Goal: Transaction & Acquisition: Purchase product/service

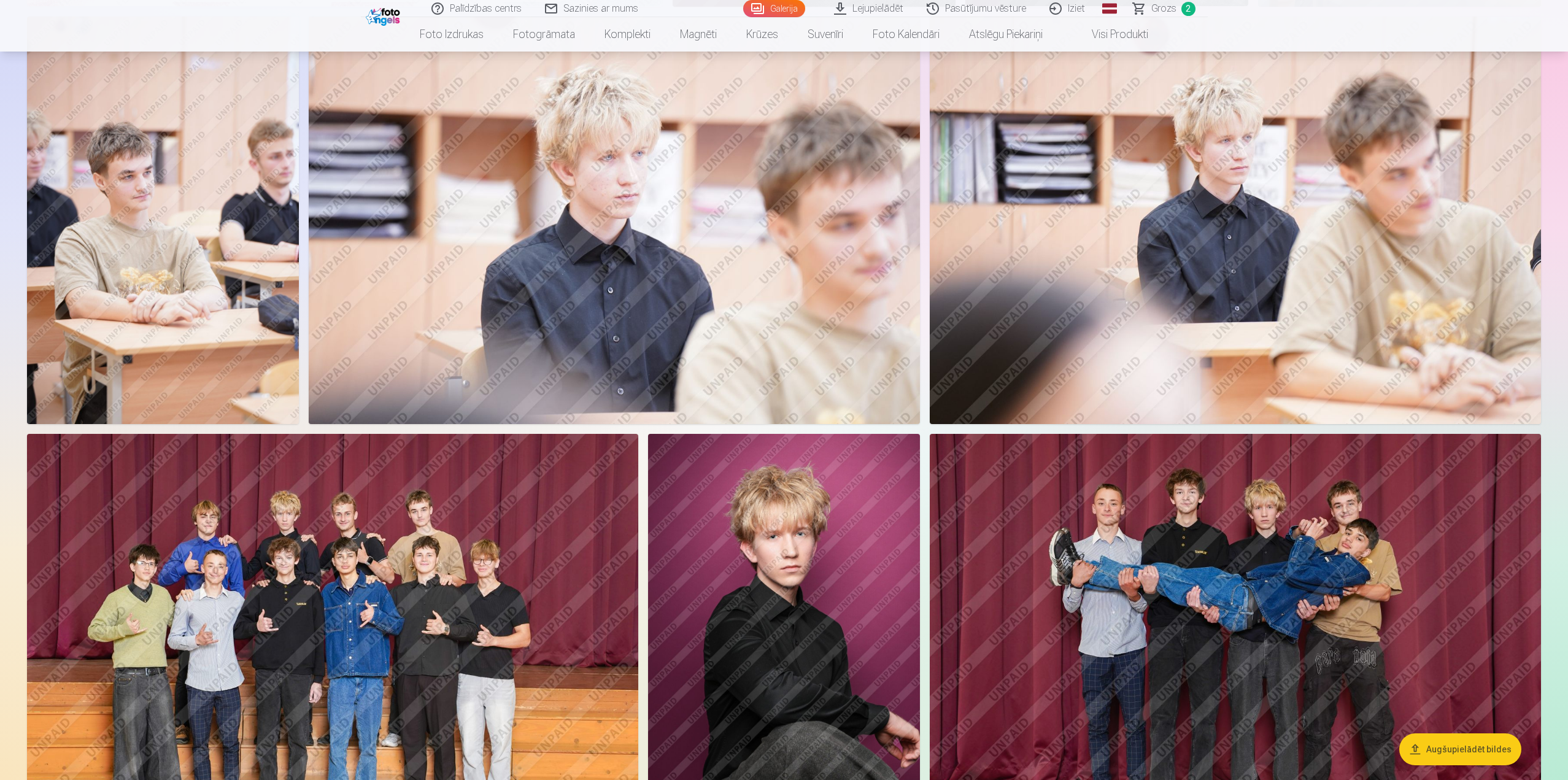
scroll to position [552, 0]
click at [101, 188] on img at bounding box center [162, 221] width 272 height 407
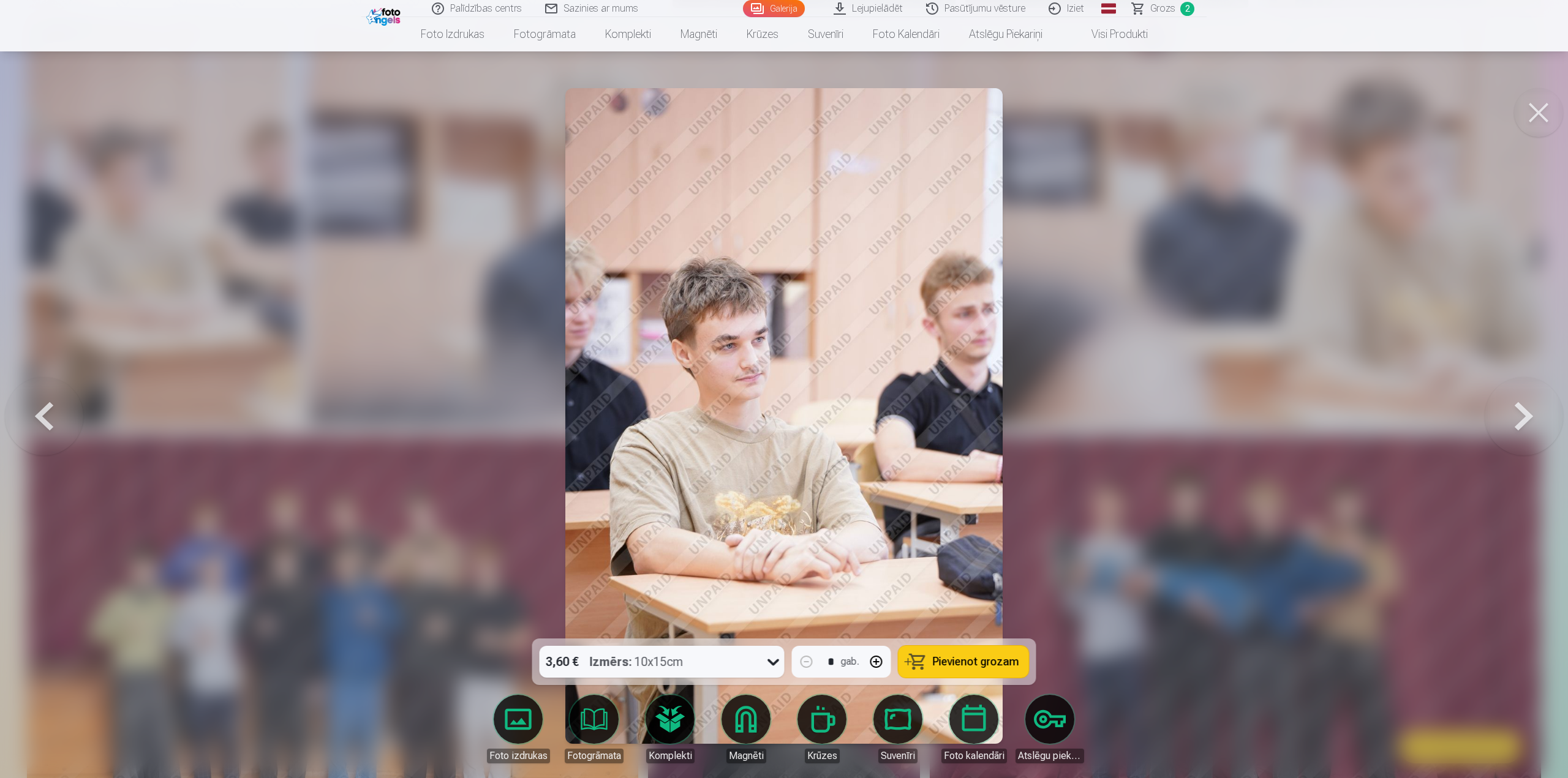
click at [1020, 383] on div at bounding box center [784, 389] width 1568 height 778
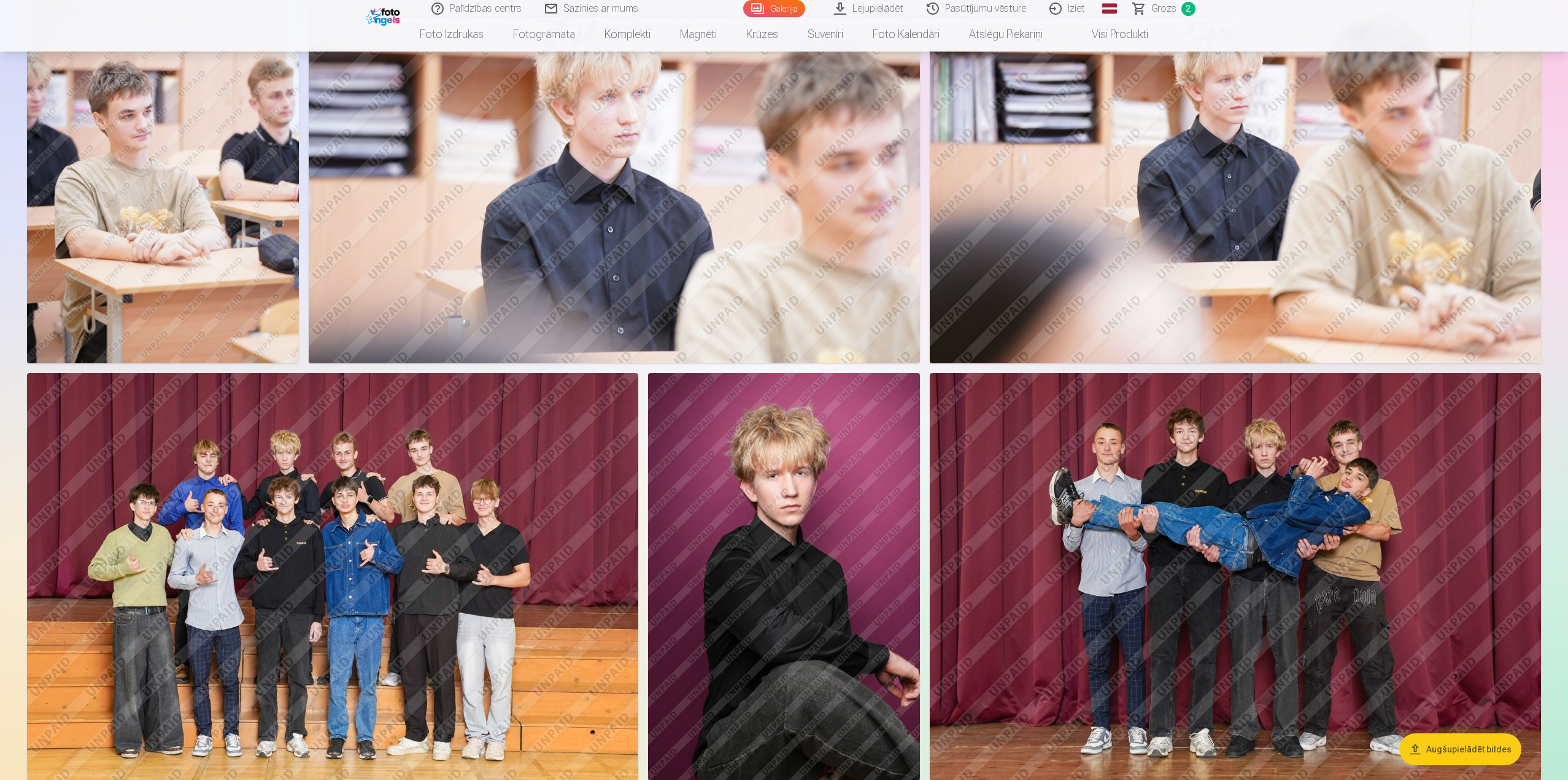
click at [1135, 480] on img at bounding box center [1235, 577] width 611 height 407
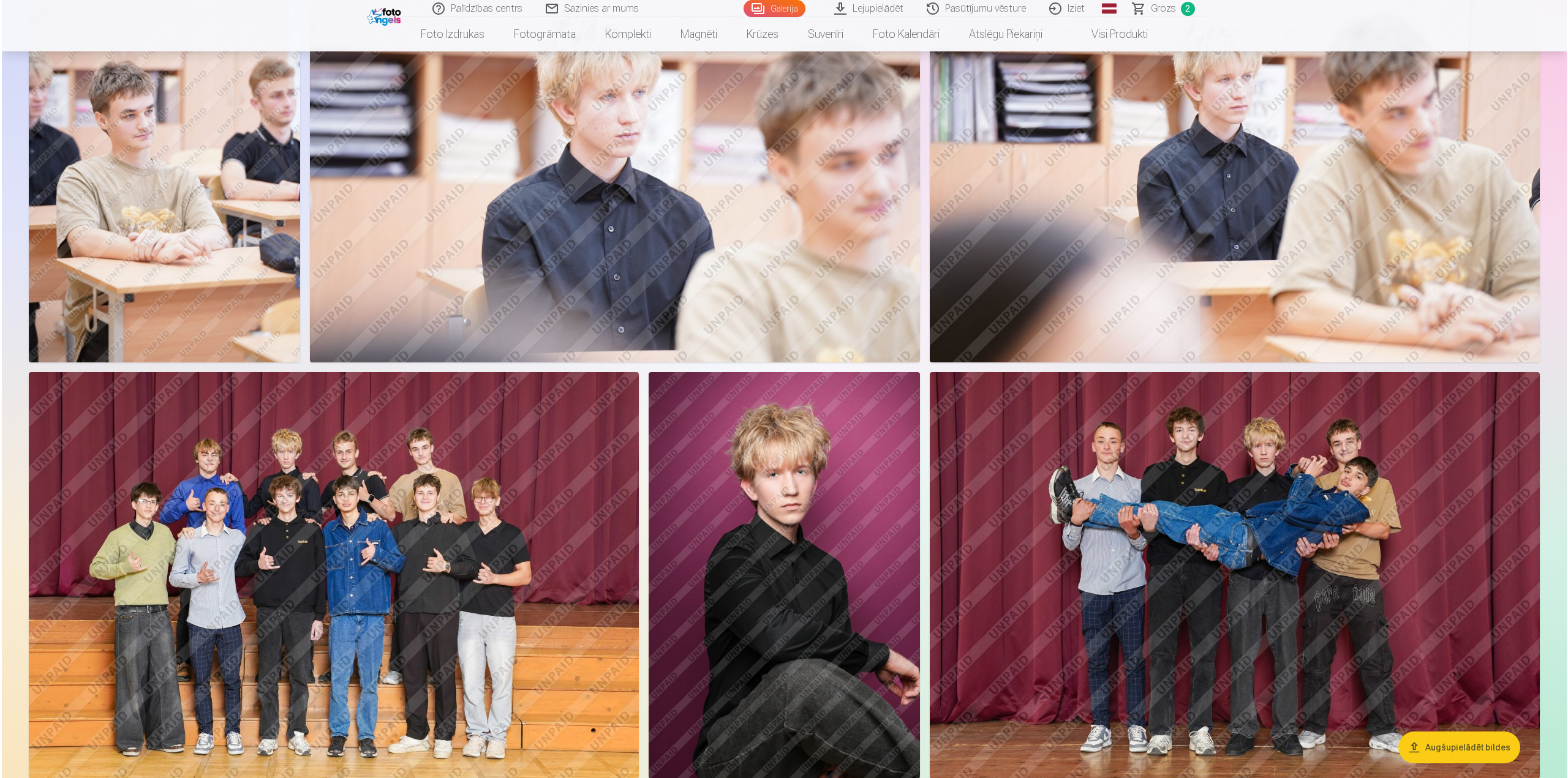
scroll to position [613, 0]
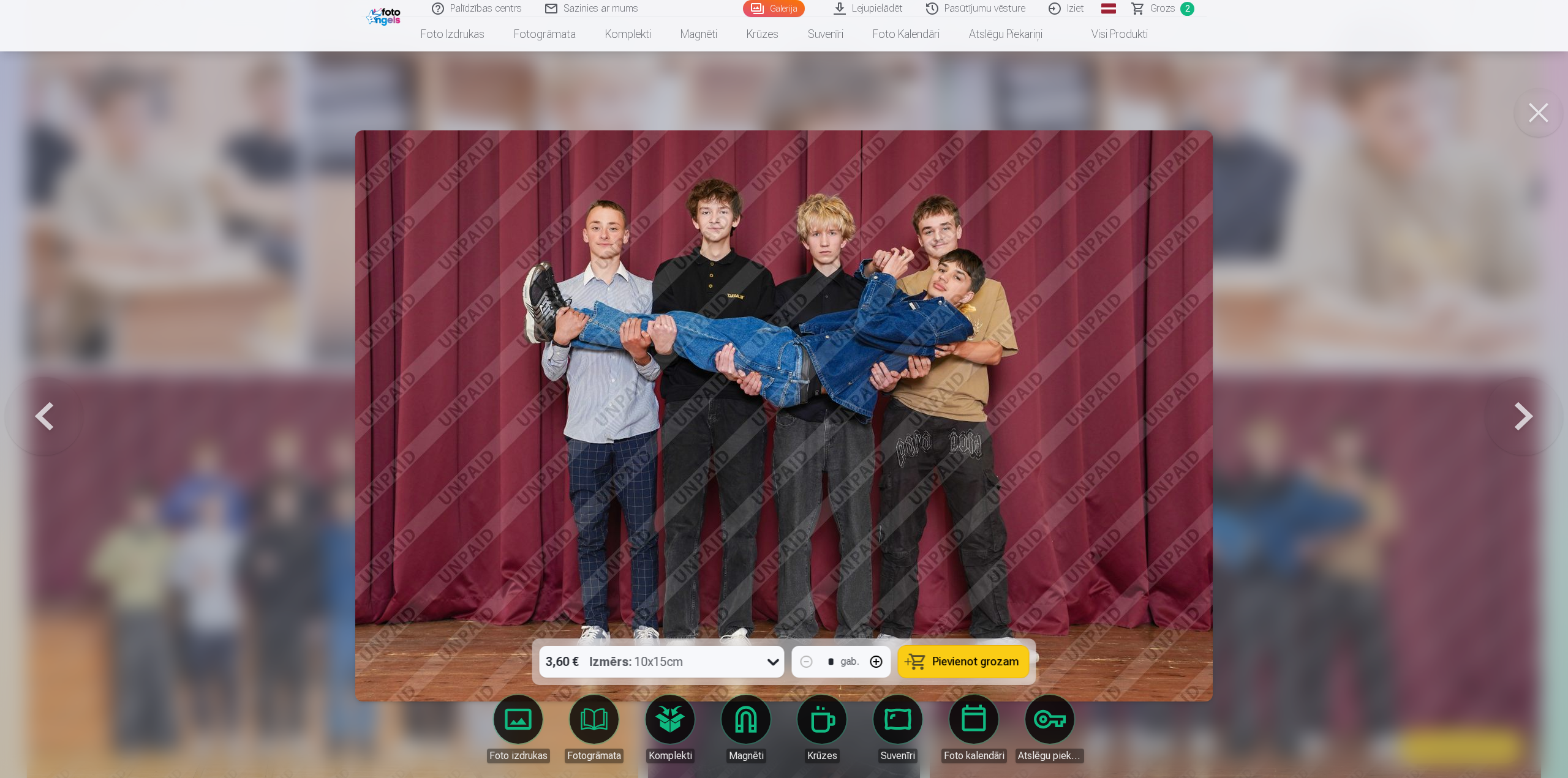
click at [1295, 456] on div at bounding box center [784, 389] width 1568 height 778
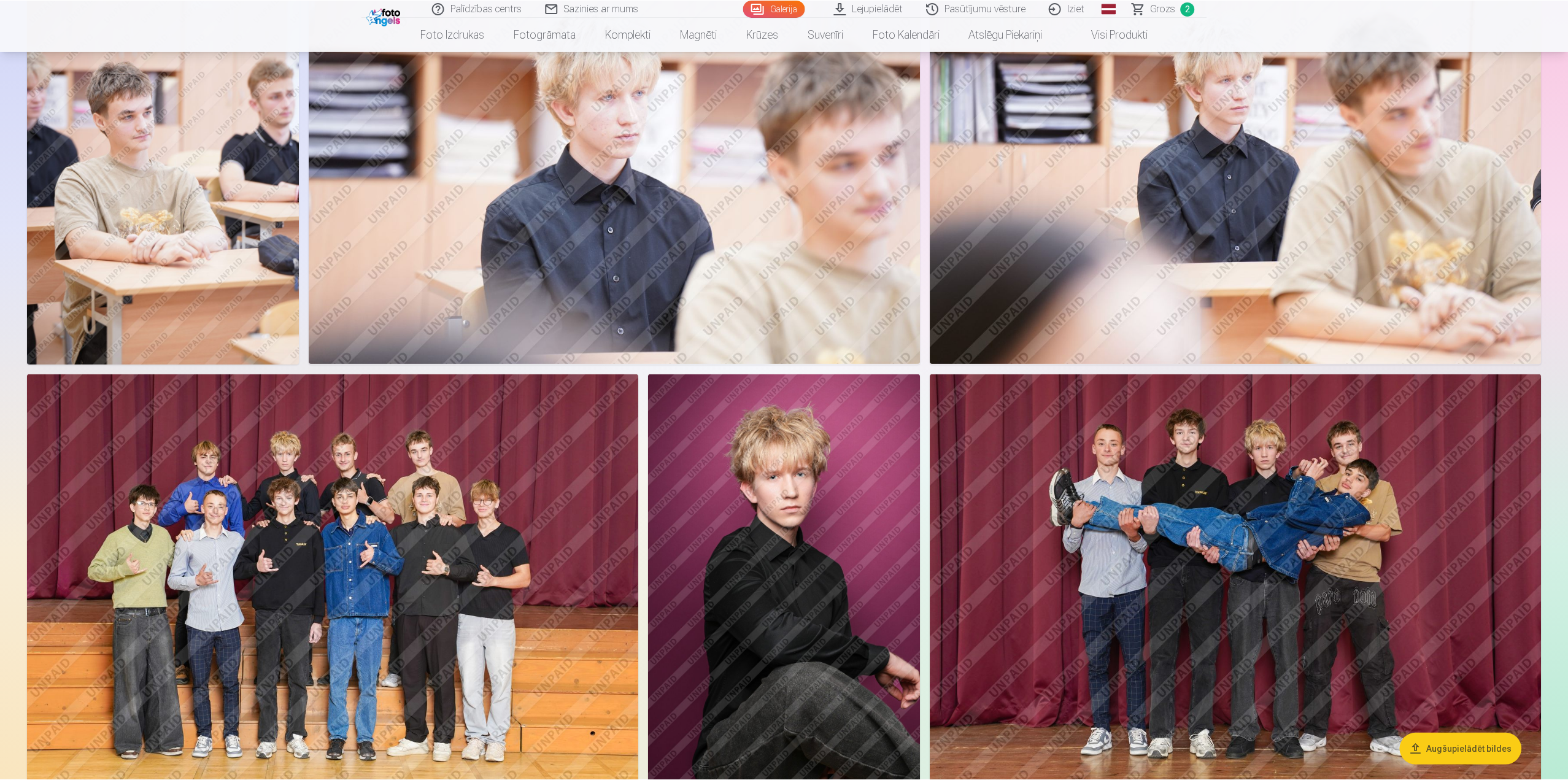
scroll to position [614, 0]
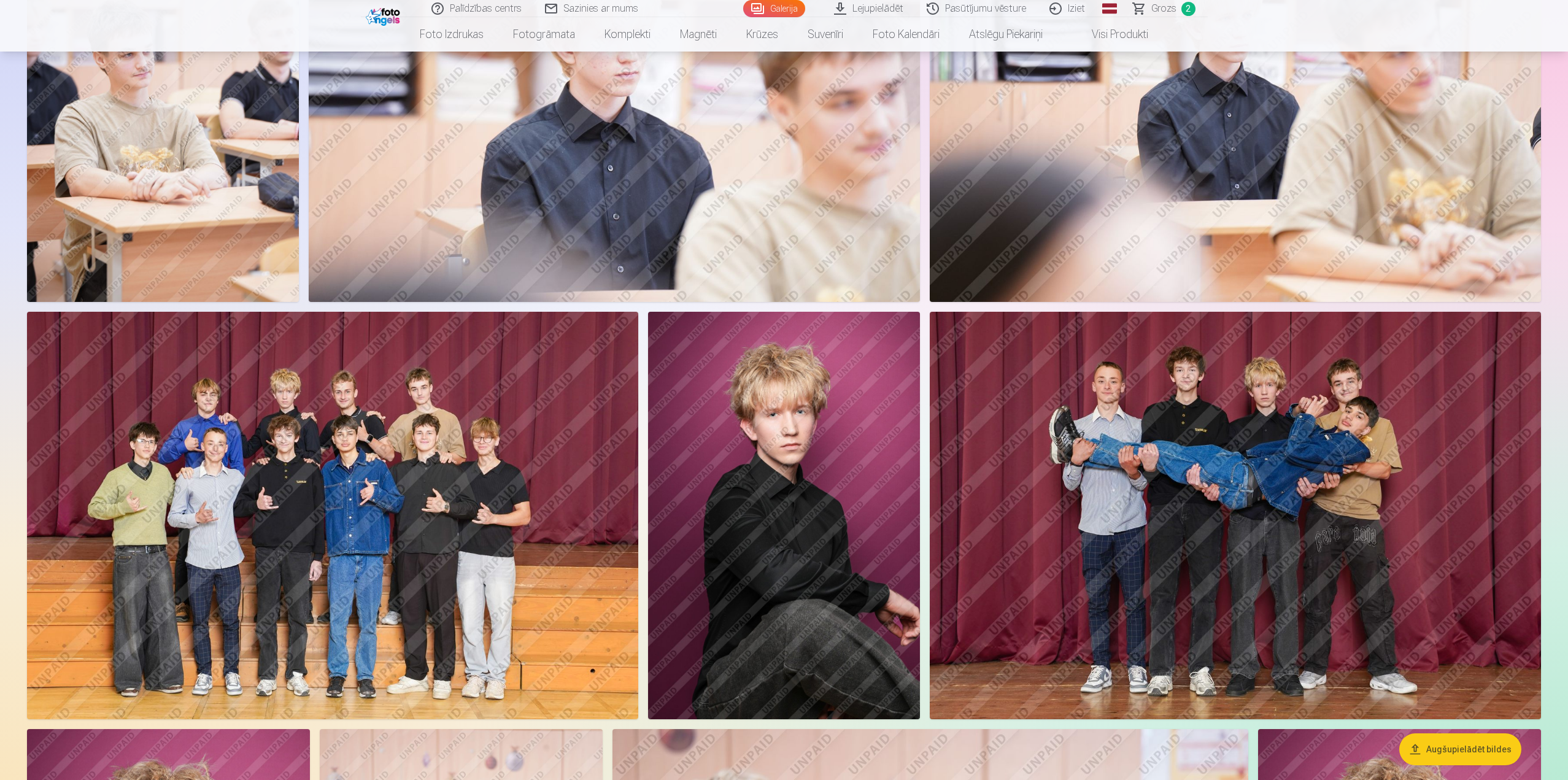
click at [340, 448] on img at bounding box center [332, 516] width 611 height 407
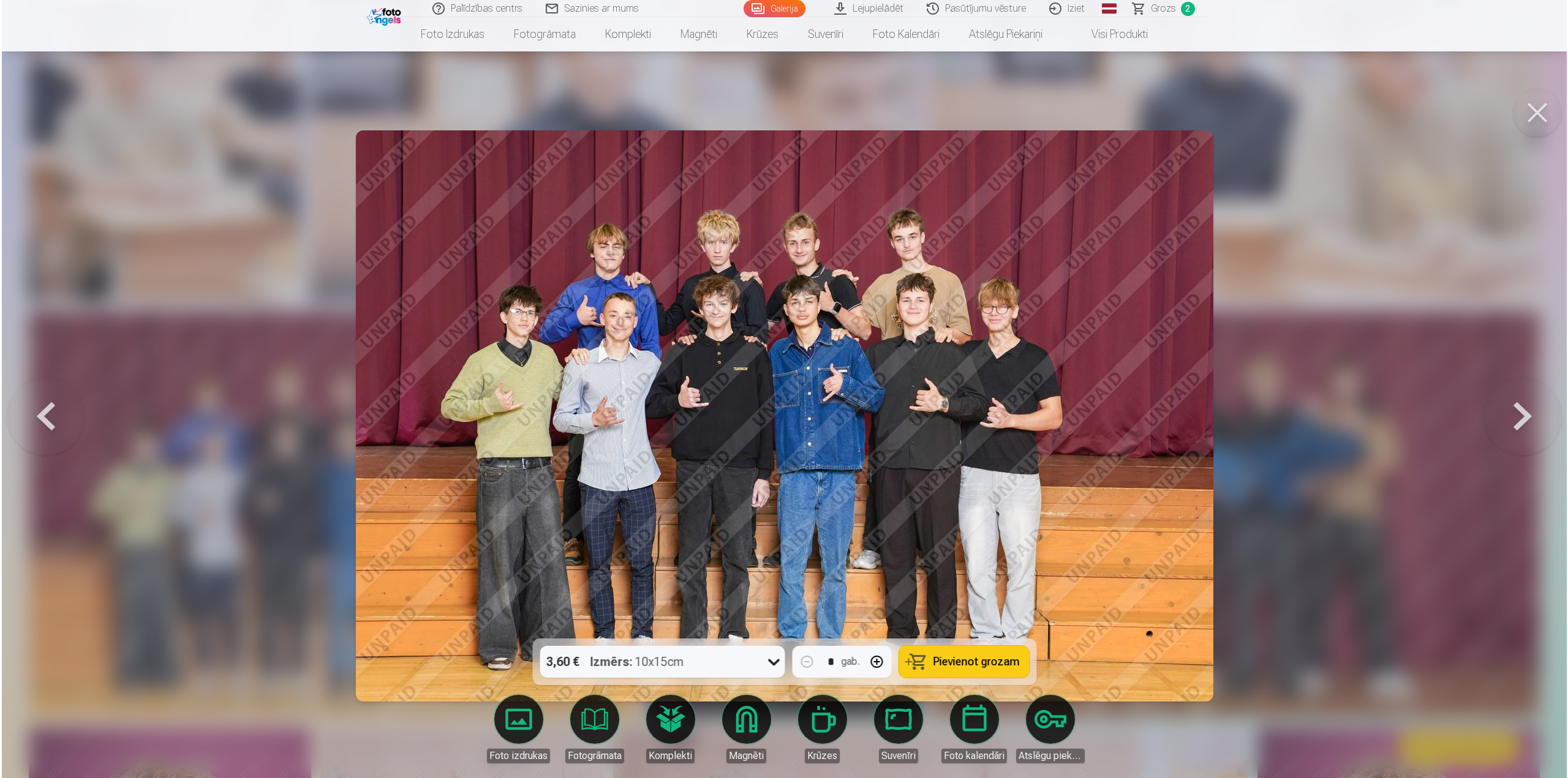
scroll to position [674, 0]
click at [1283, 359] on div at bounding box center [784, 389] width 1568 height 778
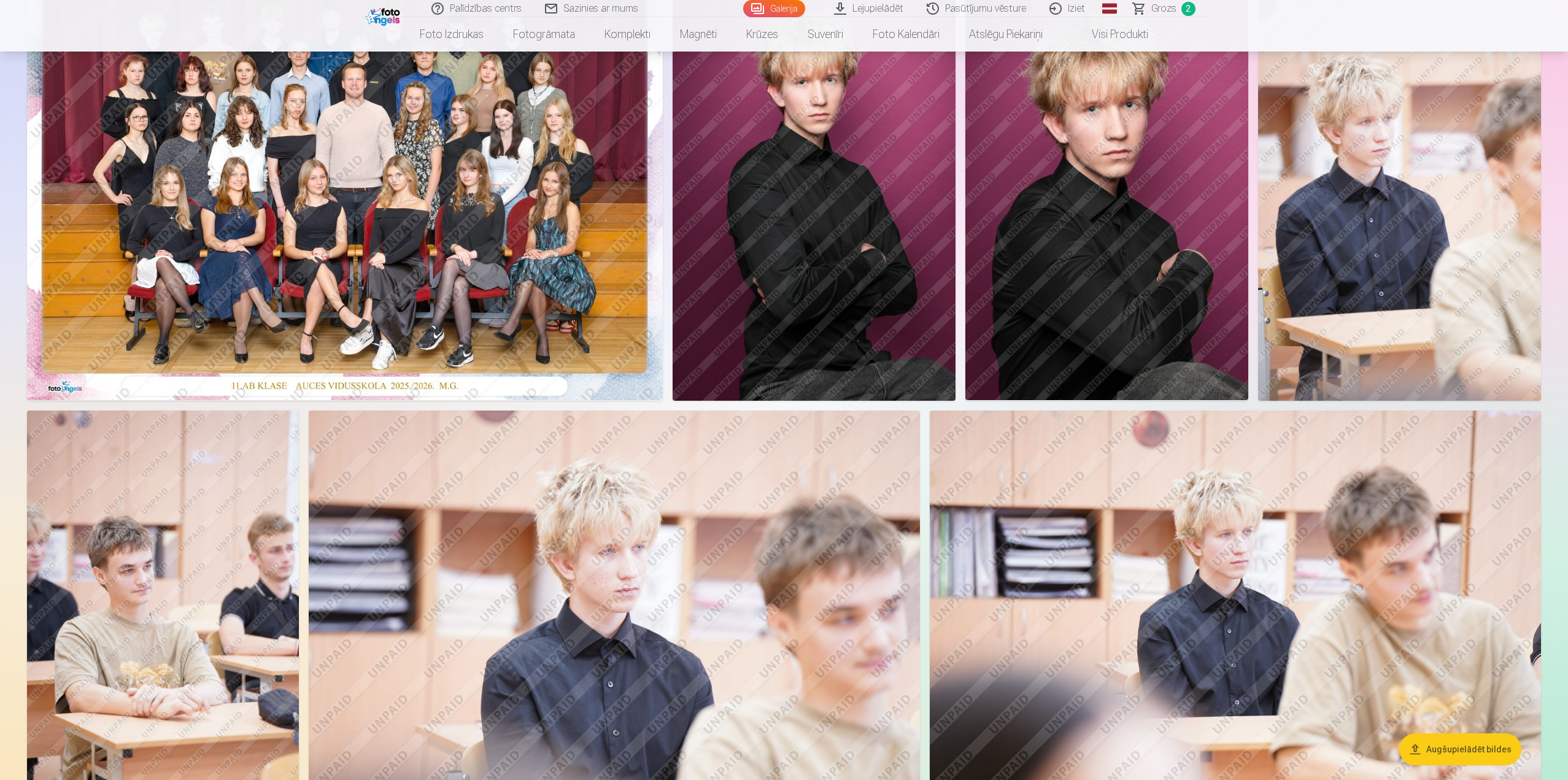
scroll to position [123, 0]
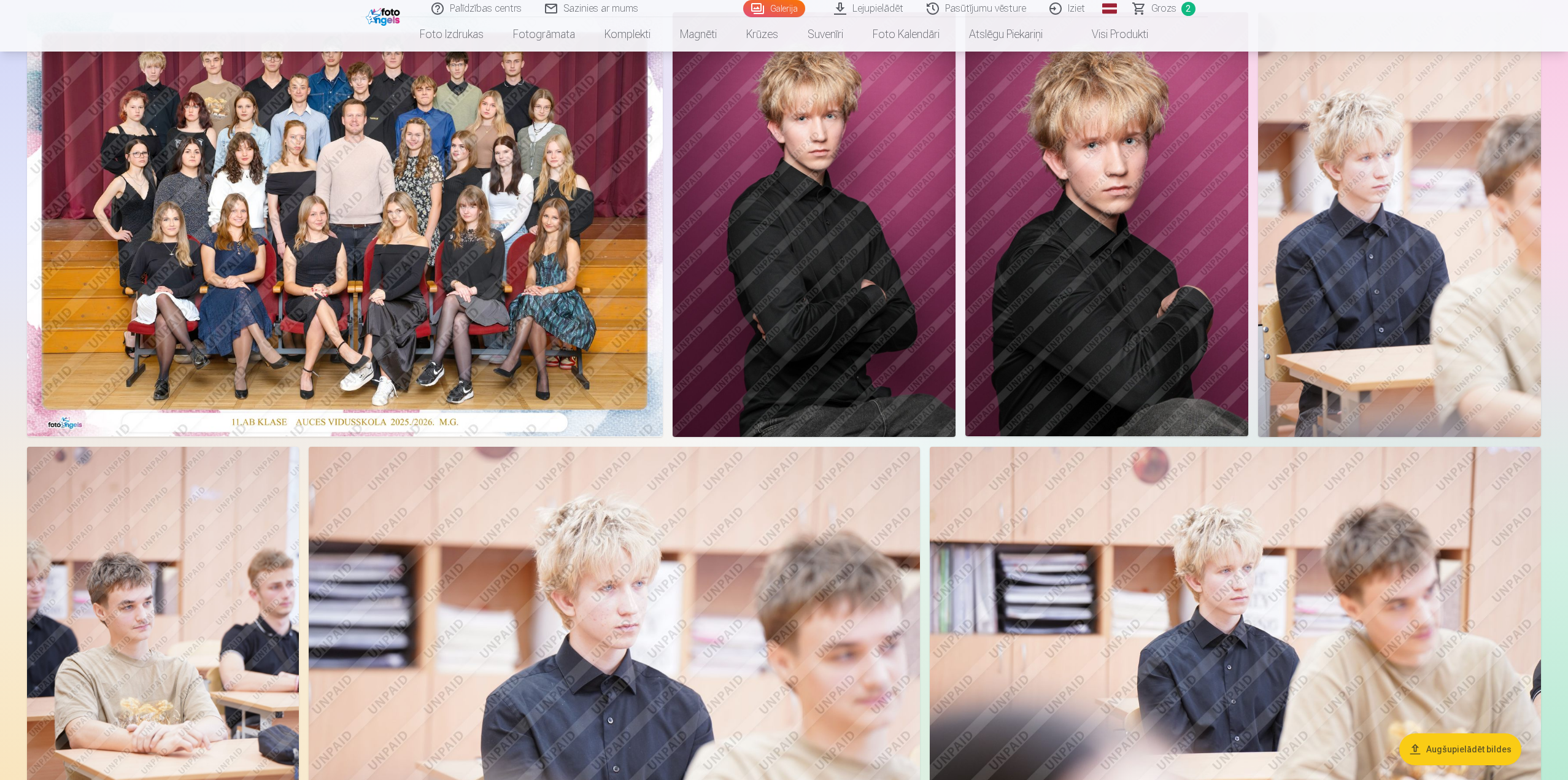
click at [370, 280] on img at bounding box center [344, 224] width 636 height 424
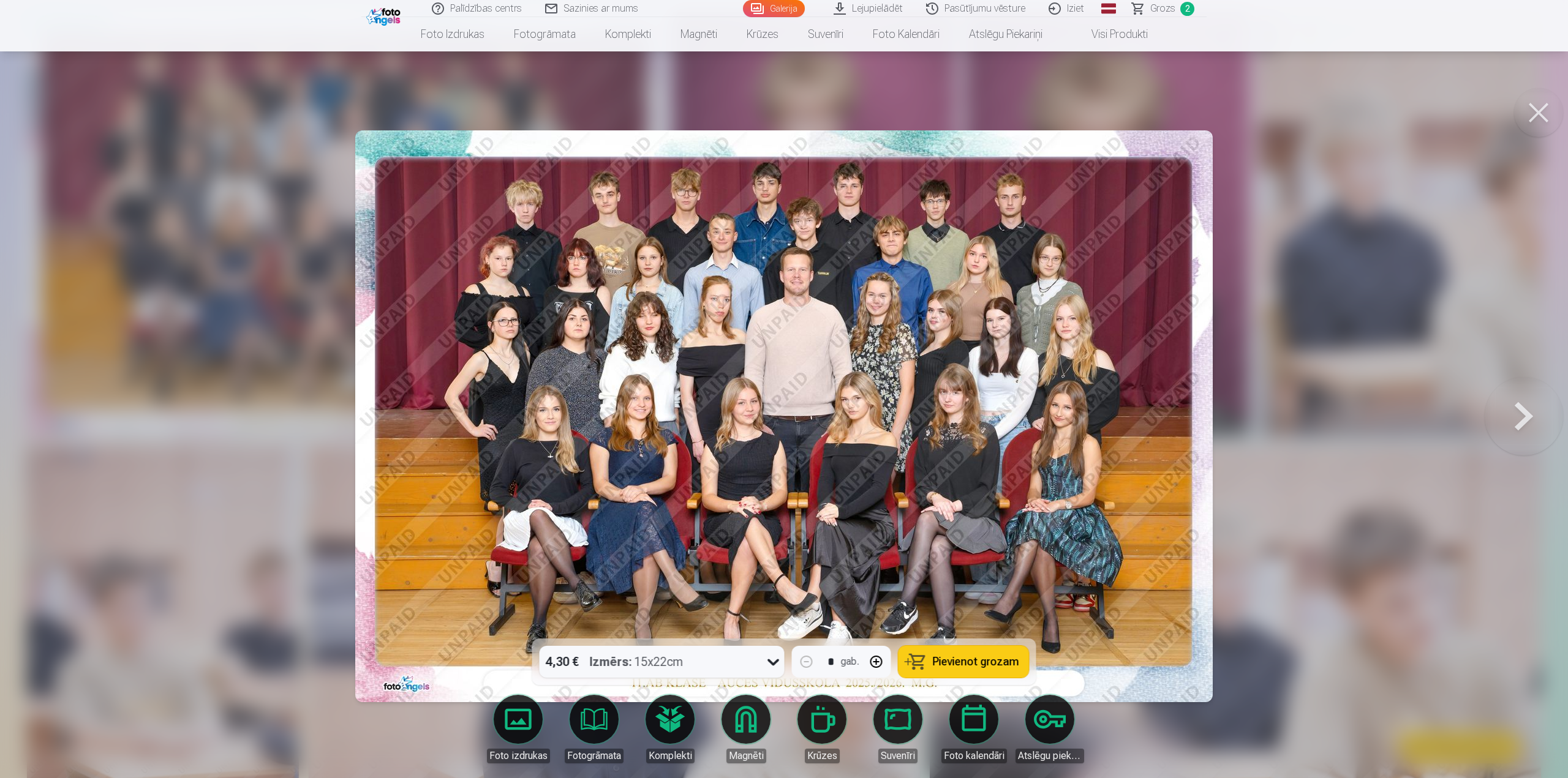
click at [1252, 369] on div at bounding box center [784, 389] width 1568 height 778
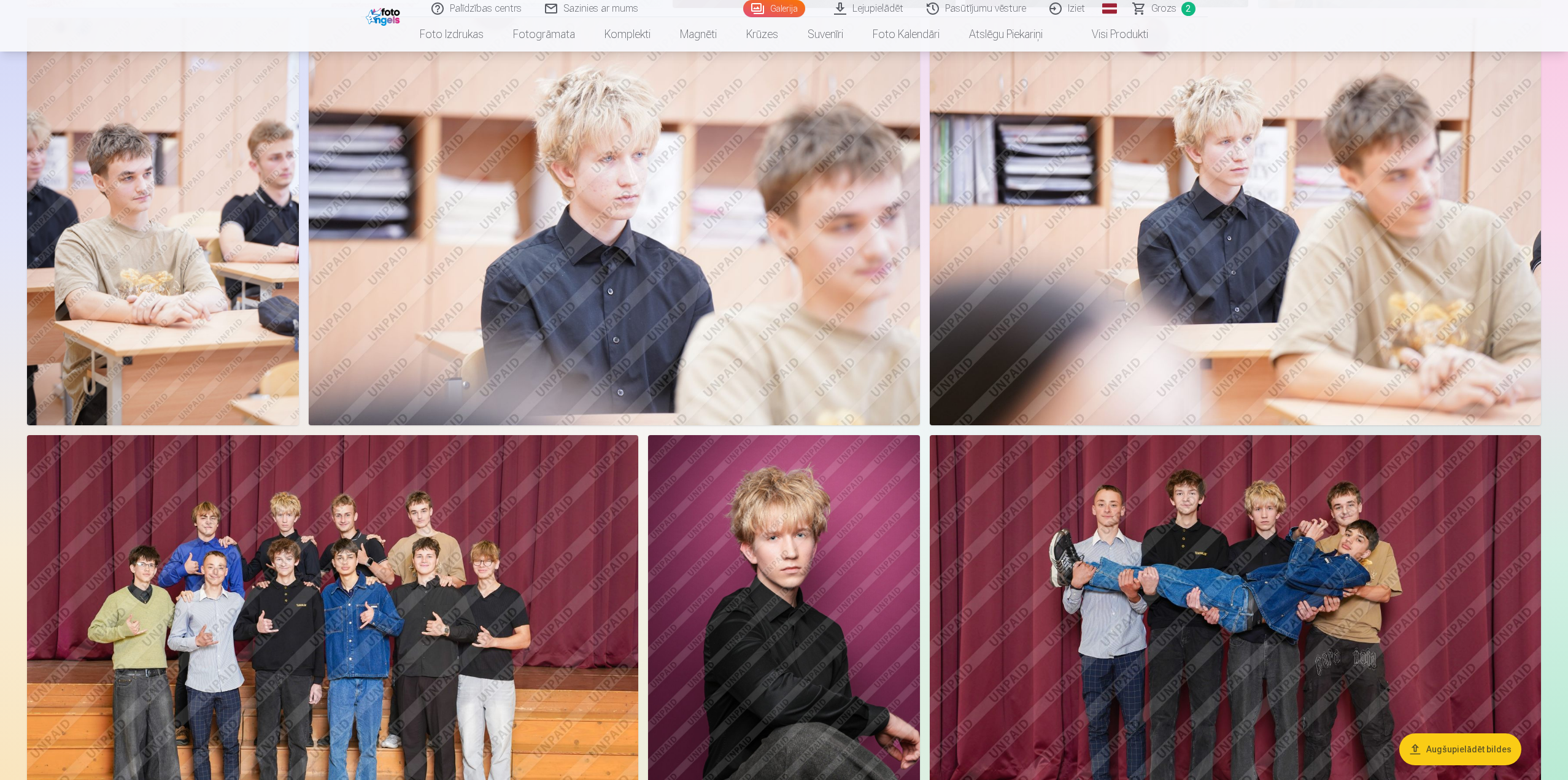
scroll to position [552, 0]
click at [555, 261] on img at bounding box center [614, 221] width 611 height 407
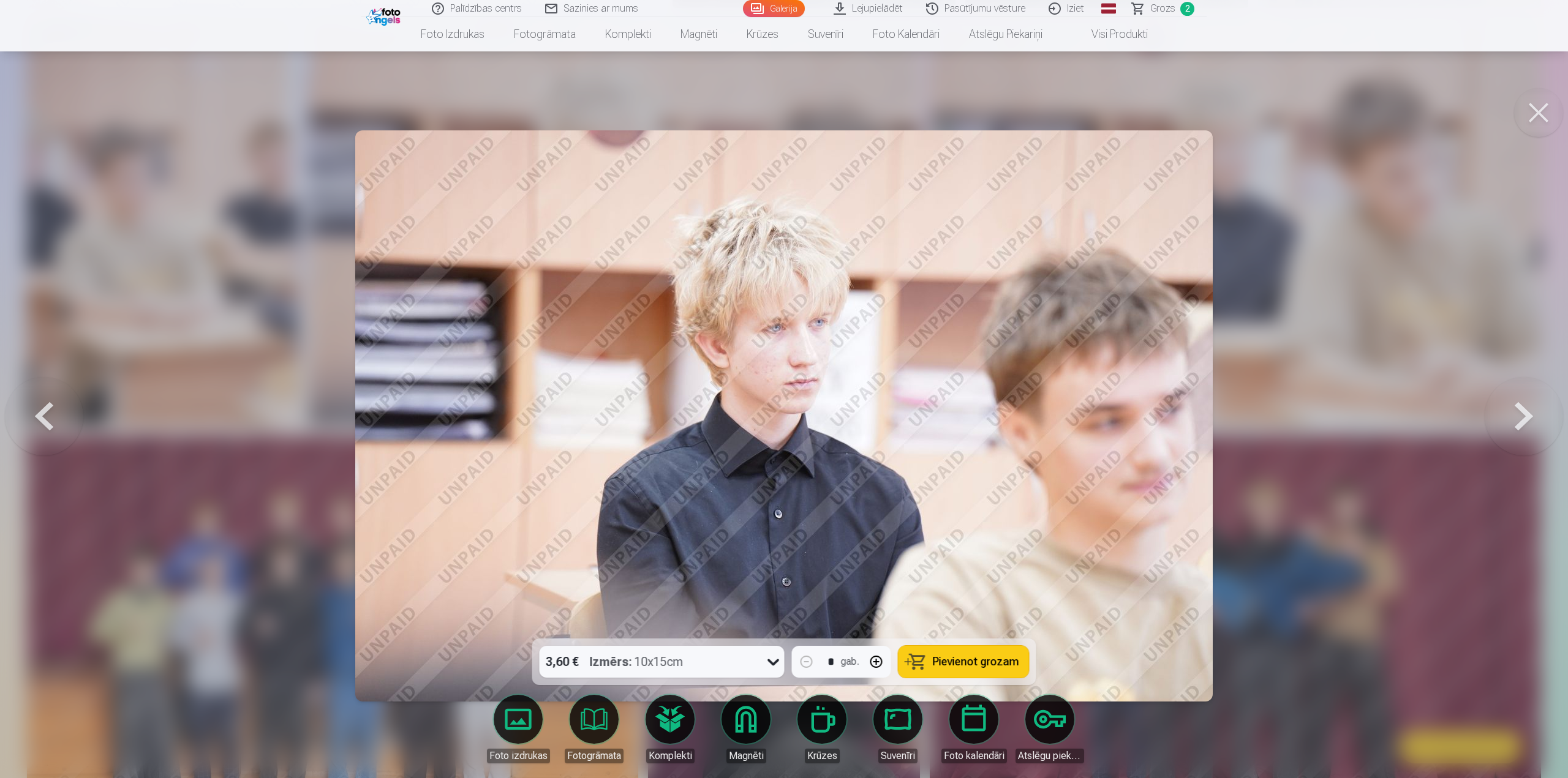
click at [1224, 705] on div at bounding box center [784, 389] width 1568 height 778
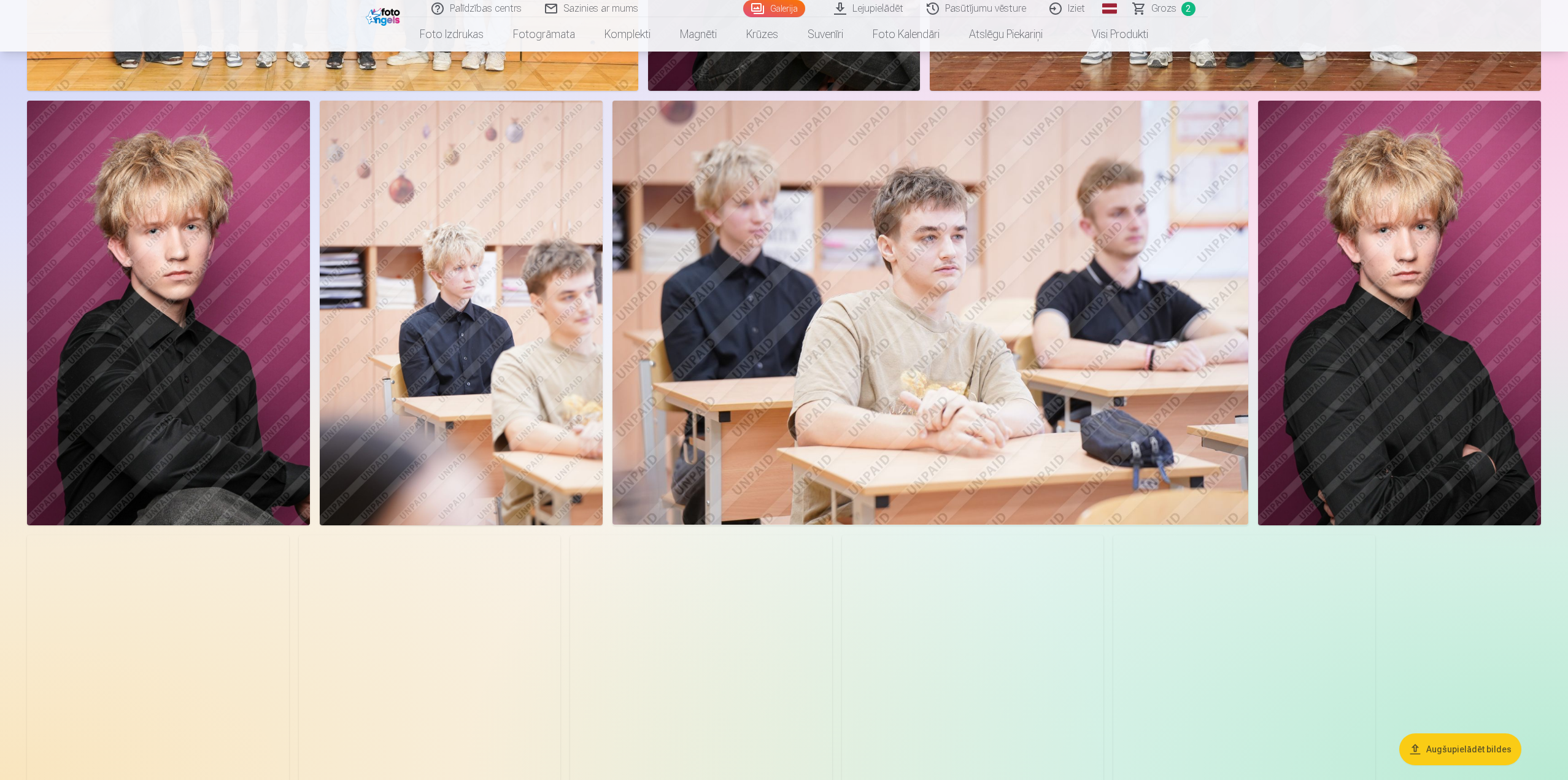
scroll to position [1473, 0]
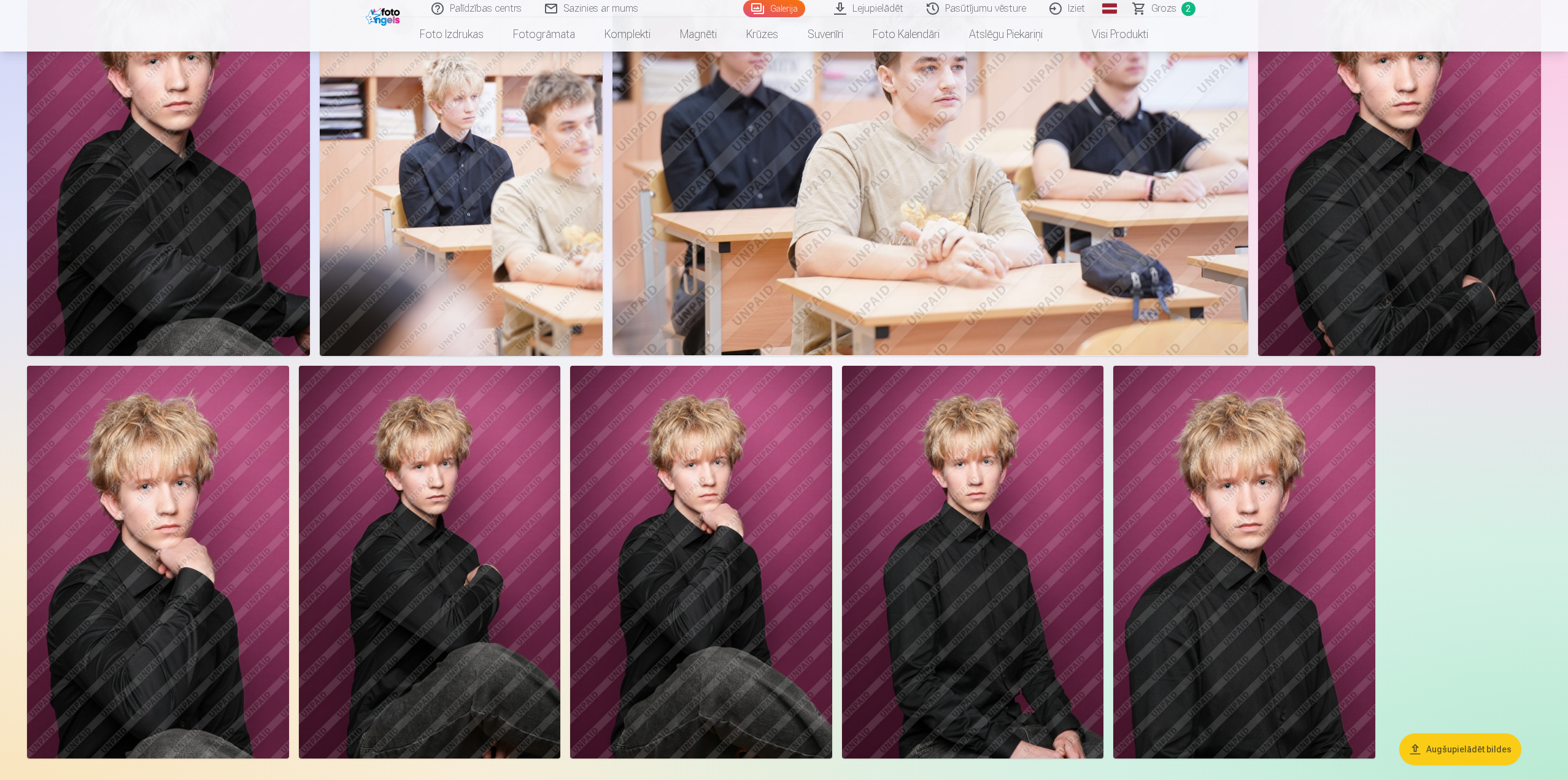
click at [690, 568] on img at bounding box center [701, 563] width 262 height 393
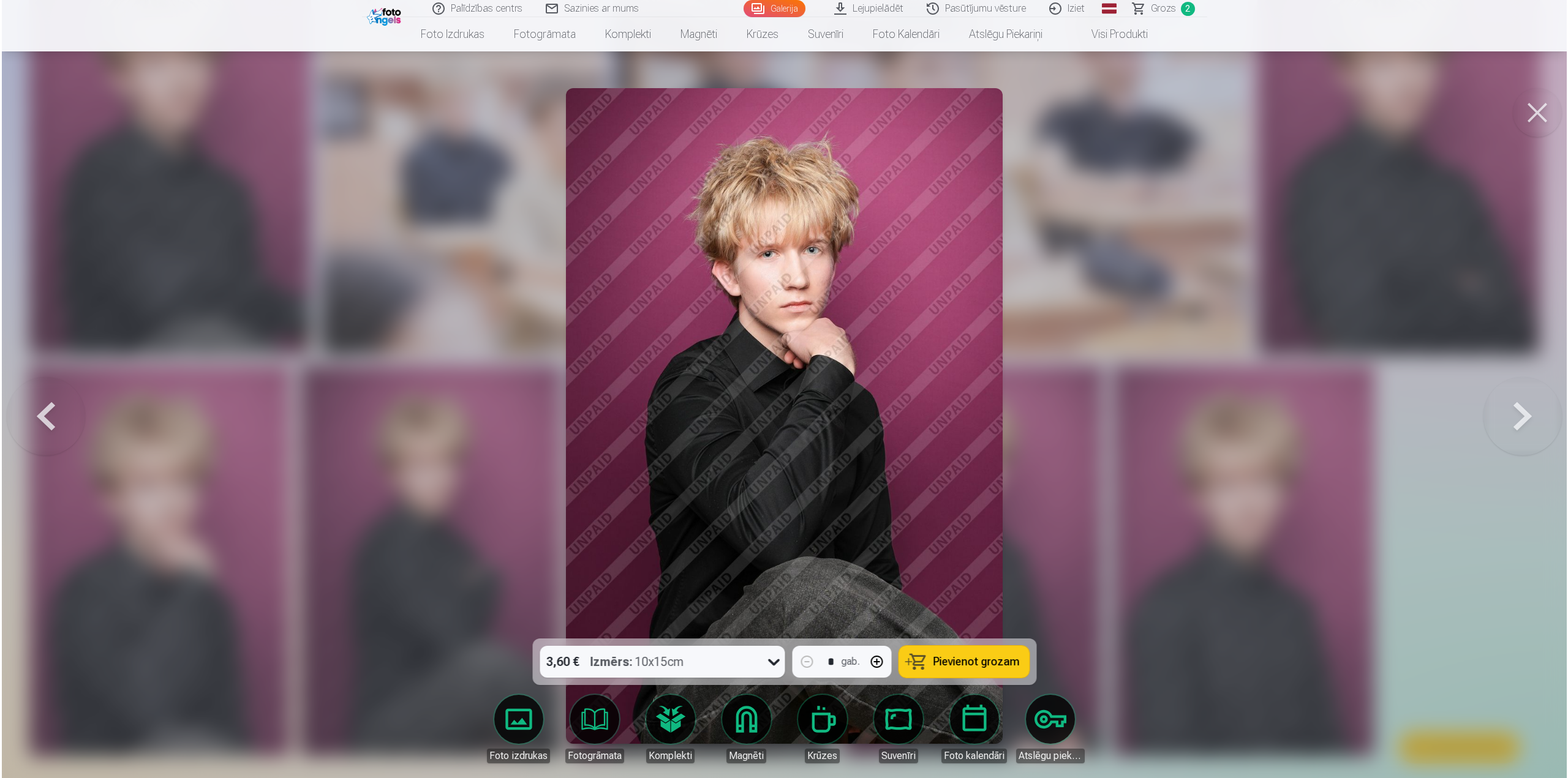
scroll to position [1472, 0]
click at [1054, 464] on div at bounding box center [784, 389] width 1568 height 778
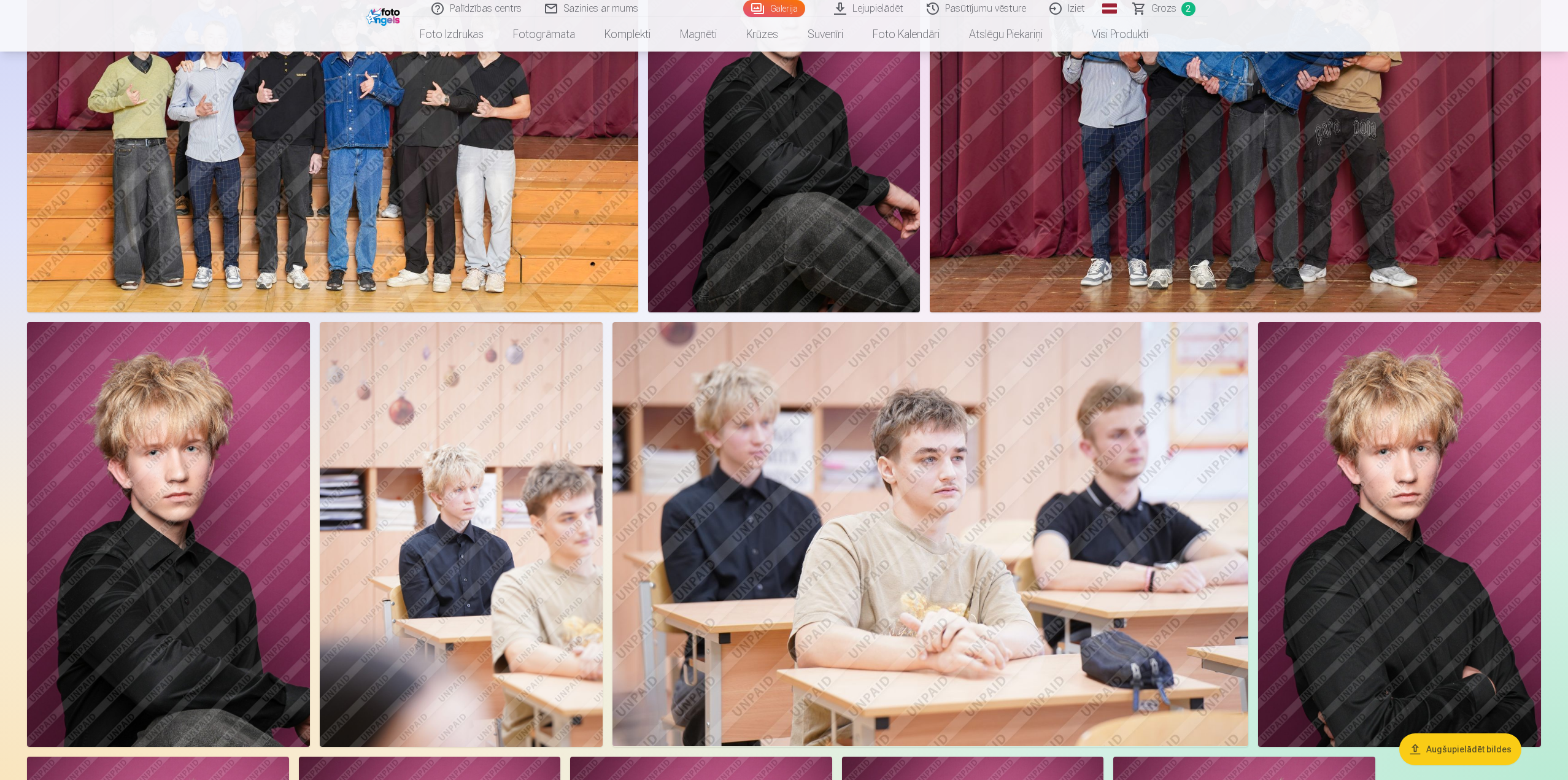
scroll to position [1044, 0]
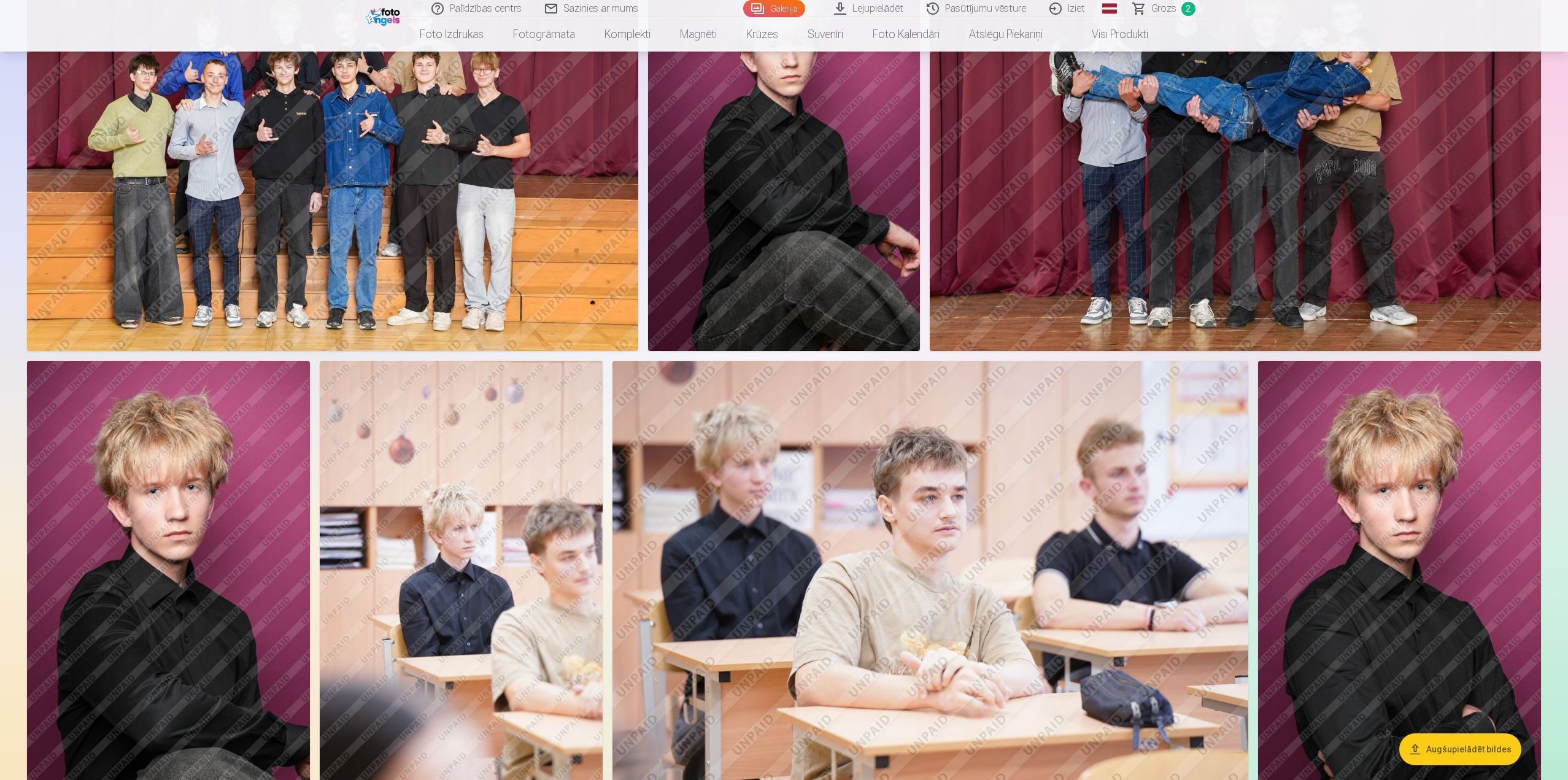
click at [1377, 528] on img at bounding box center [1400, 573] width 283 height 424
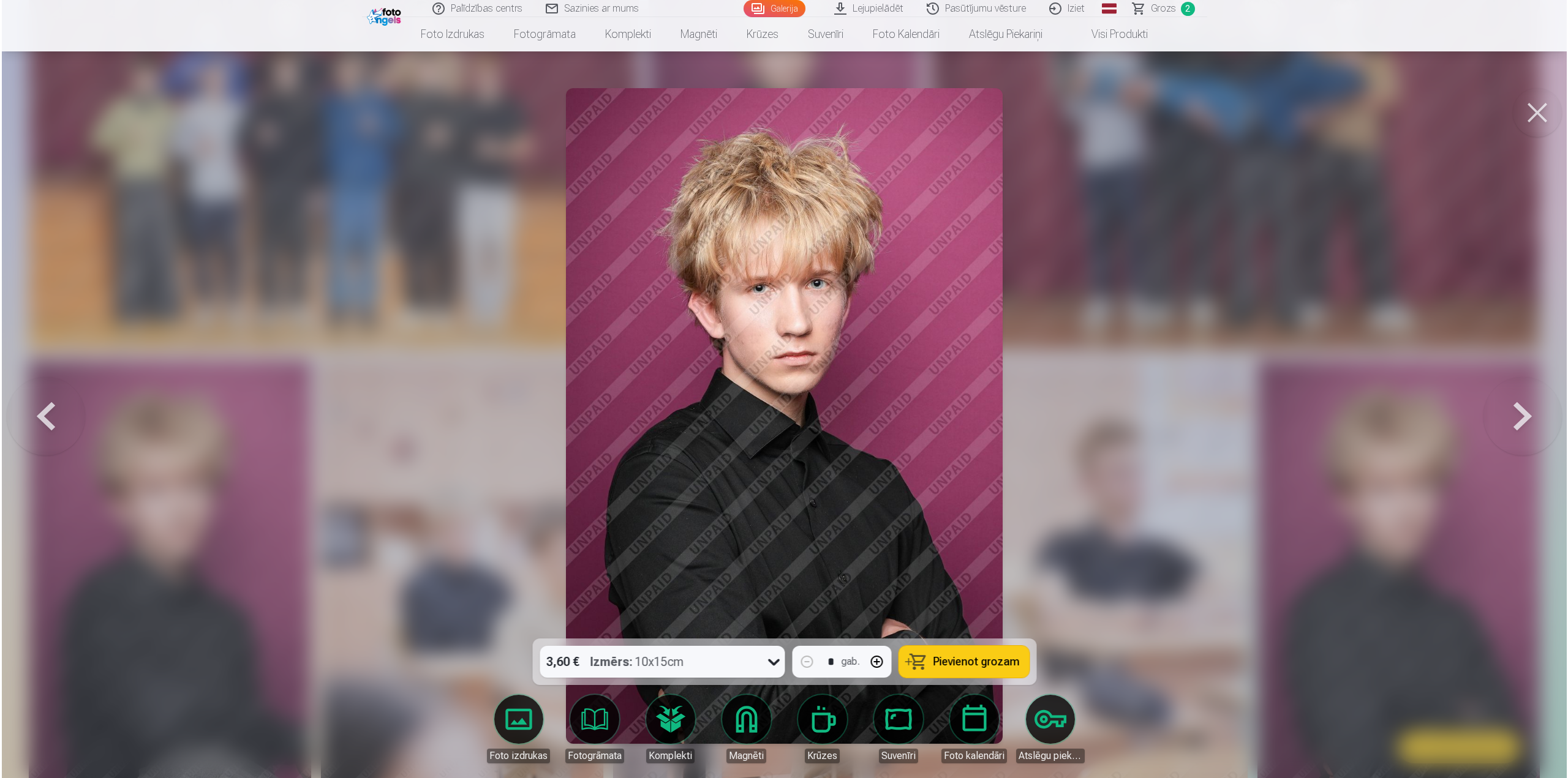
scroll to position [1043, 0]
click at [1134, 478] on div at bounding box center [784, 389] width 1568 height 778
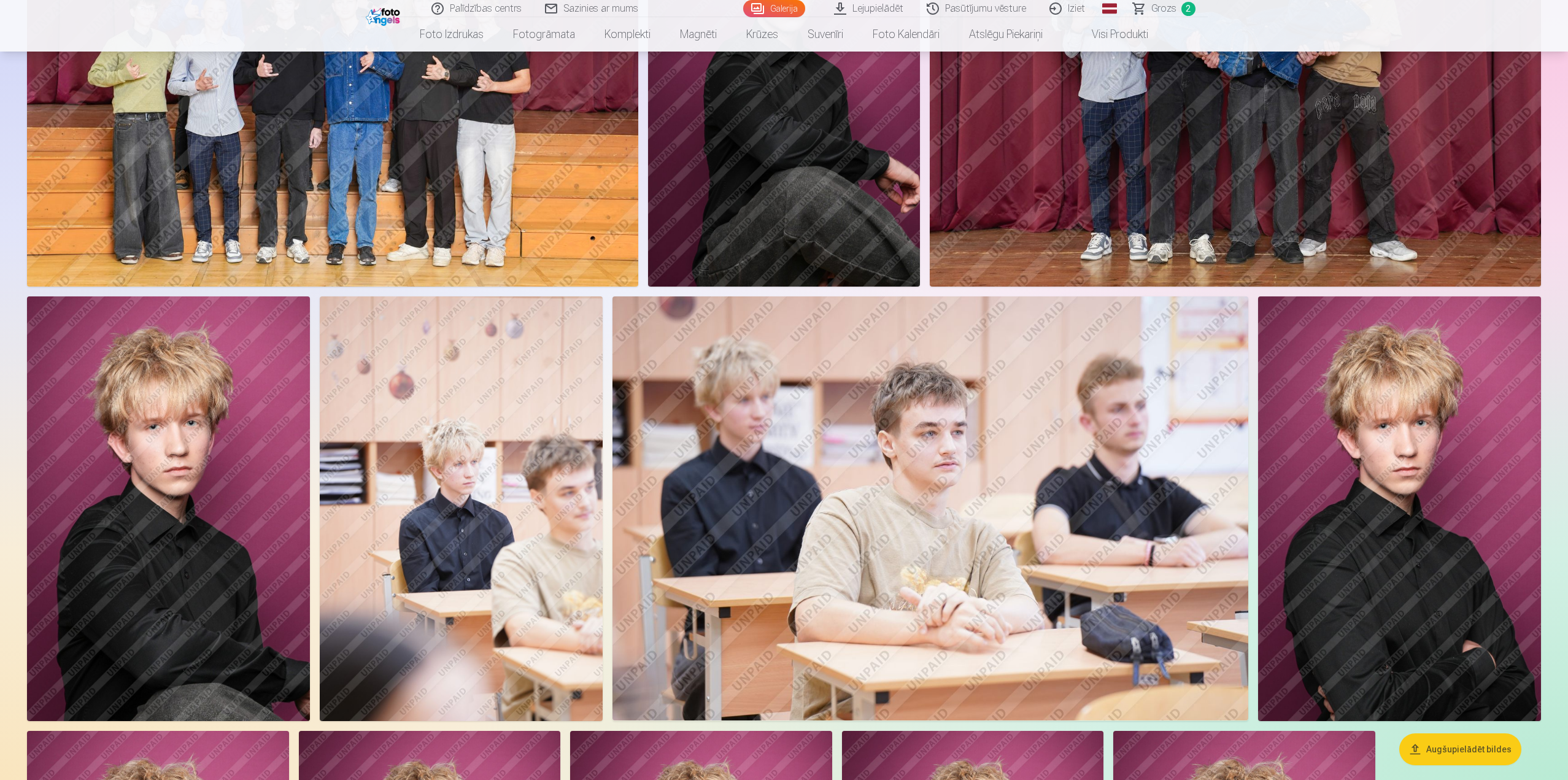
scroll to position [1166, 0]
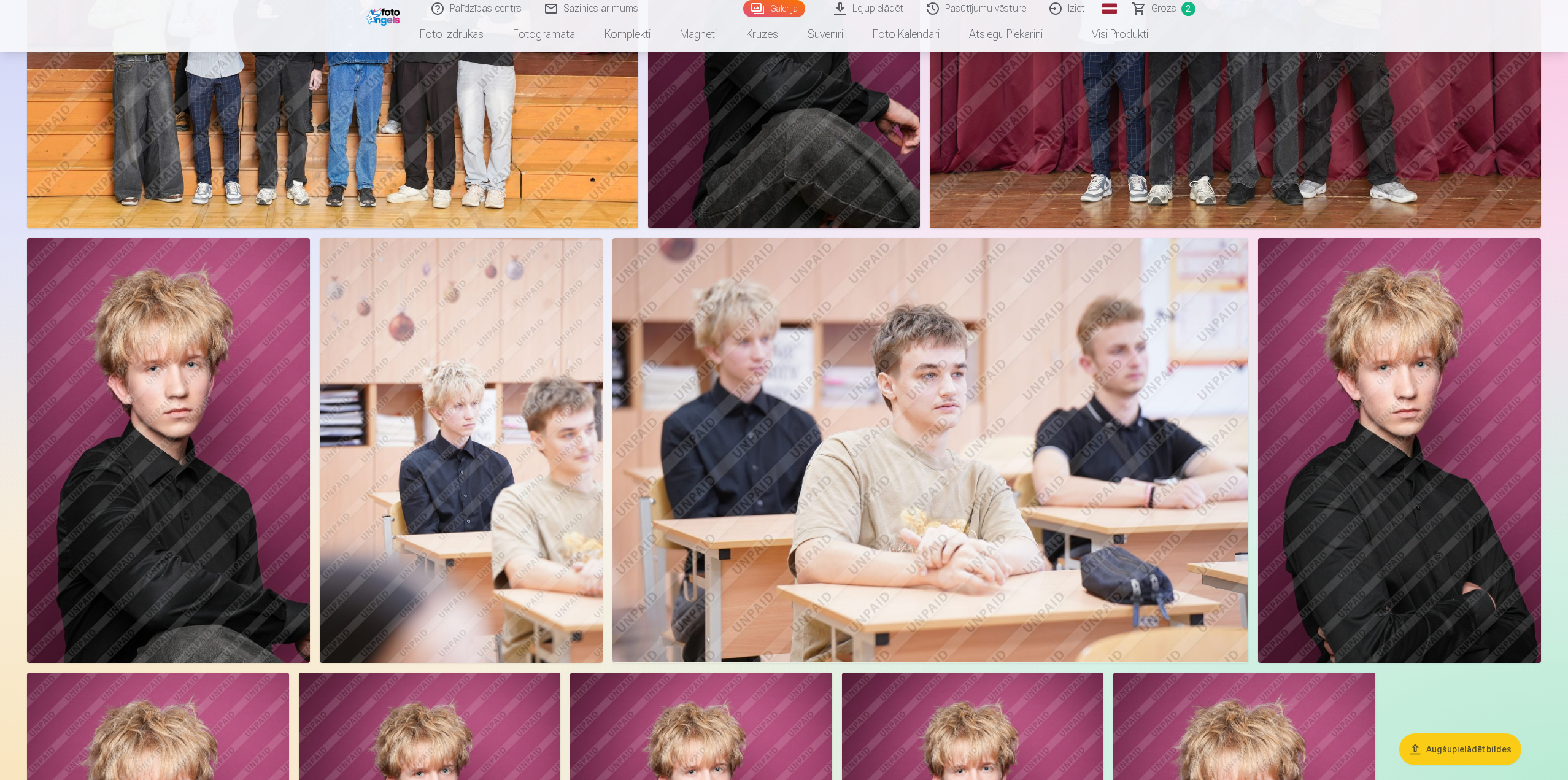
click at [874, 455] on img at bounding box center [931, 450] width 637 height 424
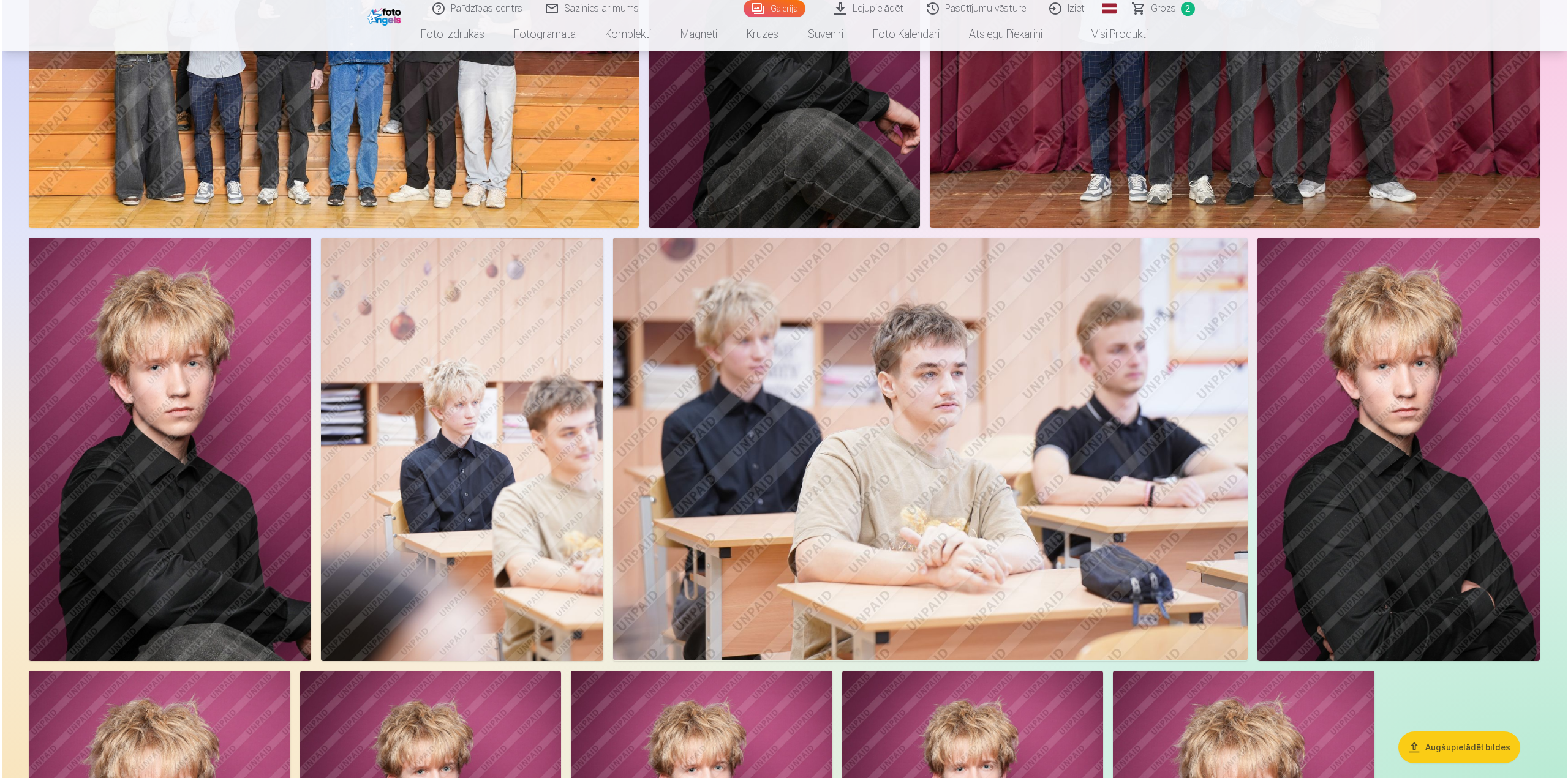
scroll to position [1166, 0]
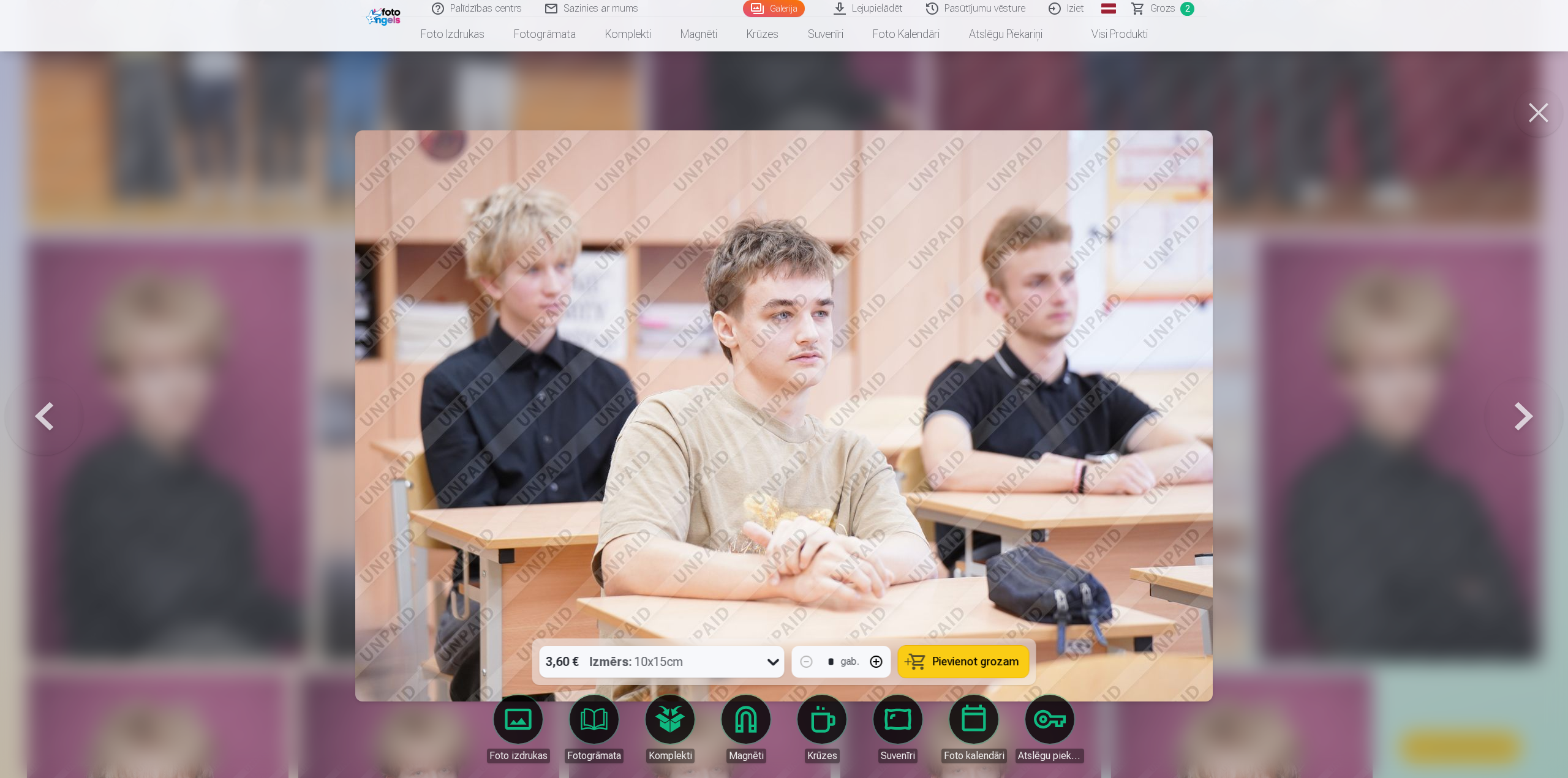
click at [1370, 288] on div at bounding box center [784, 389] width 1568 height 778
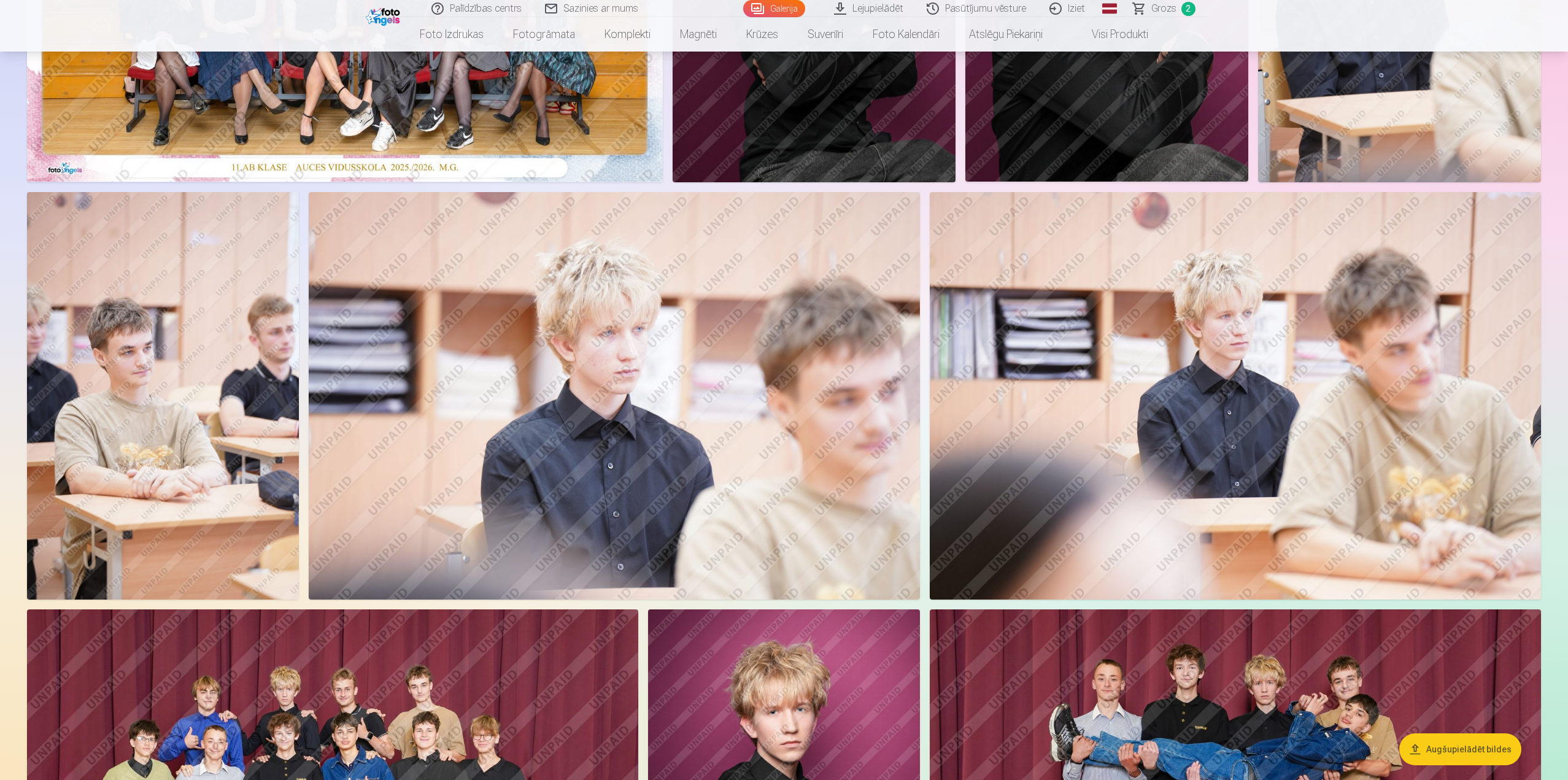
scroll to position [368, 0]
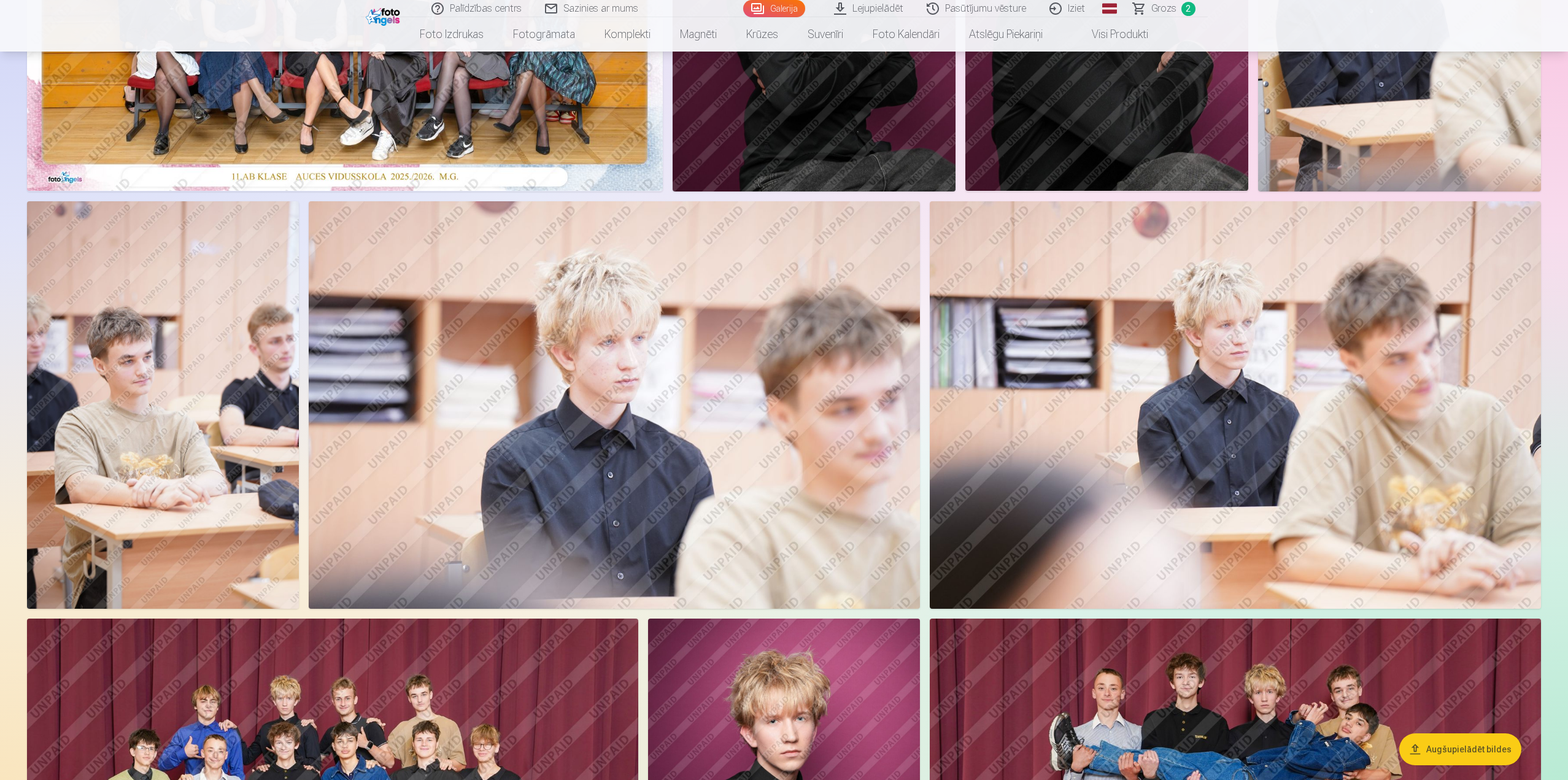
click at [100, 370] on img at bounding box center [162, 405] width 272 height 407
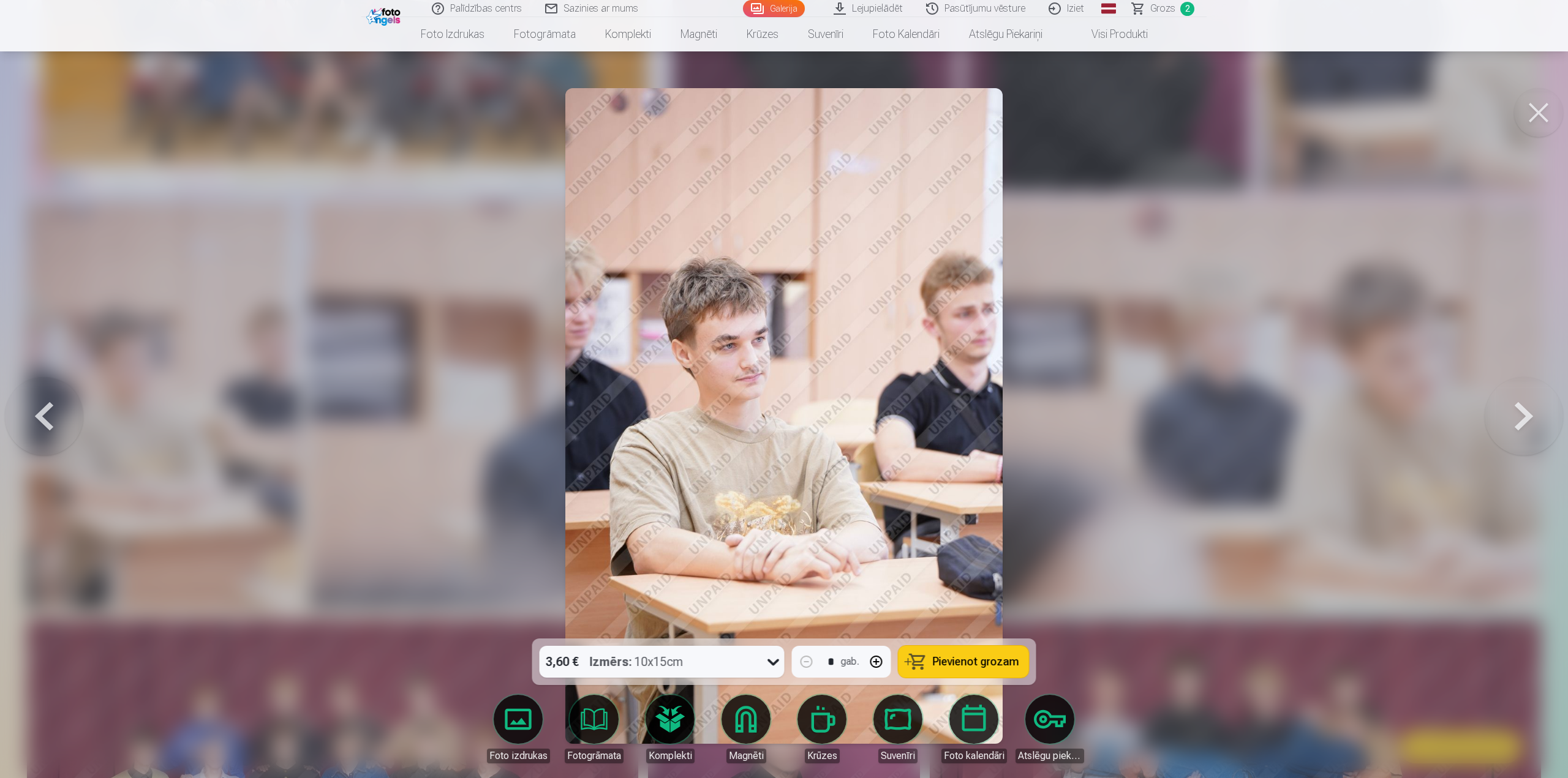
click at [582, 332] on img at bounding box center [784, 416] width 437 height 656
click at [1084, 404] on div at bounding box center [784, 389] width 1568 height 778
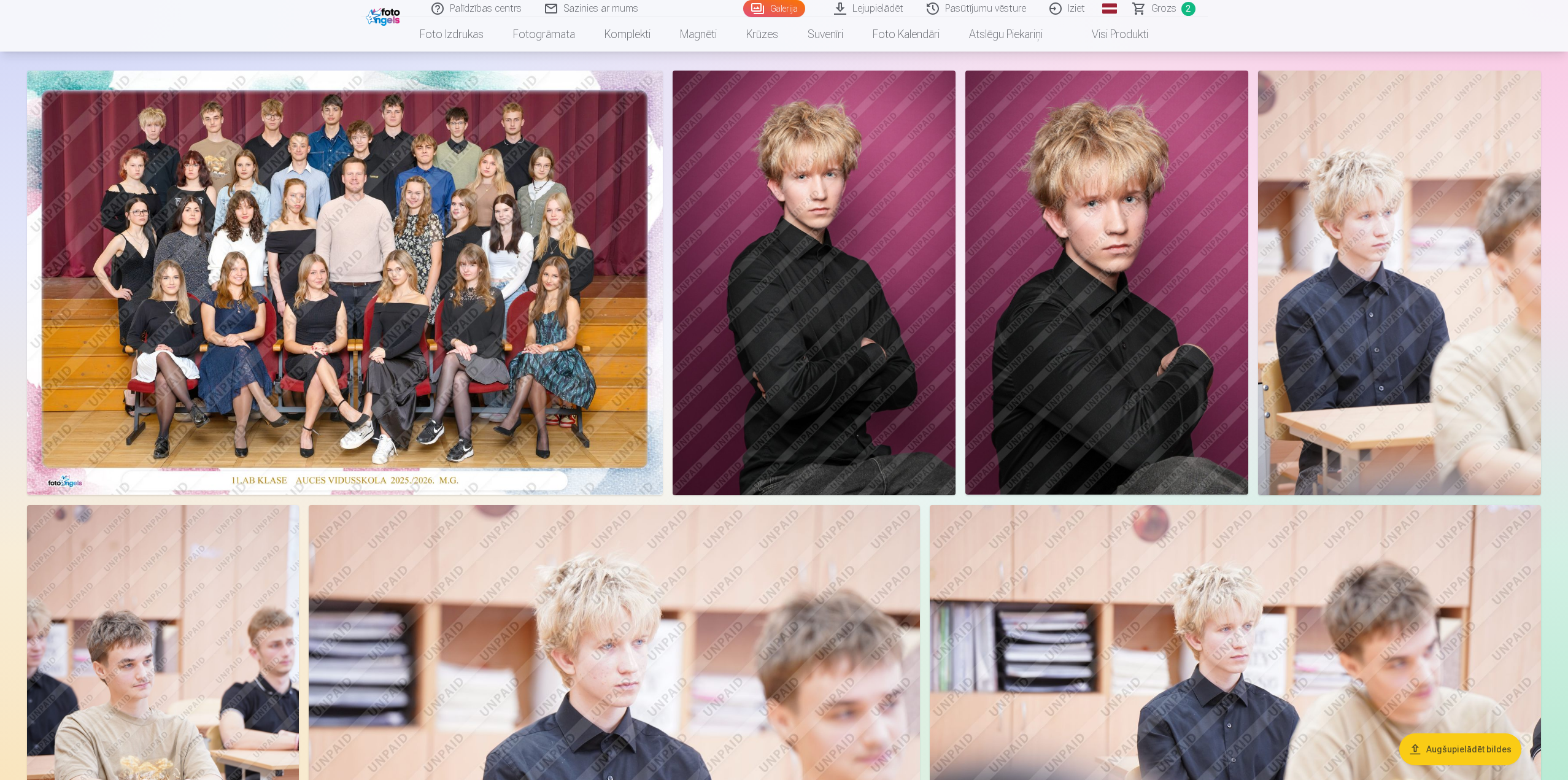
scroll to position [61, 0]
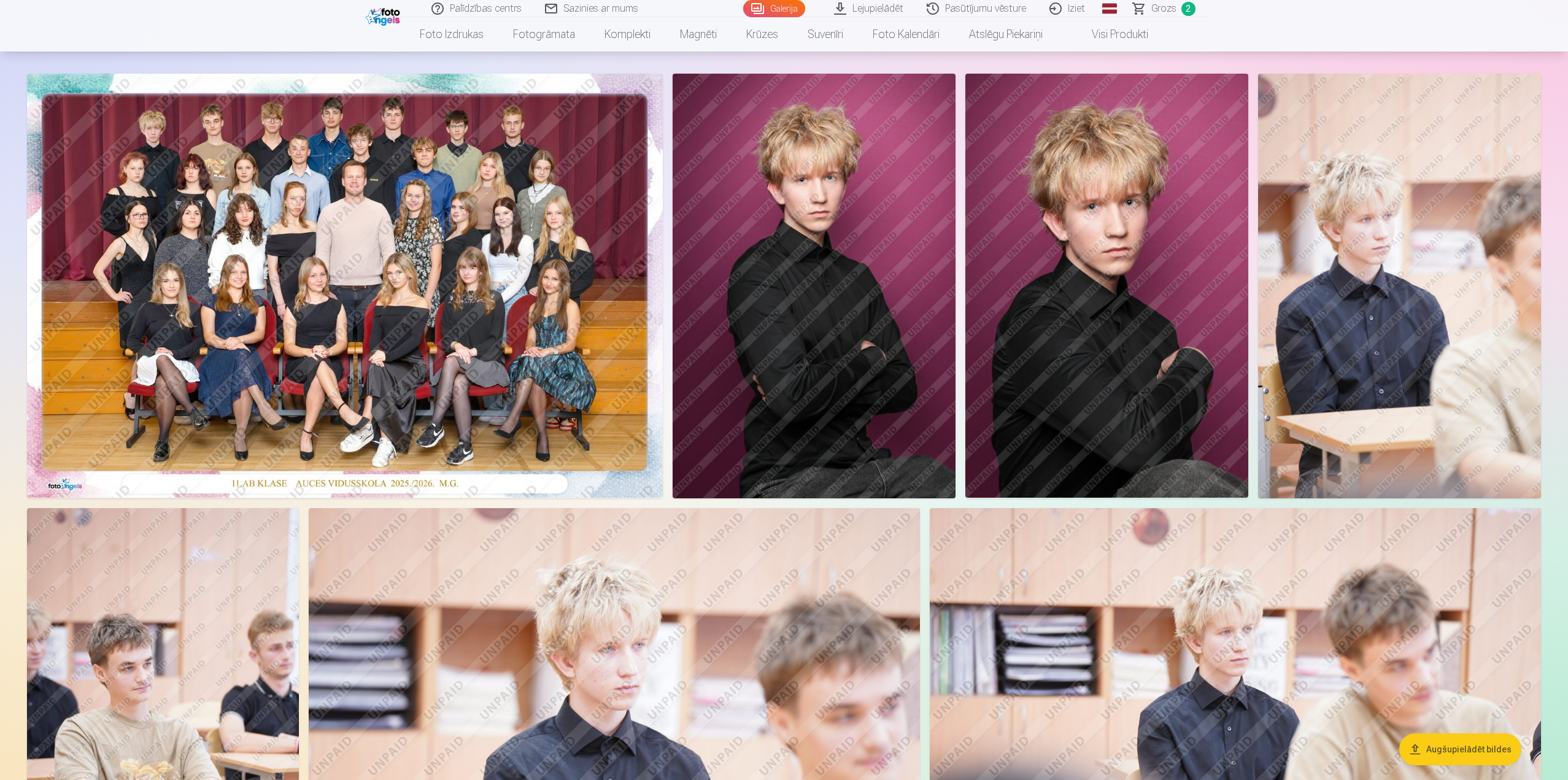
click at [497, 361] on img at bounding box center [344, 285] width 636 height 424
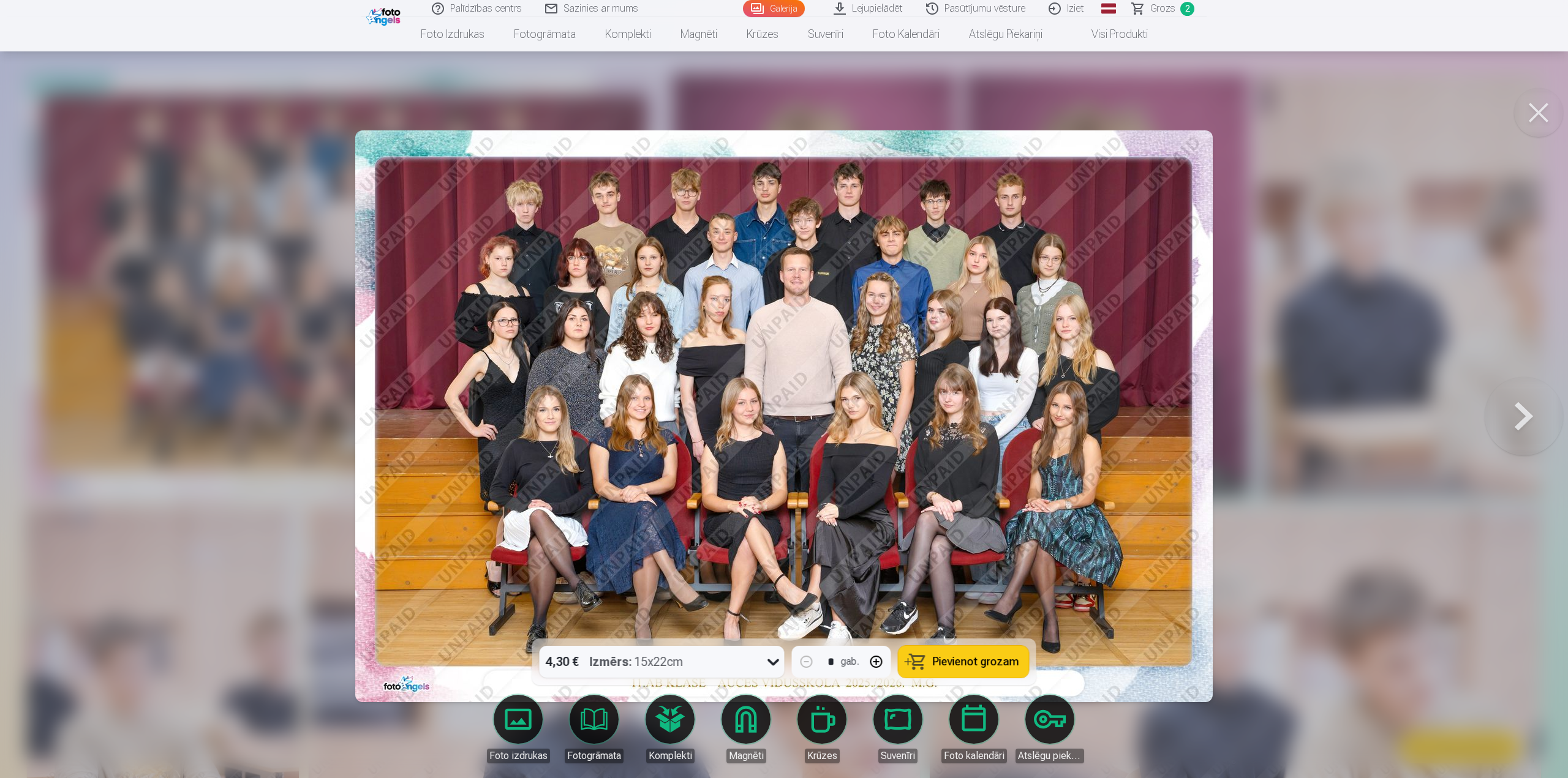
drag, startPoint x: 1275, startPoint y: 384, endPoint x: 1268, endPoint y: 388, distance: 8.1
click at [1275, 385] on div at bounding box center [784, 389] width 1568 height 778
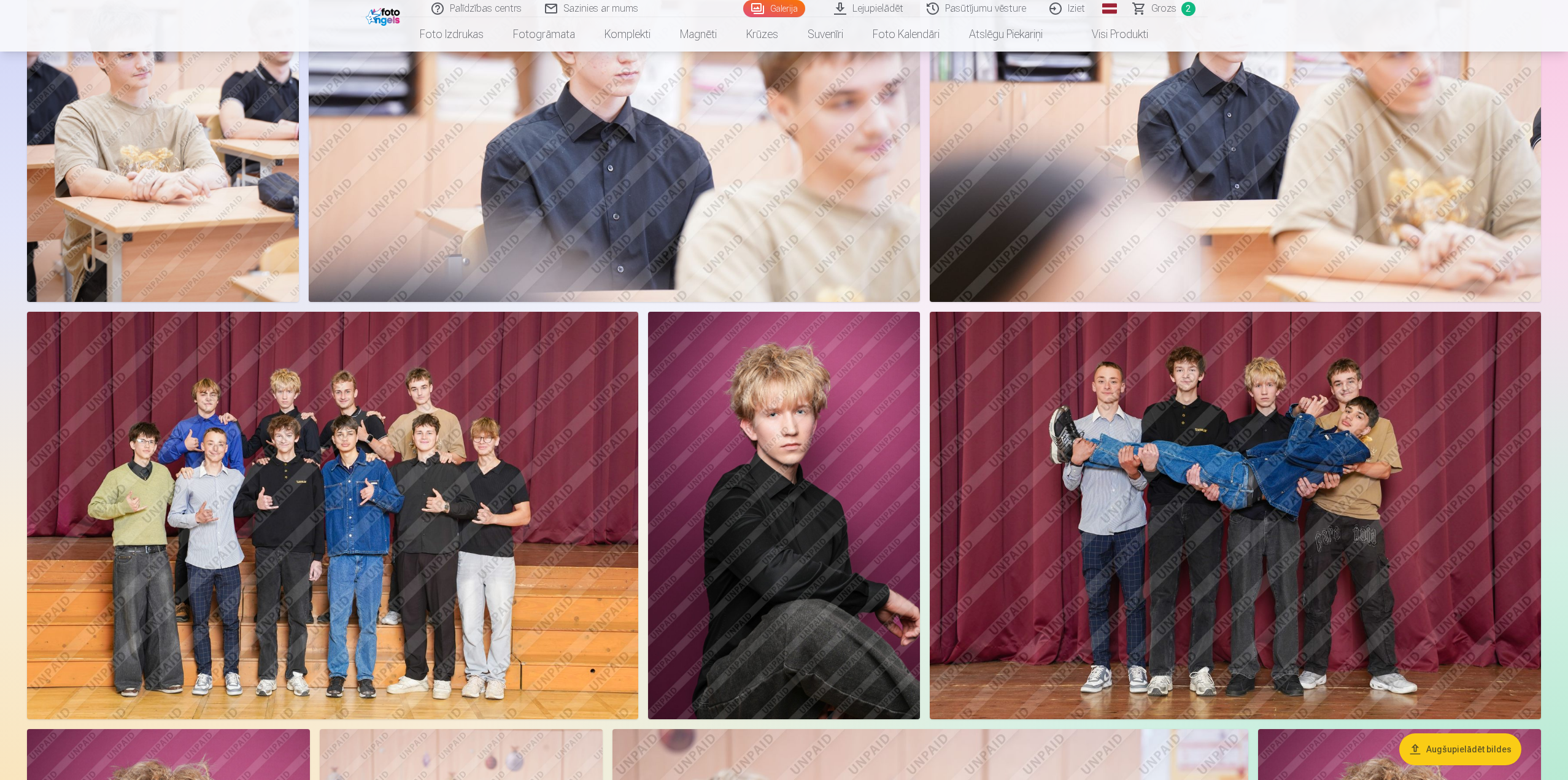
click at [427, 468] on img at bounding box center [332, 516] width 611 height 407
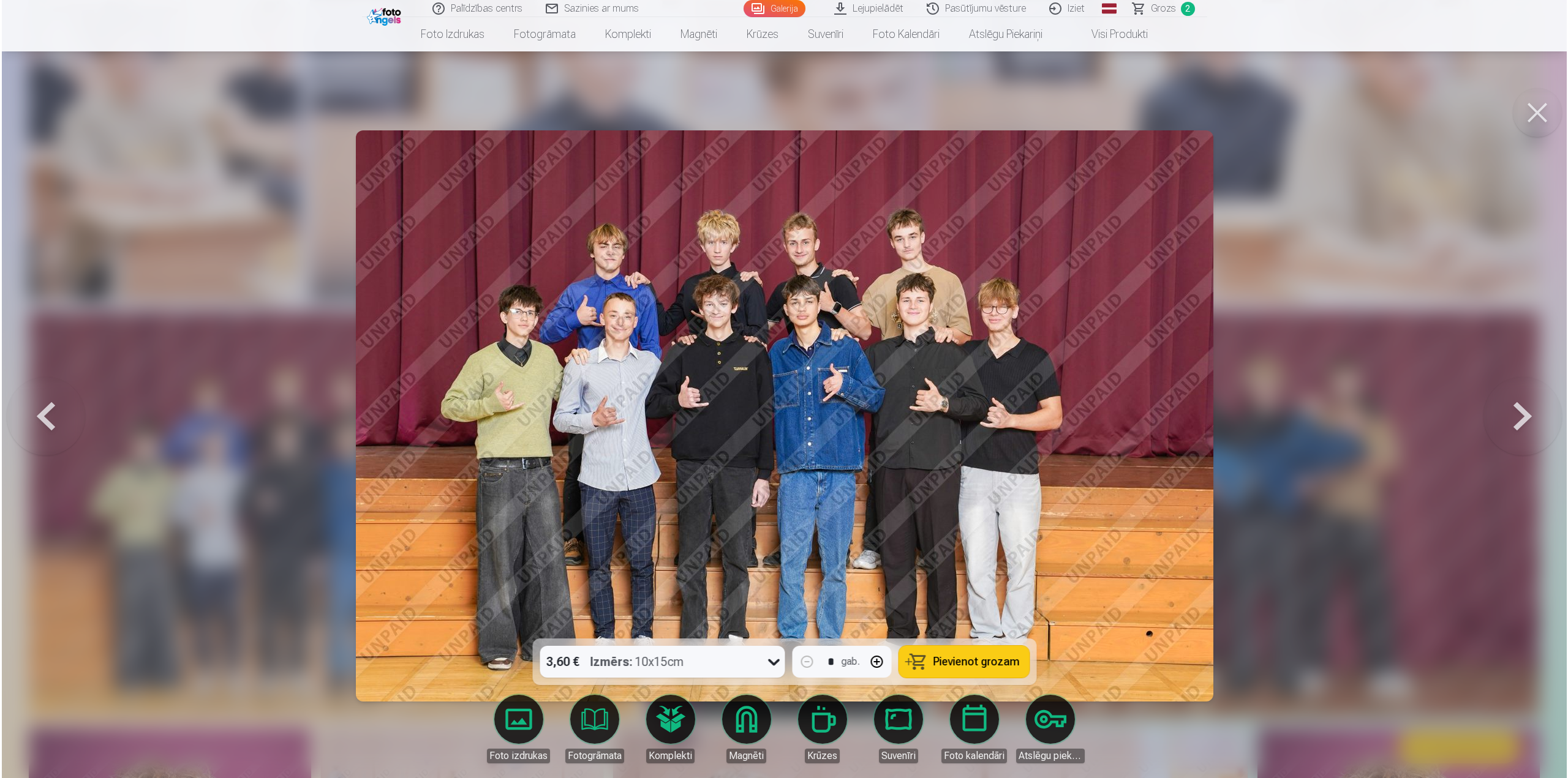
scroll to position [674, 0]
click at [615, 264] on img at bounding box center [784, 416] width 858 height 571
click at [614, 271] on img at bounding box center [784, 416] width 858 height 571
click at [1268, 425] on div at bounding box center [784, 389] width 1568 height 778
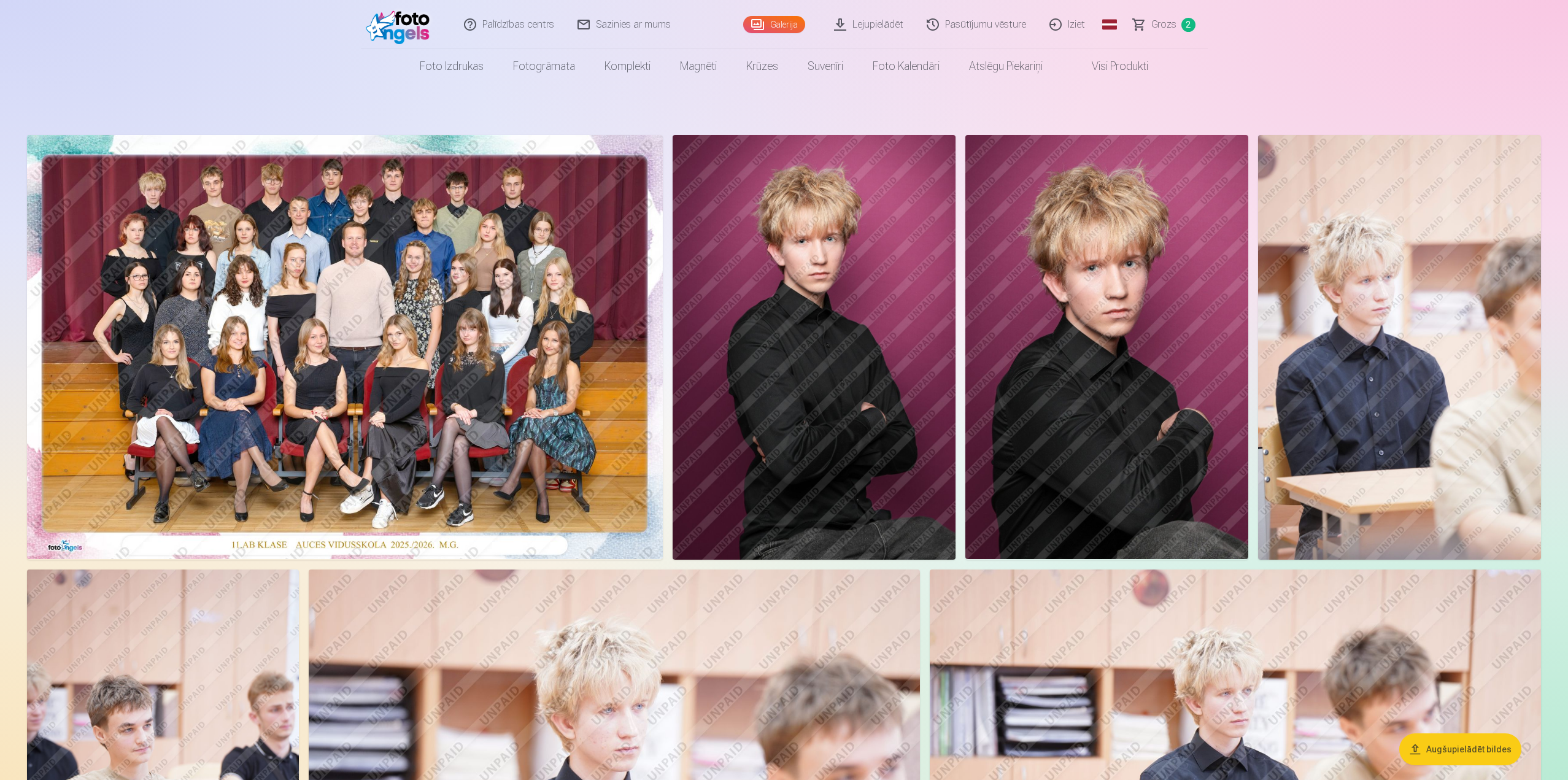
click at [536, 410] on img at bounding box center [344, 347] width 636 height 424
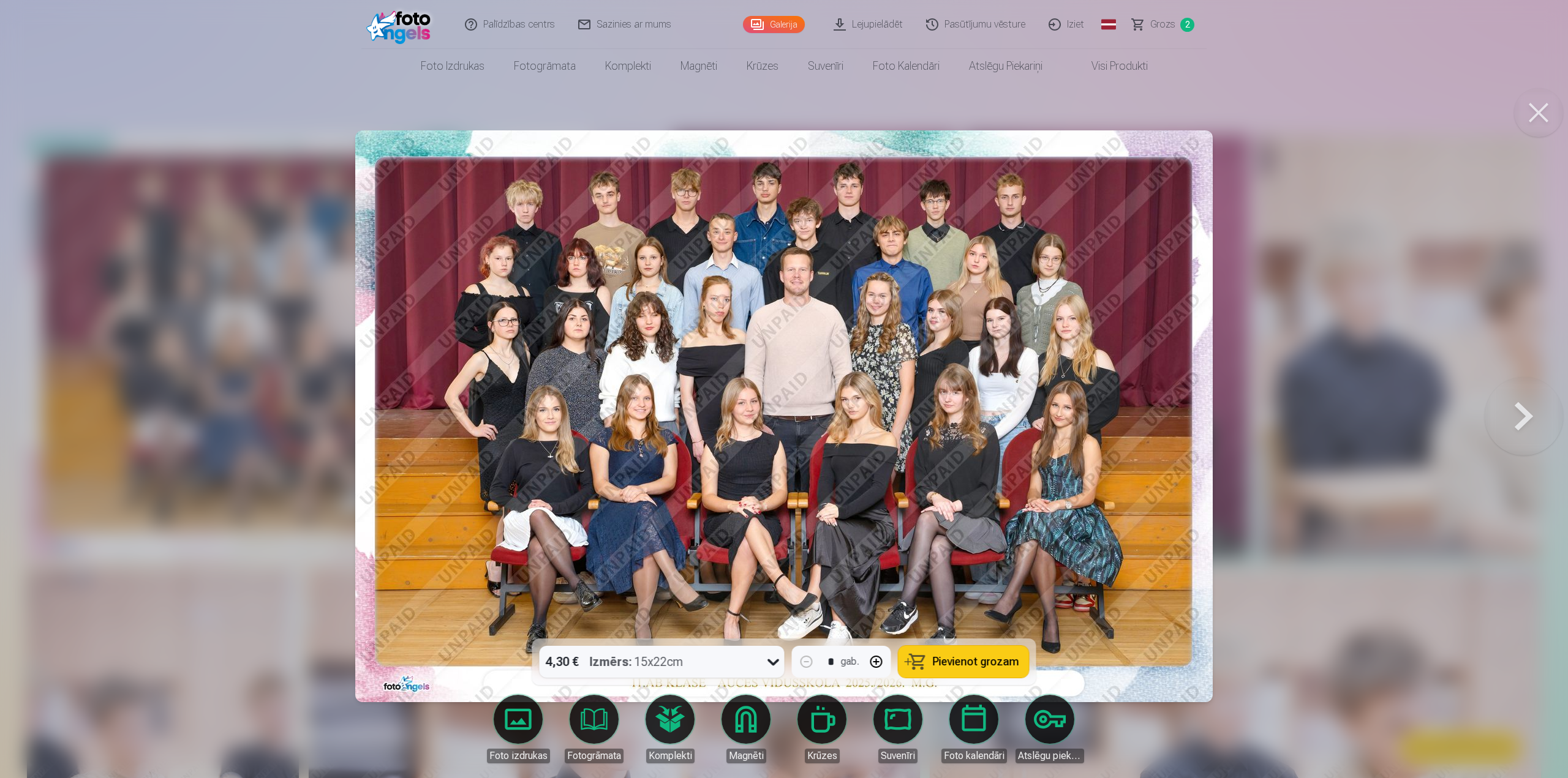
click at [1249, 182] on div at bounding box center [784, 389] width 1568 height 778
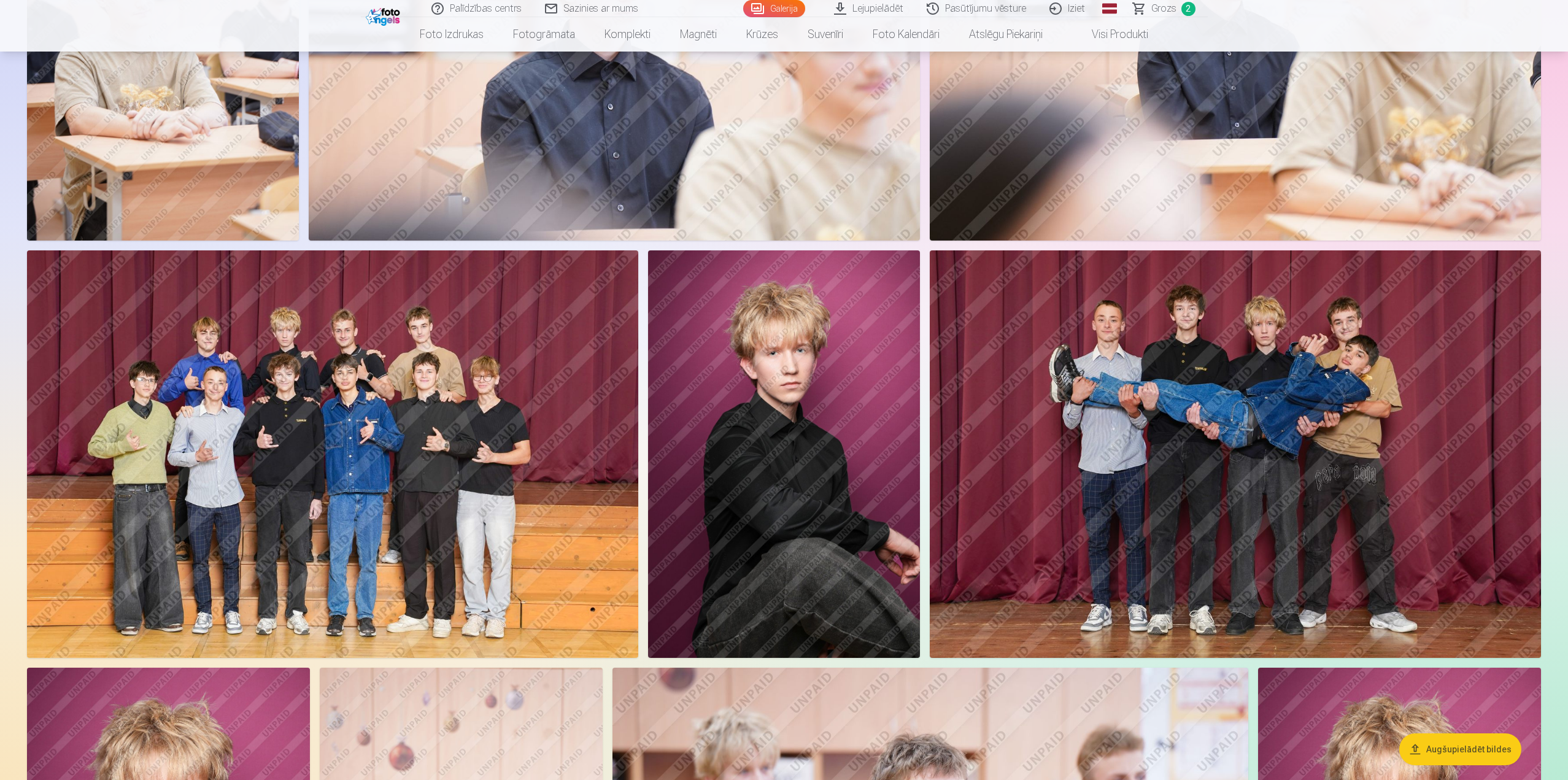
click at [1126, 472] on img at bounding box center [1235, 454] width 611 height 407
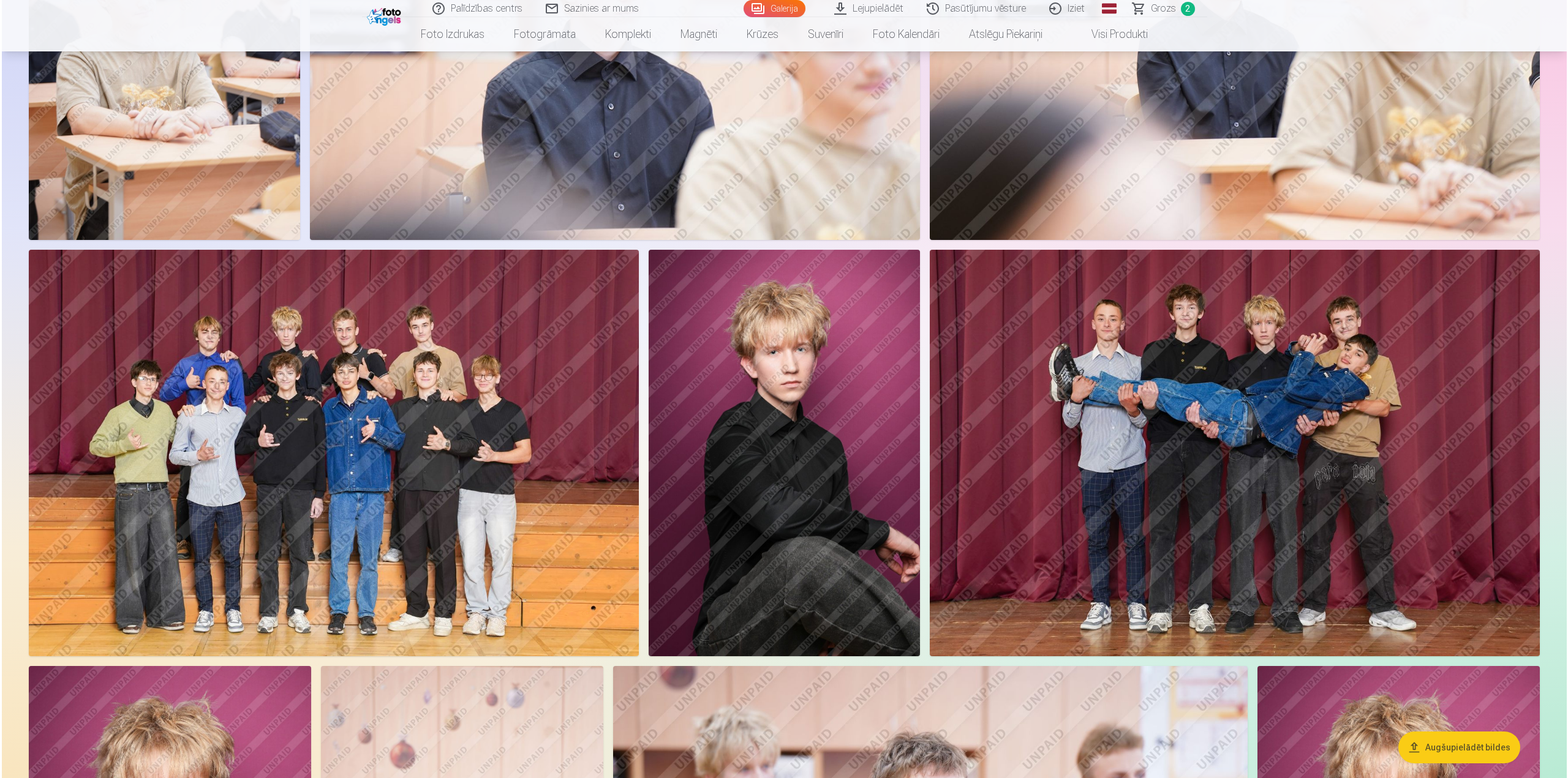
scroll to position [735, 0]
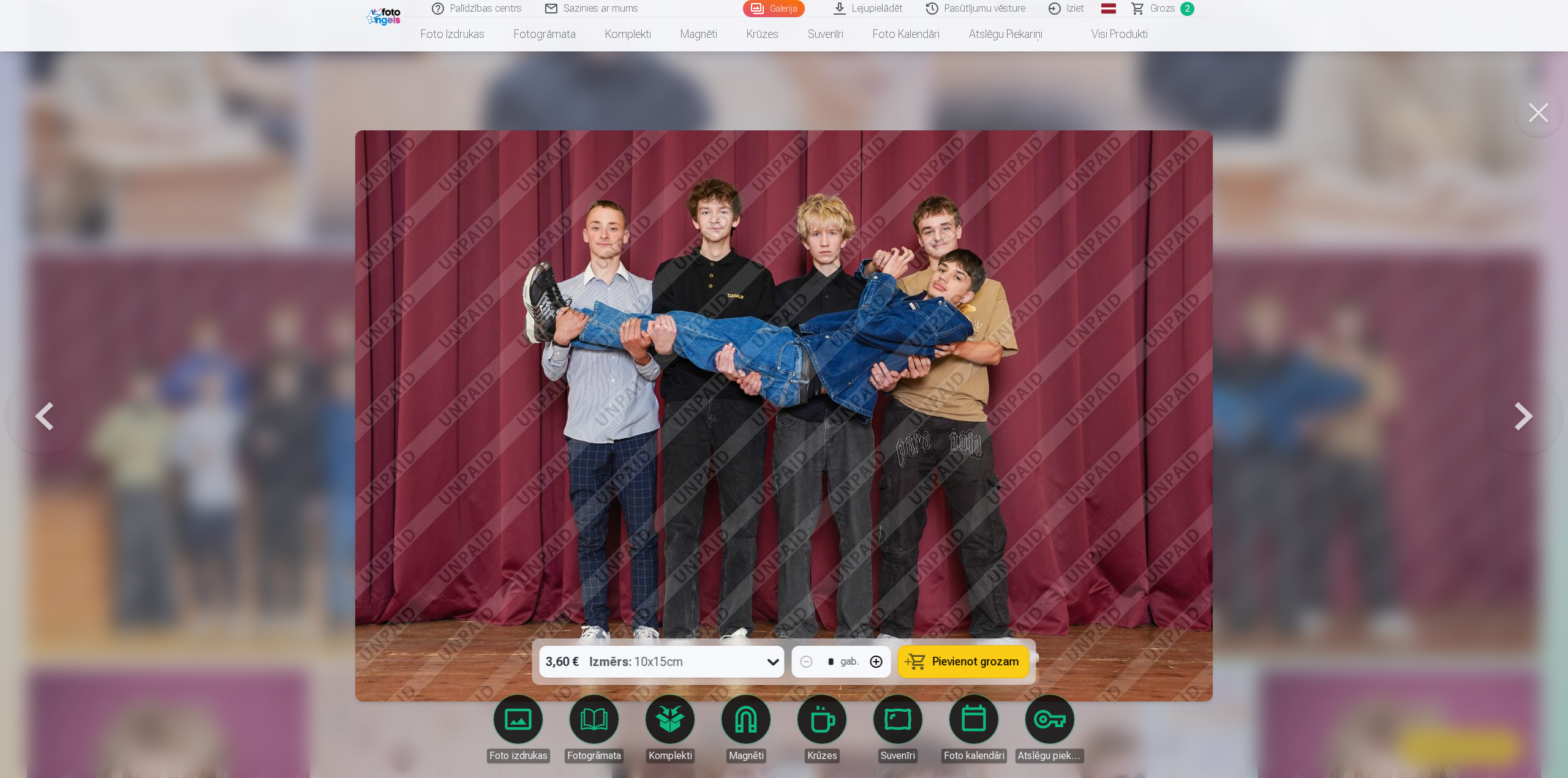
click at [1353, 476] on div at bounding box center [784, 389] width 1568 height 778
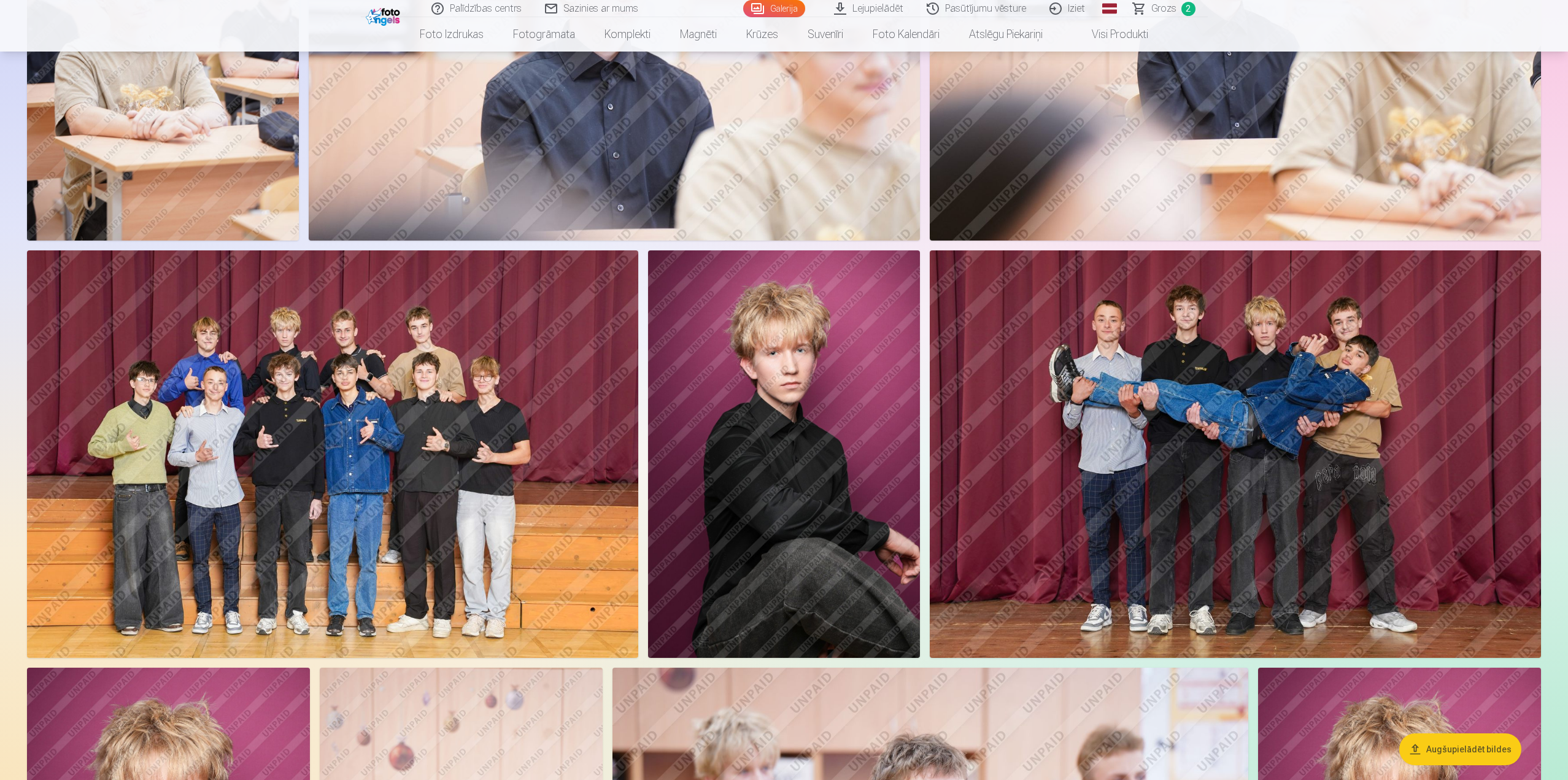
click at [1253, 670] on div at bounding box center [784, 447] width 1524 height 2107
click at [373, 373] on img at bounding box center [332, 454] width 611 height 407
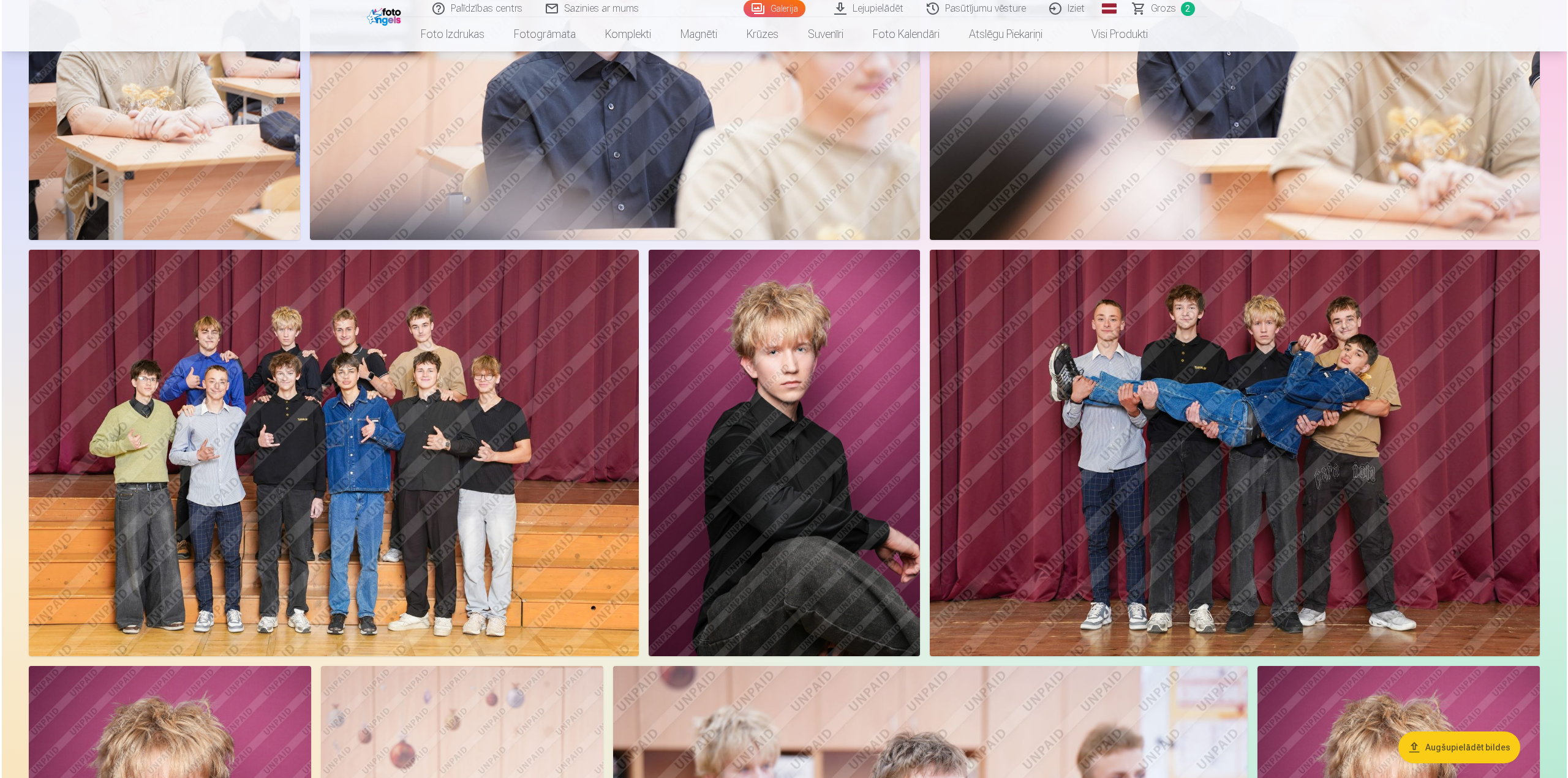
scroll to position [735, 0]
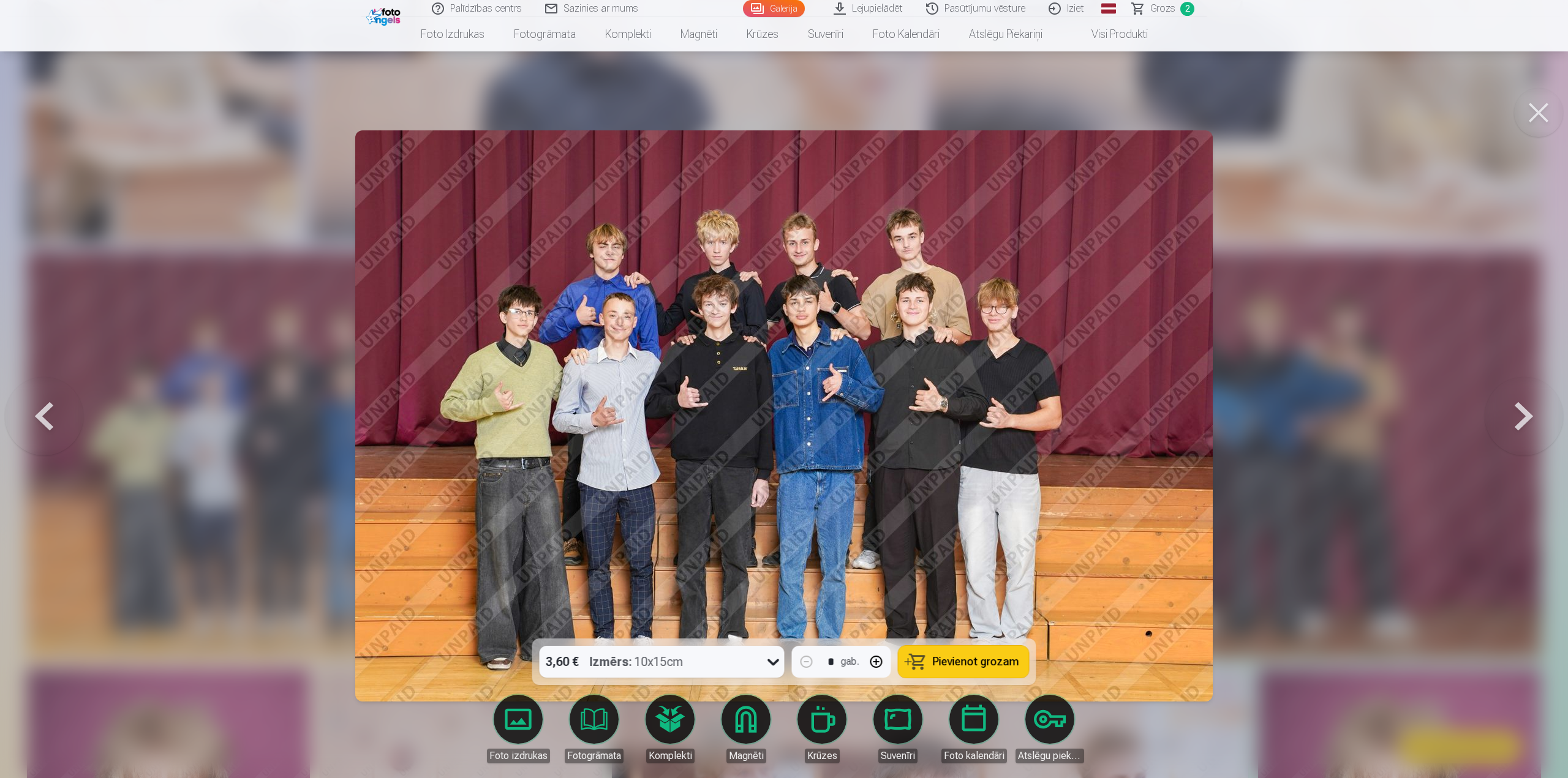
click at [1286, 341] on div at bounding box center [784, 389] width 1568 height 778
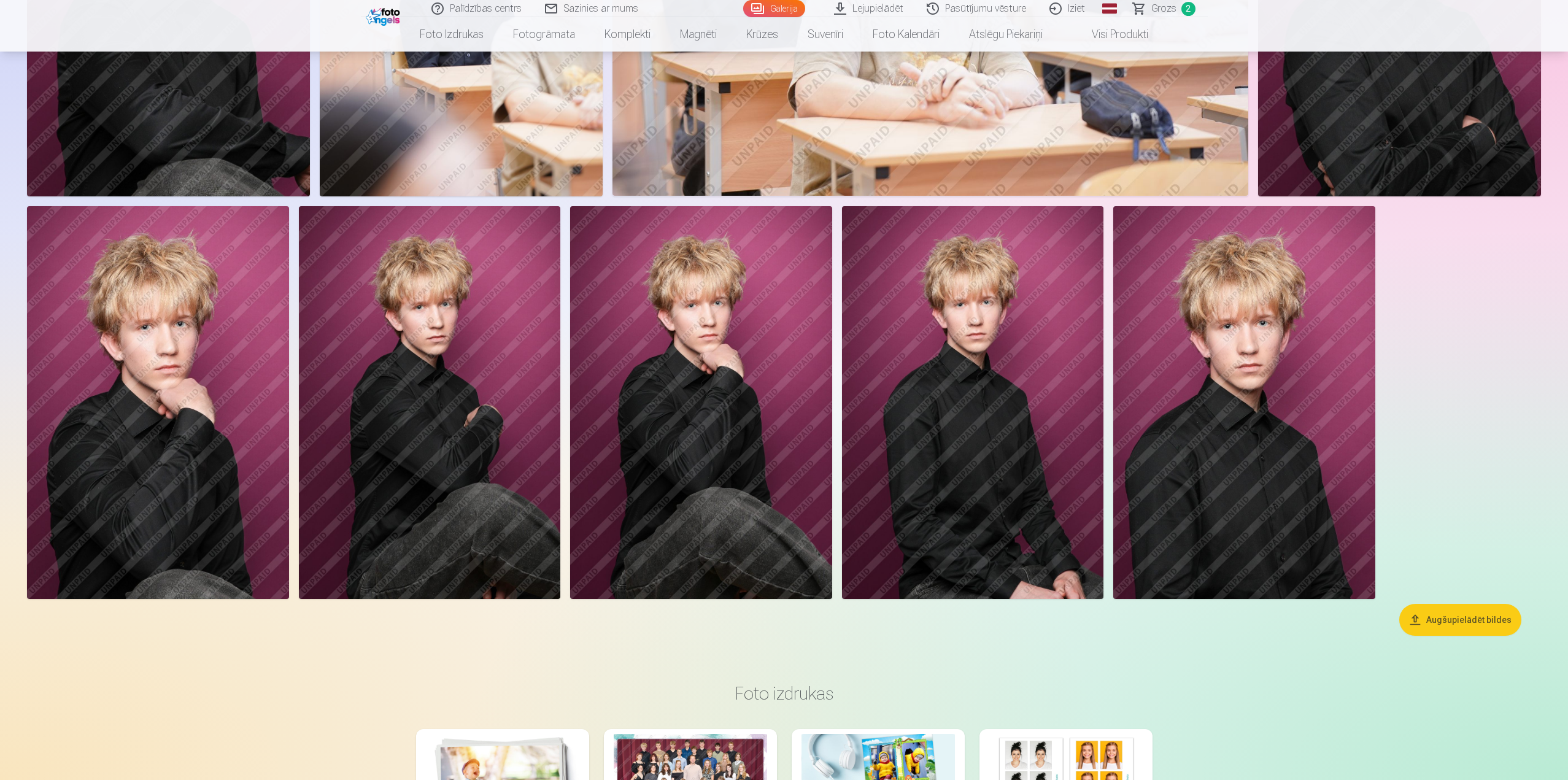
scroll to position [1658, 0]
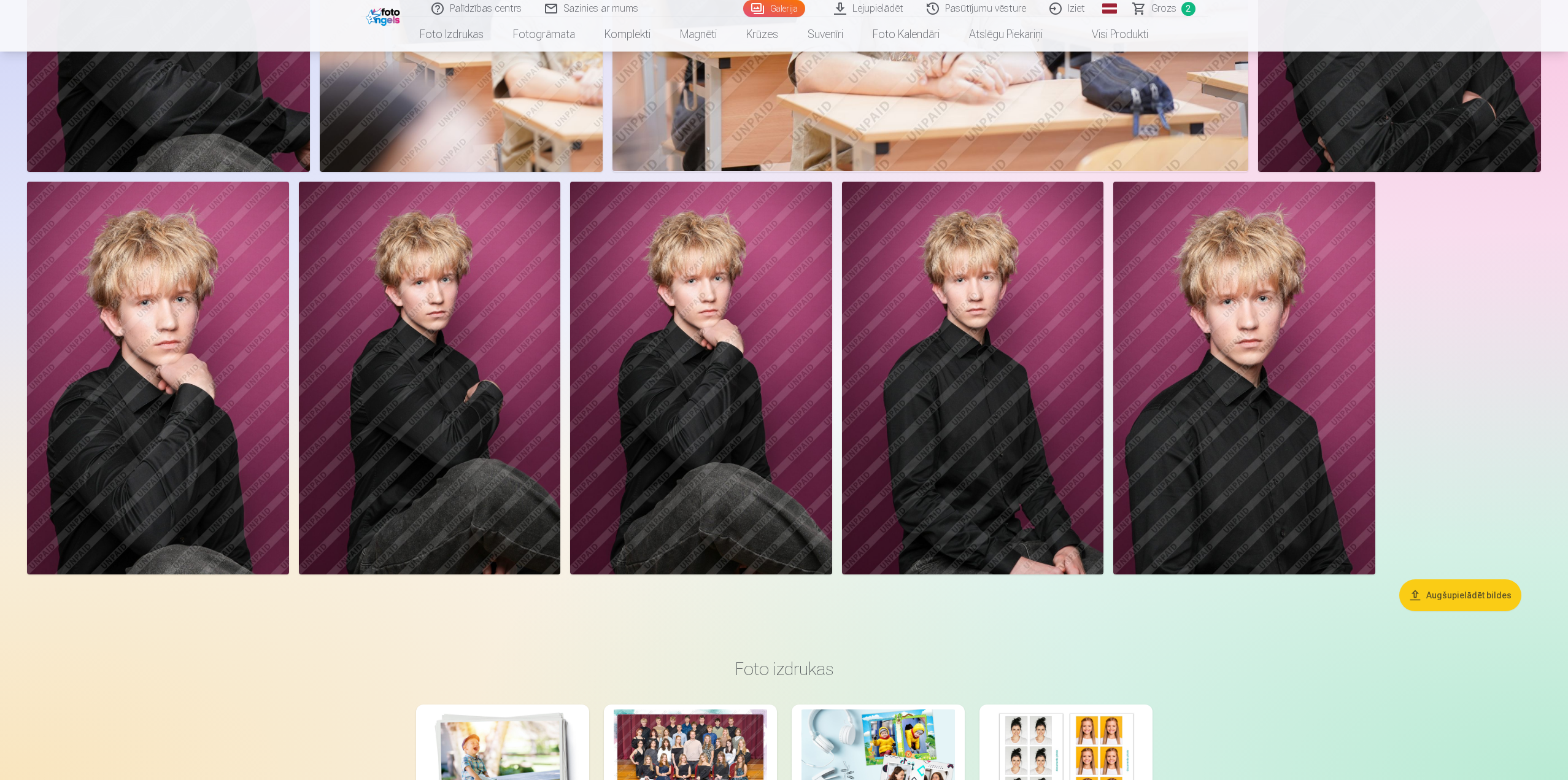
click at [674, 350] on img at bounding box center [701, 378] width 262 height 393
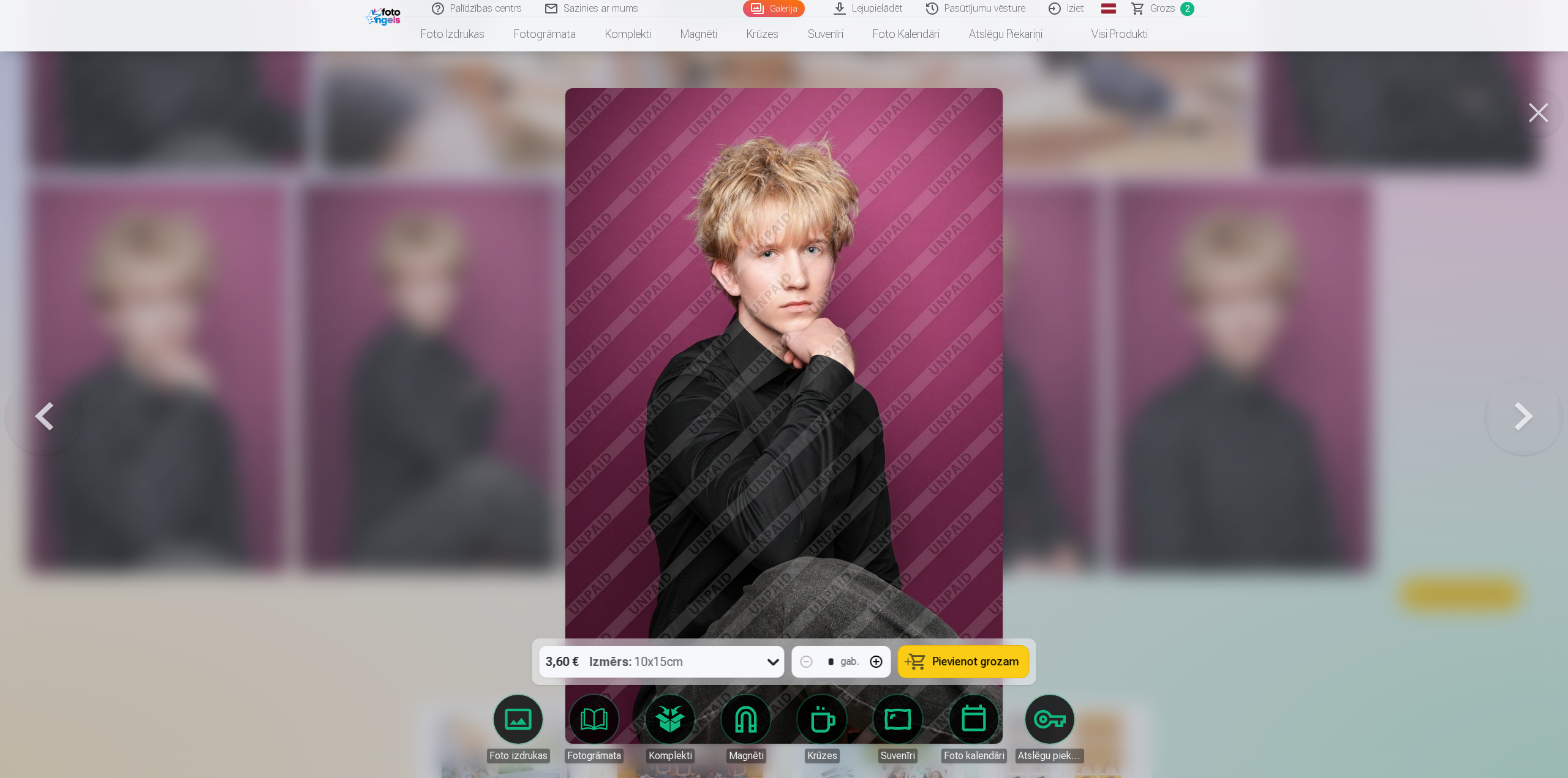
click at [1059, 627] on div at bounding box center [784, 389] width 1568 height 778
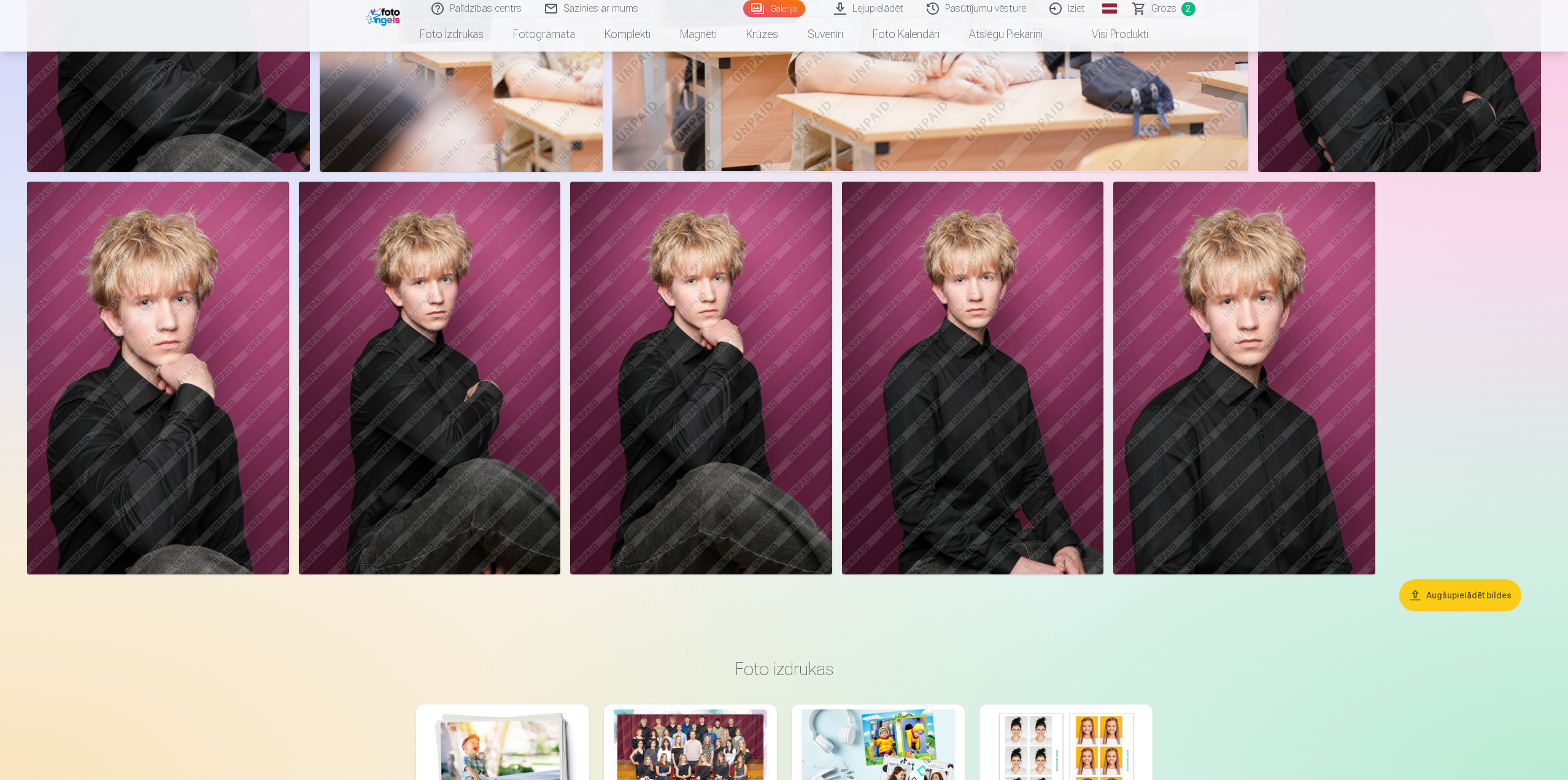
click at [172, 396] on img at bounding box center [157, 378] width 262 height 393
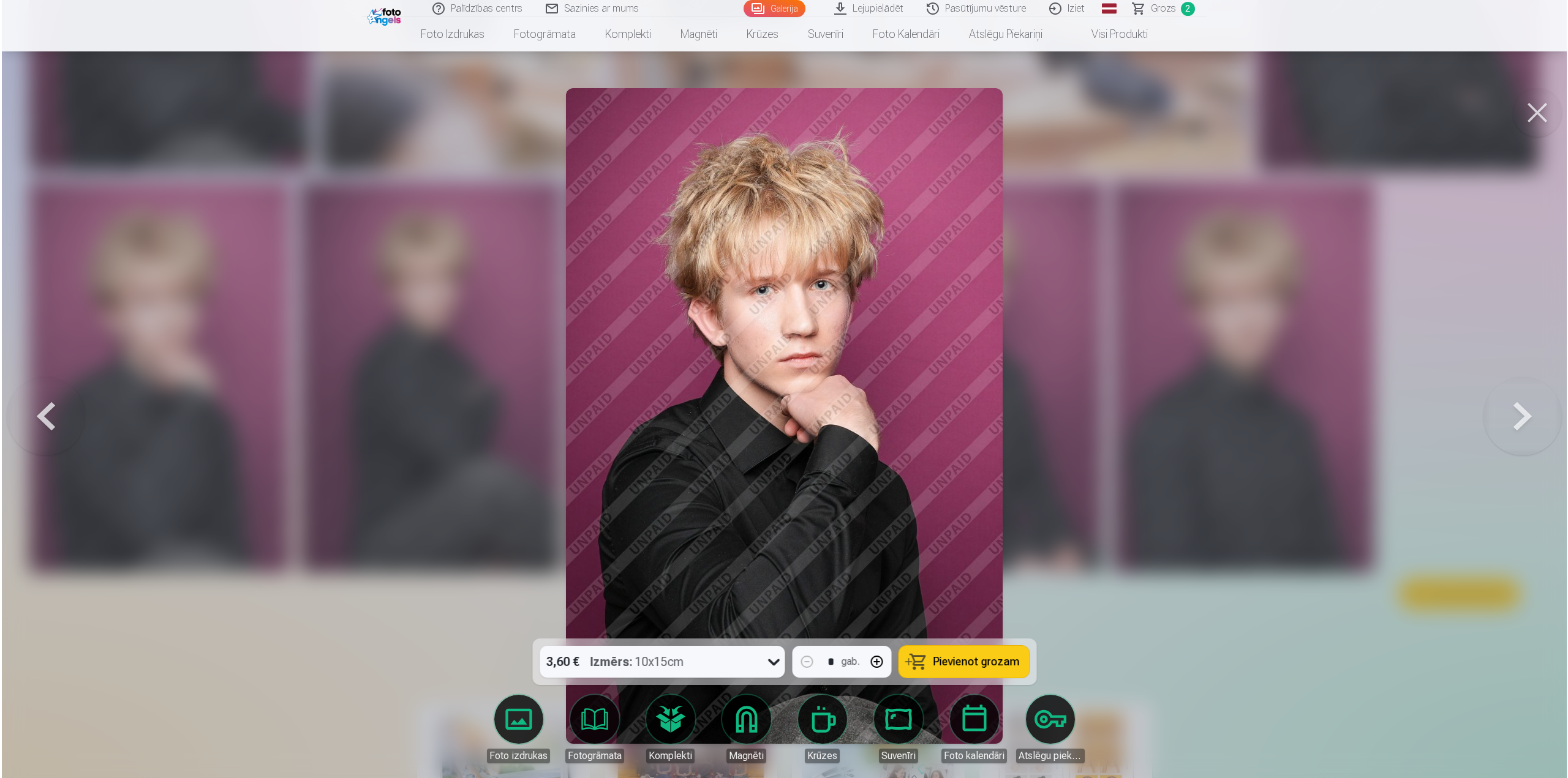
scroll to position [1657, 0]
click at [1089, 613] on div at bounding box center [784, 389] width 1568 height 778
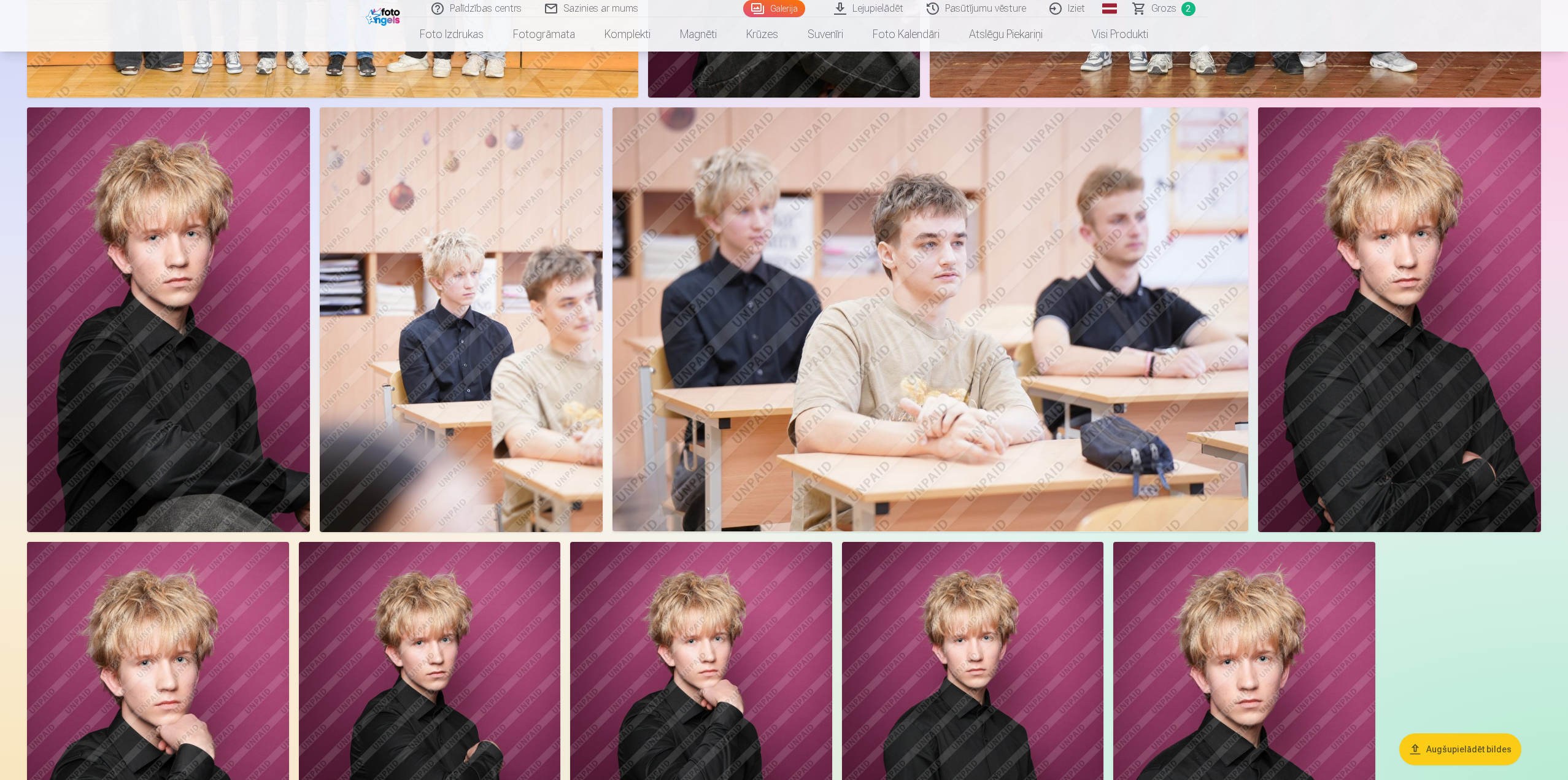
scroll to position [1289, 0]
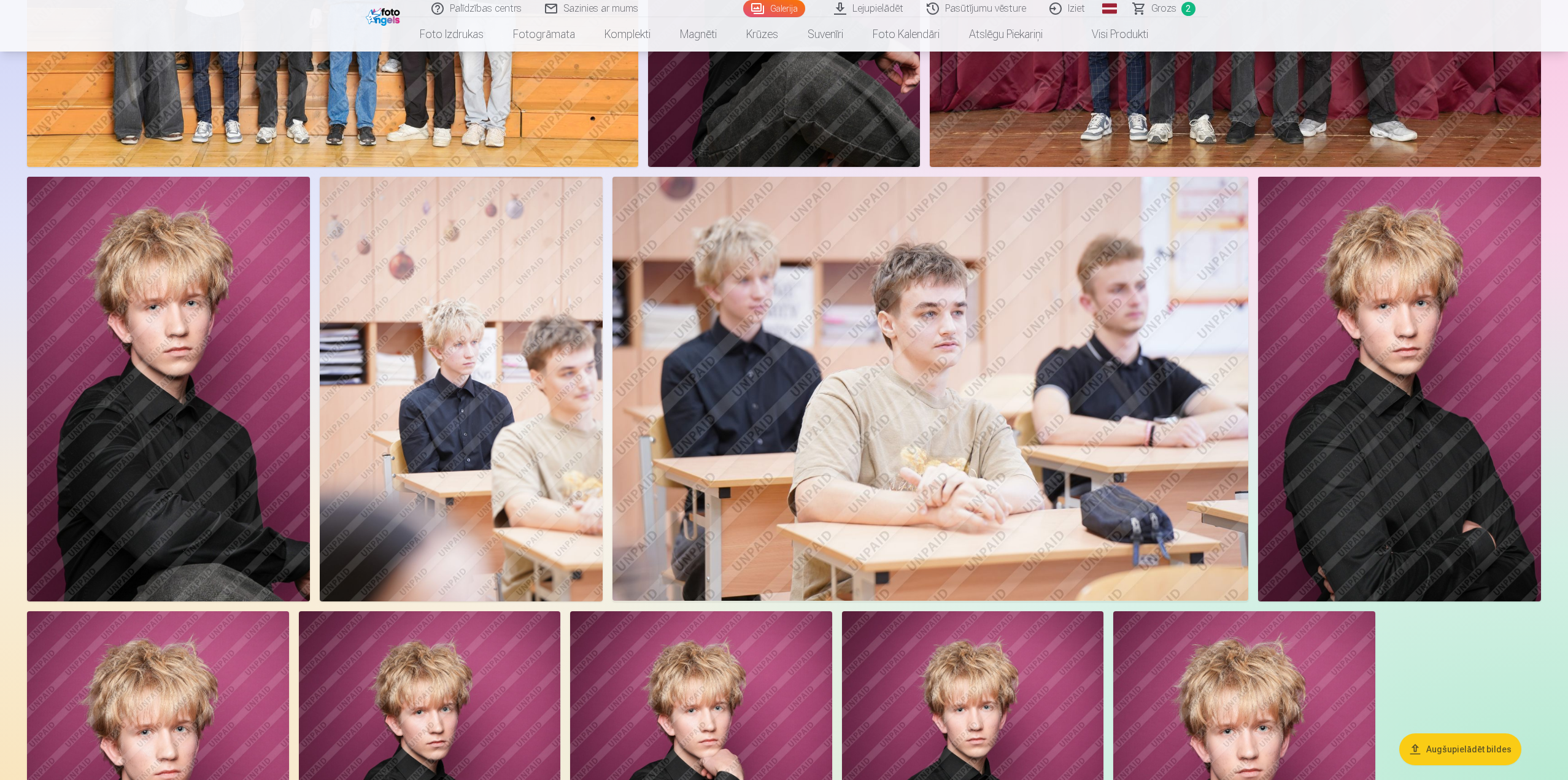
click at [223, 414] on img at bounding box center [168, 389] width 283 height 424
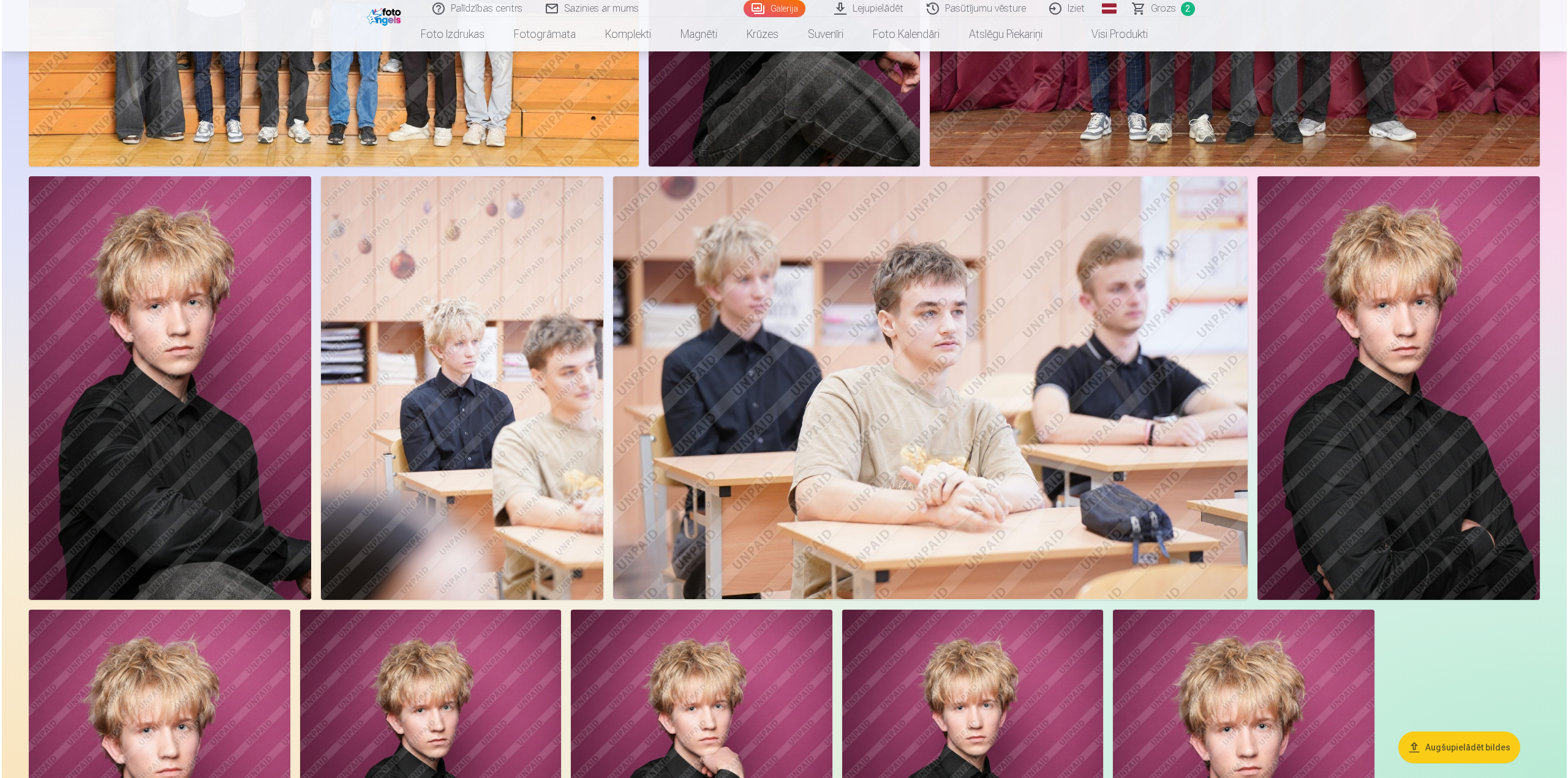
scroll to position [1227, 0]
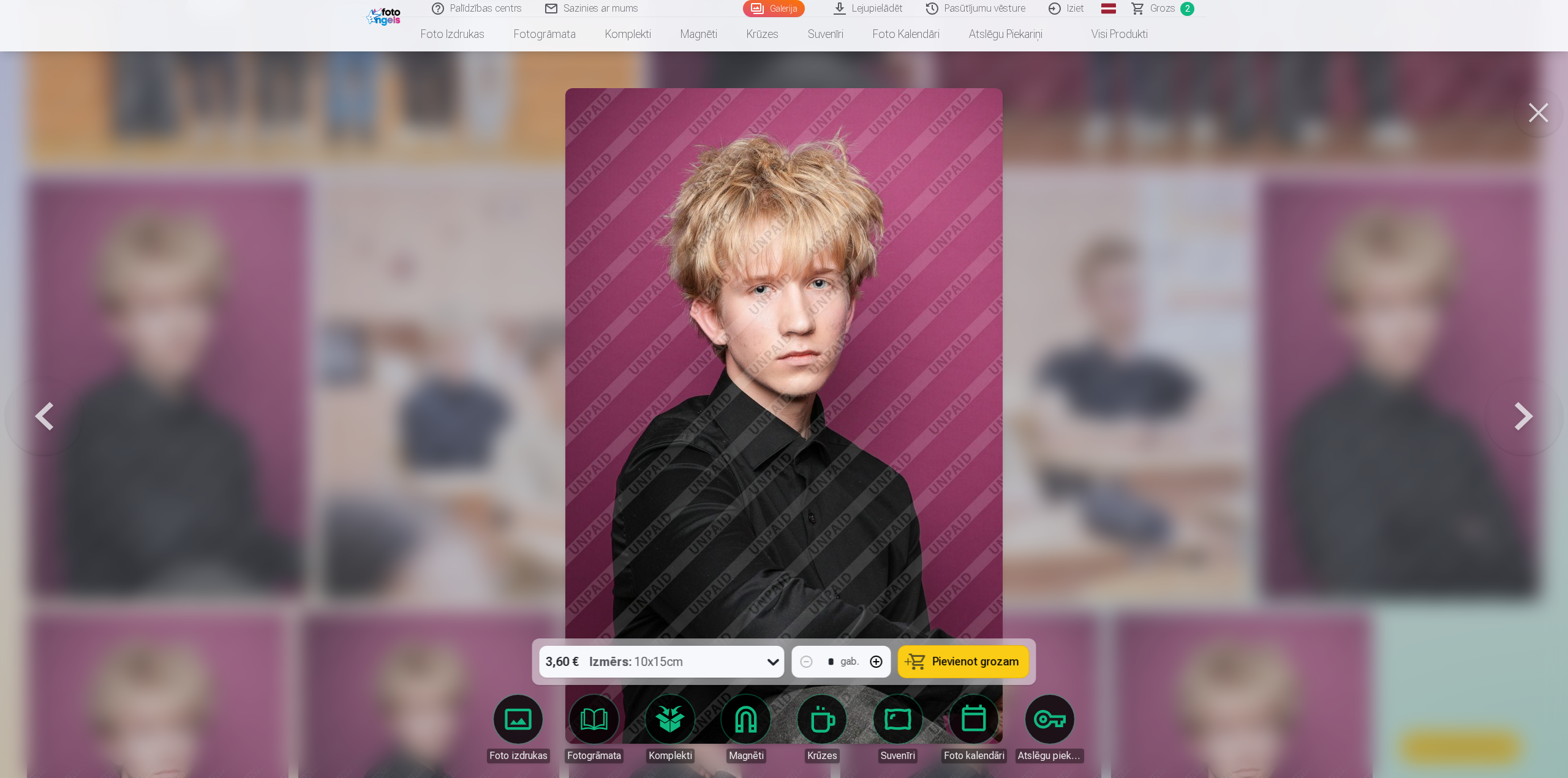
click at [460, 549] on div at bounding box center [784, 389] width 1568 height 778
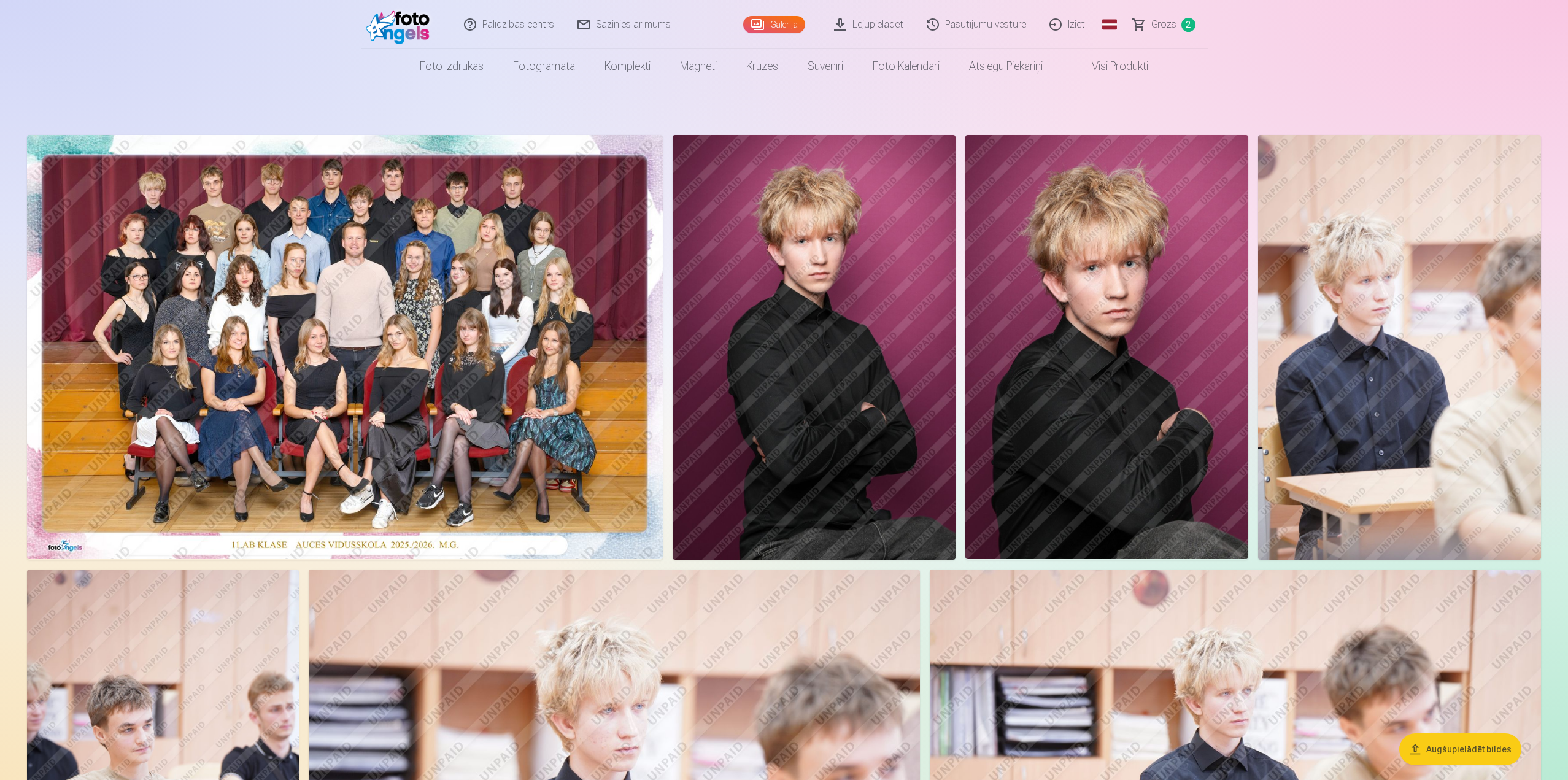
click at [185, 610] on img at bounding box center [162, 774] width 272 height 407
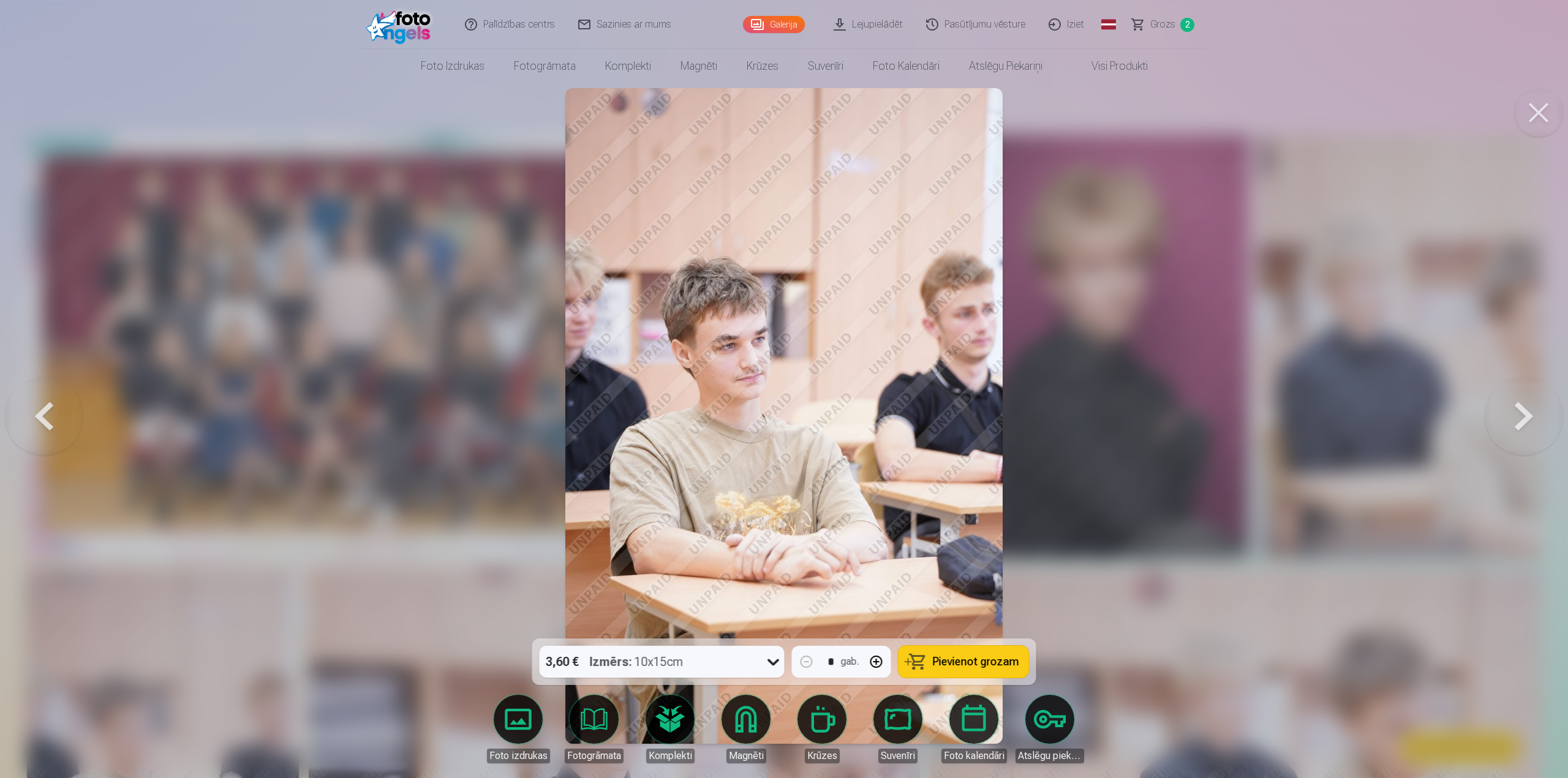
click at [556, 562] on div at bounding box center [784, 389] width 1568 height 778
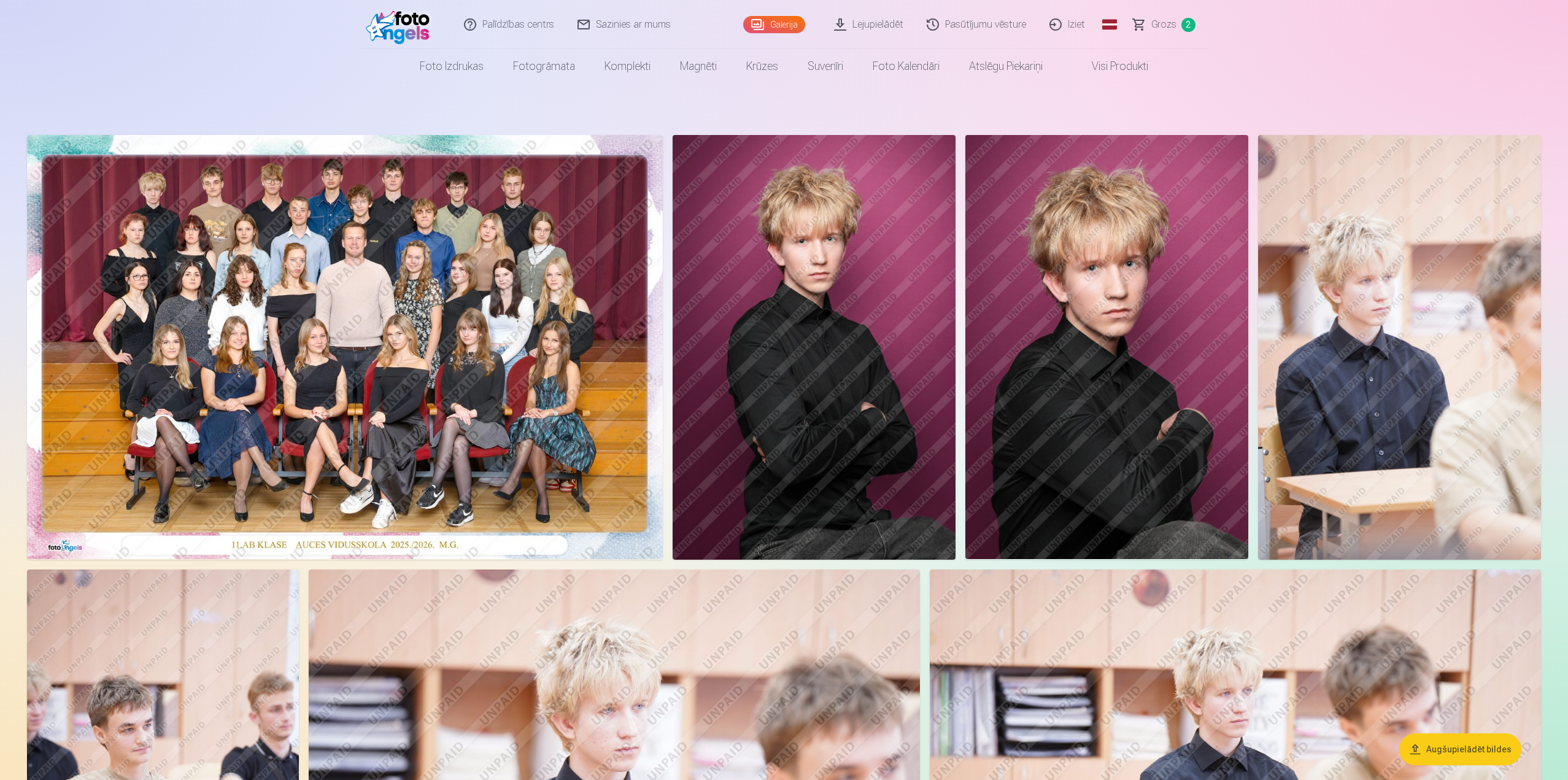
click at [144, 186] on img at bounding box center [344, 347] width 636 height 424
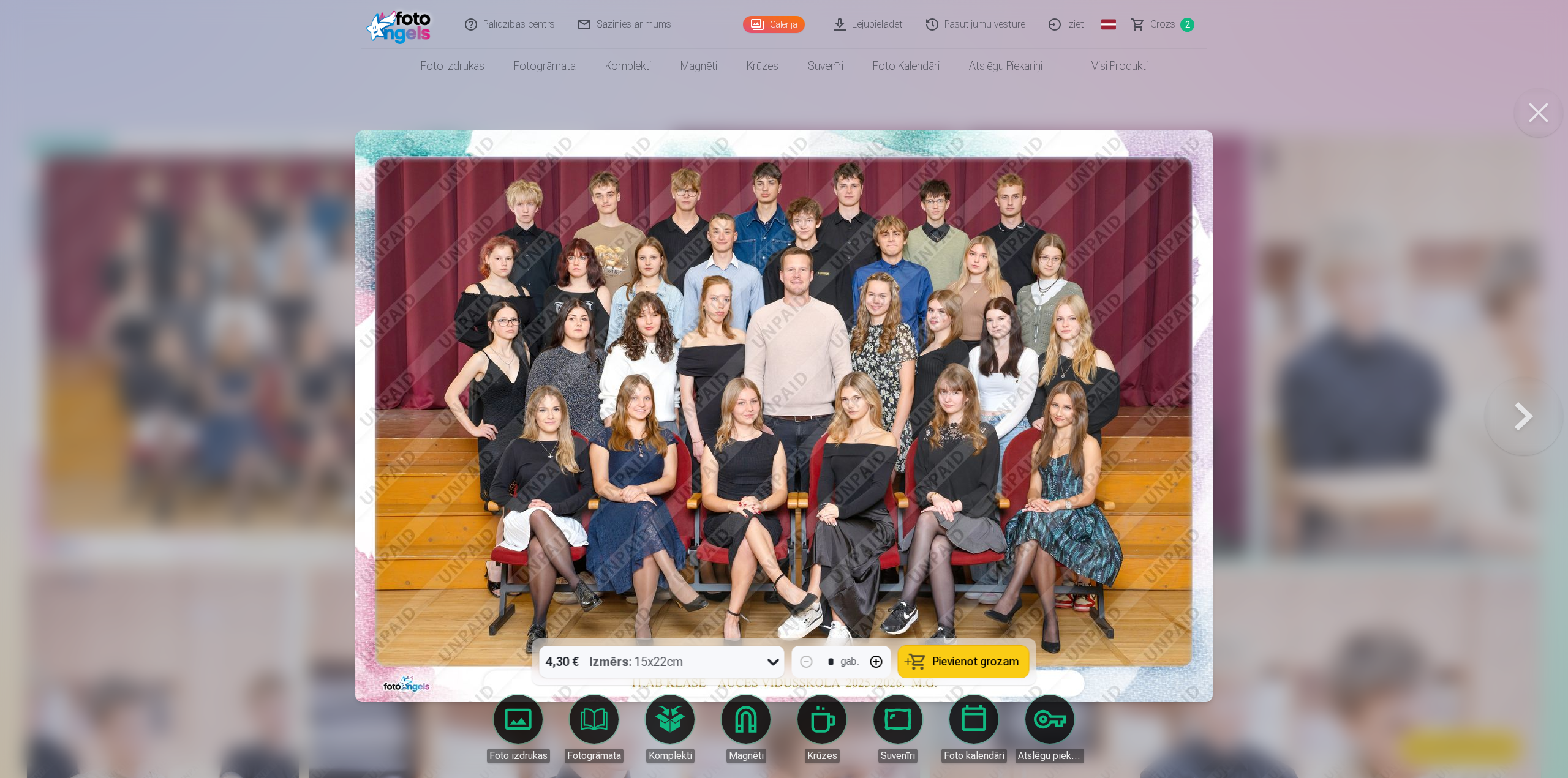
click at [1366, 359] on div at bounding box center [784, 389] width 1568 height 778
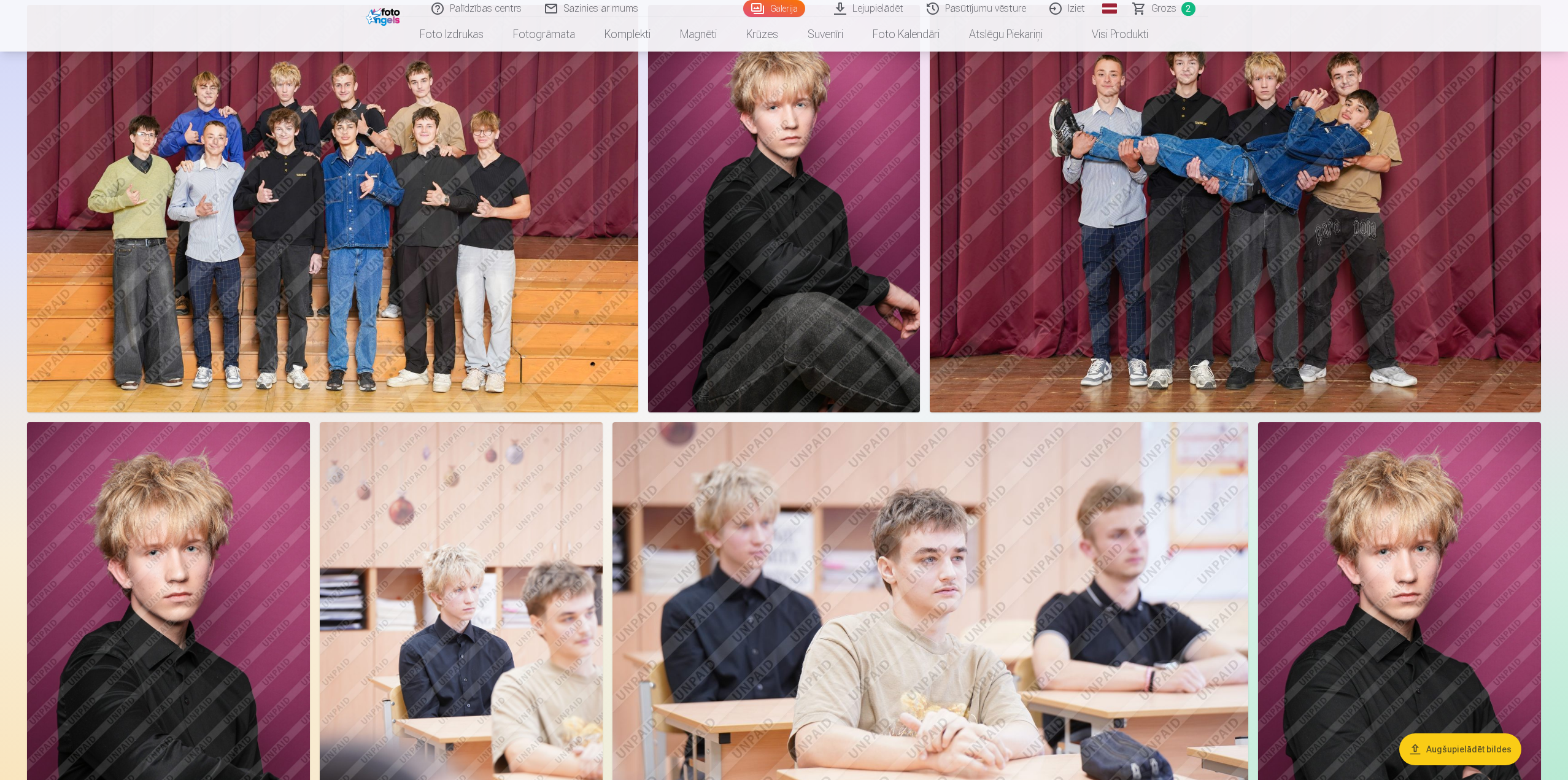
click at [1182, 322] on img at bounding box center [1235, 209] width 611 height 407
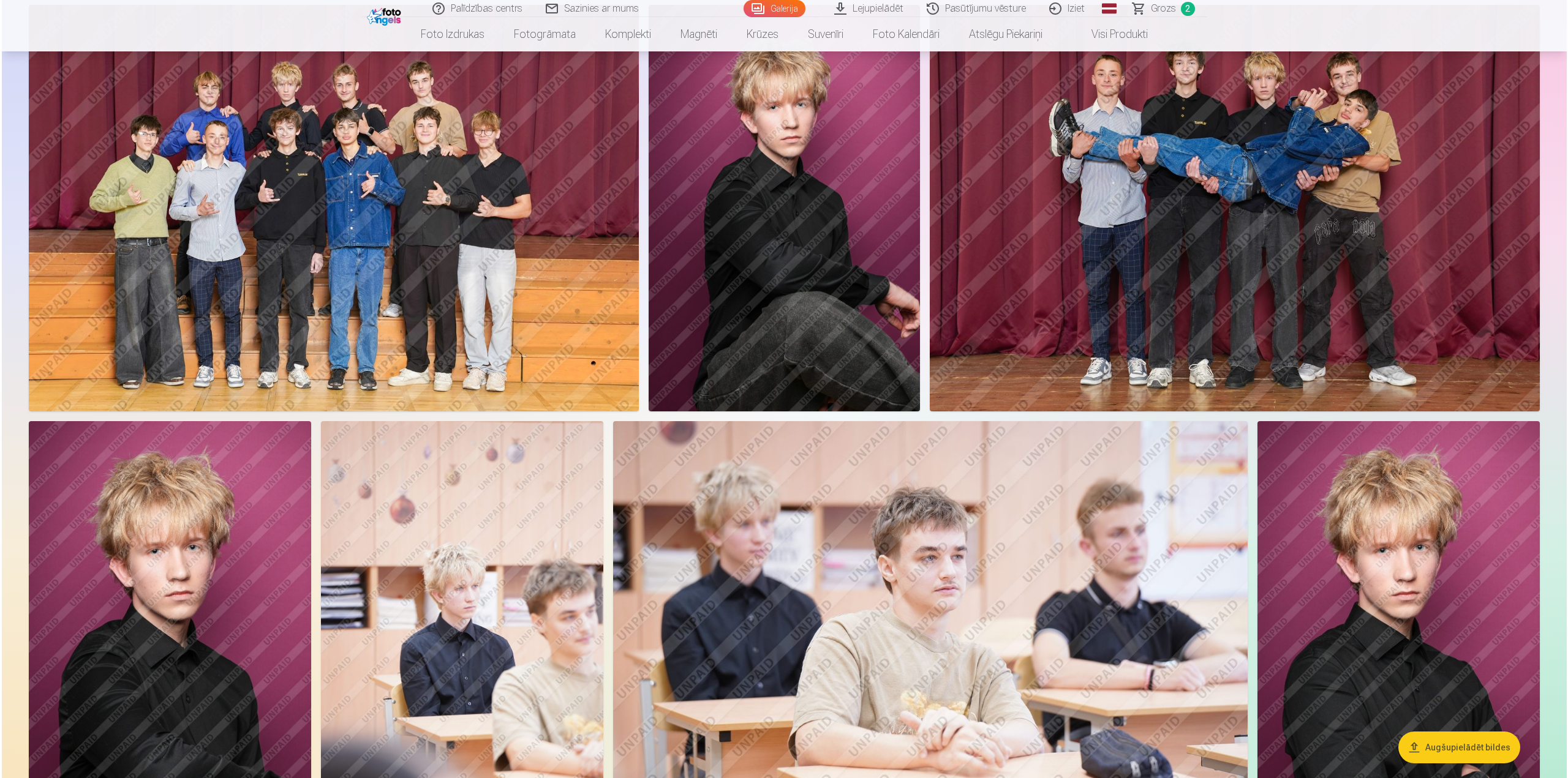
scroll to position [982, 0]
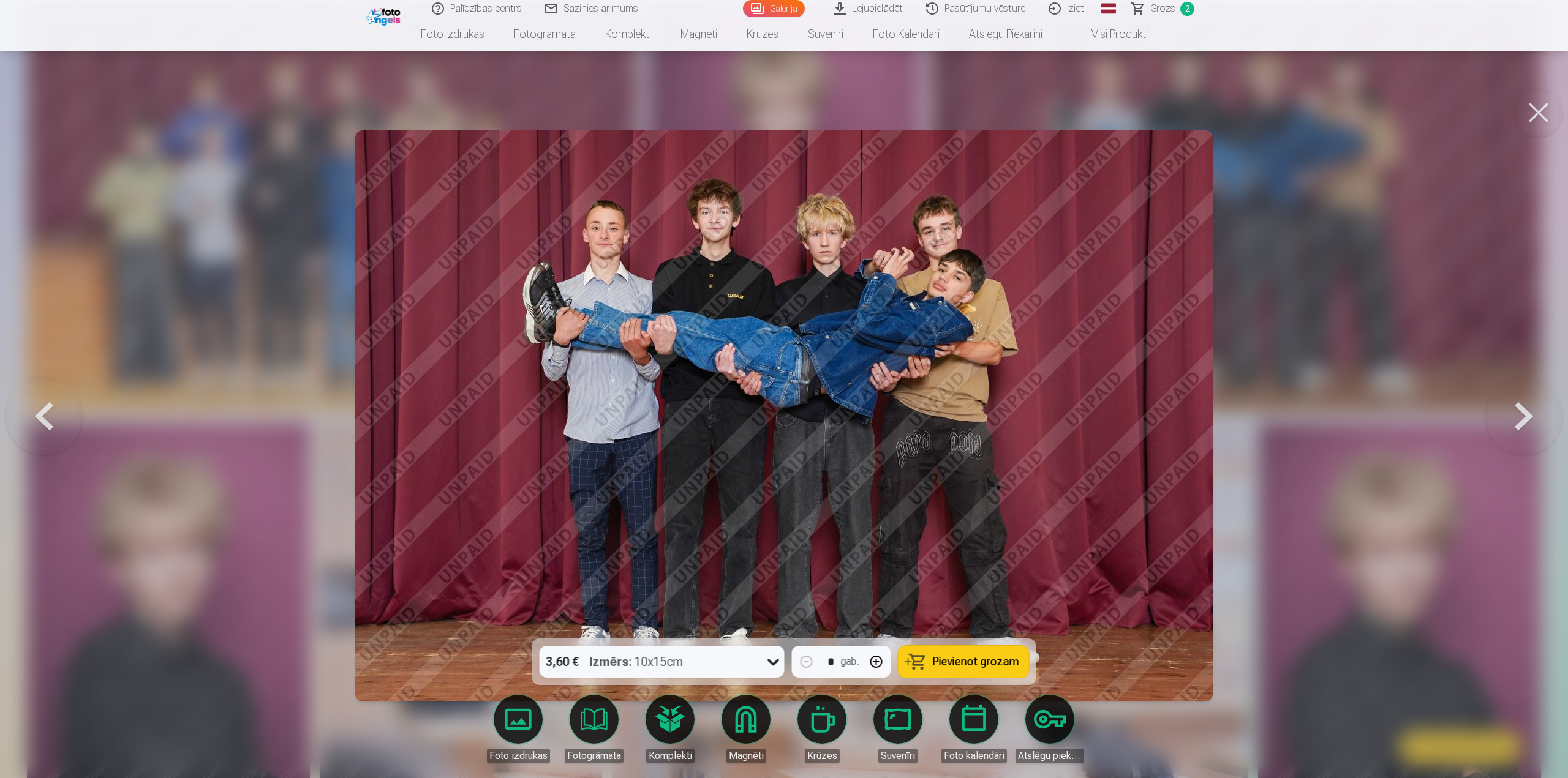
click at [1406, 338] on div at bounding box center [784, 389] width 1568 height 778
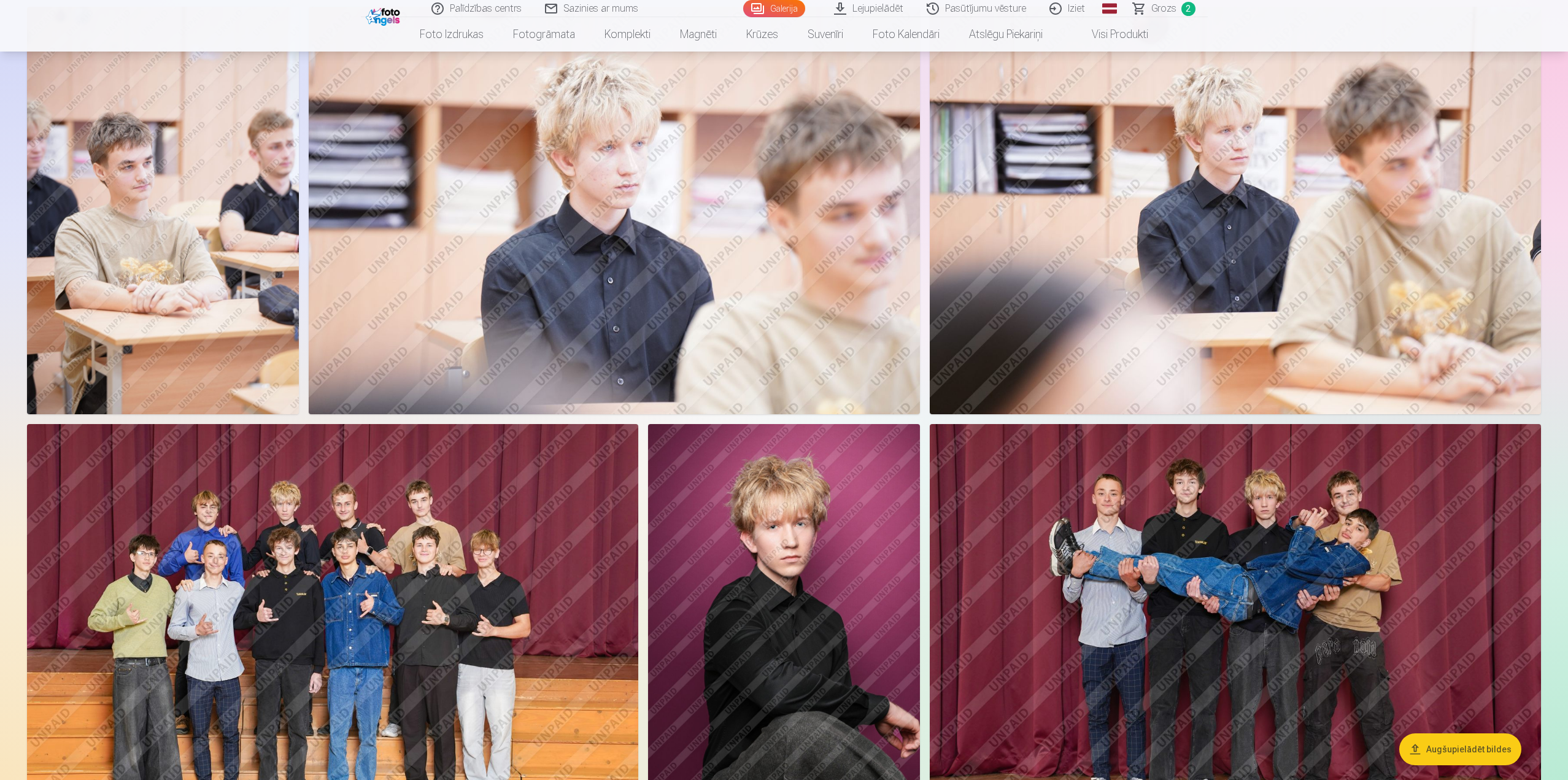
scroll to position [430, 0]
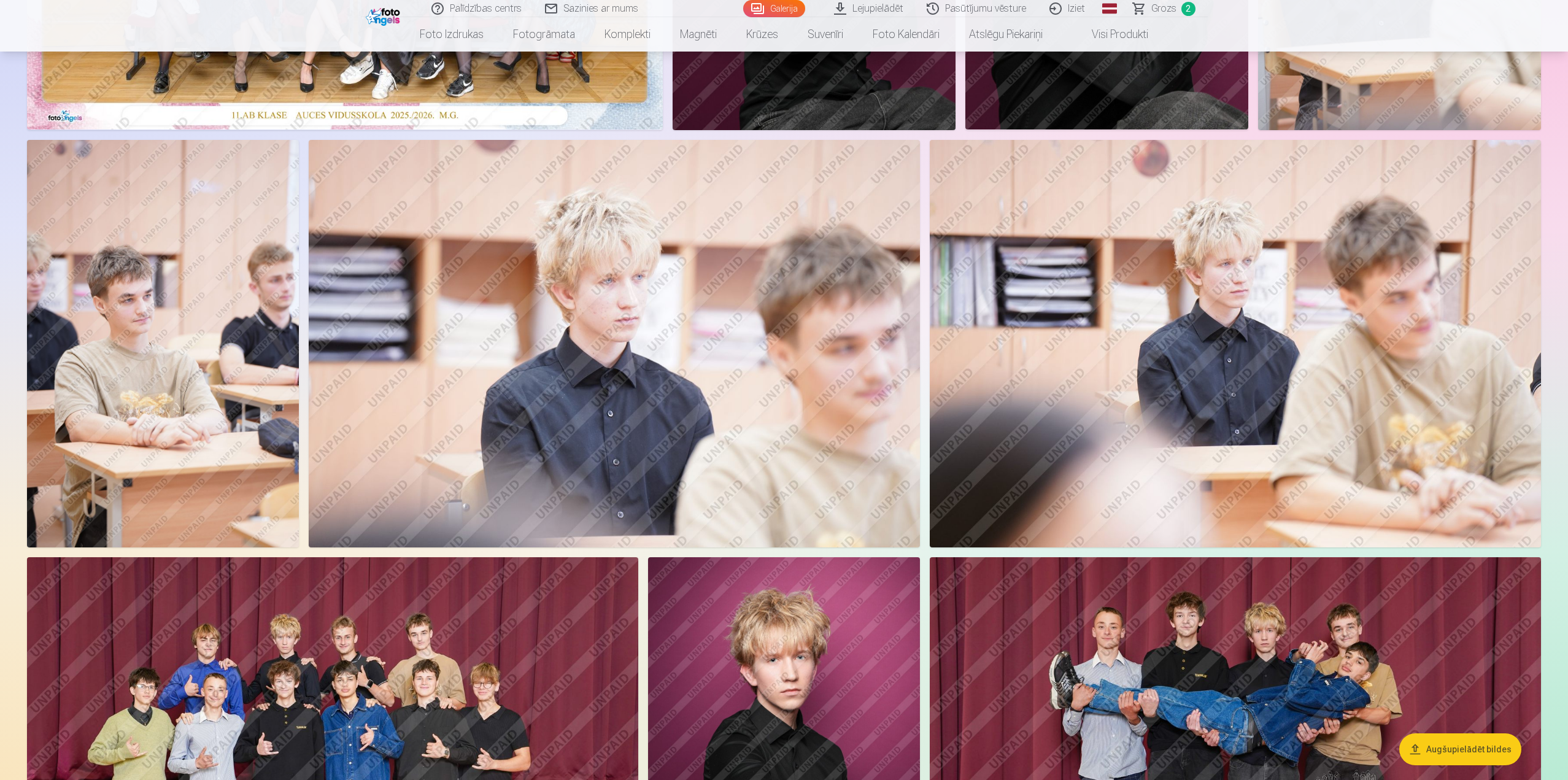
click at [1164, 14] on span "Grozs" at bounding box center [1164, 9] width 25 height 14
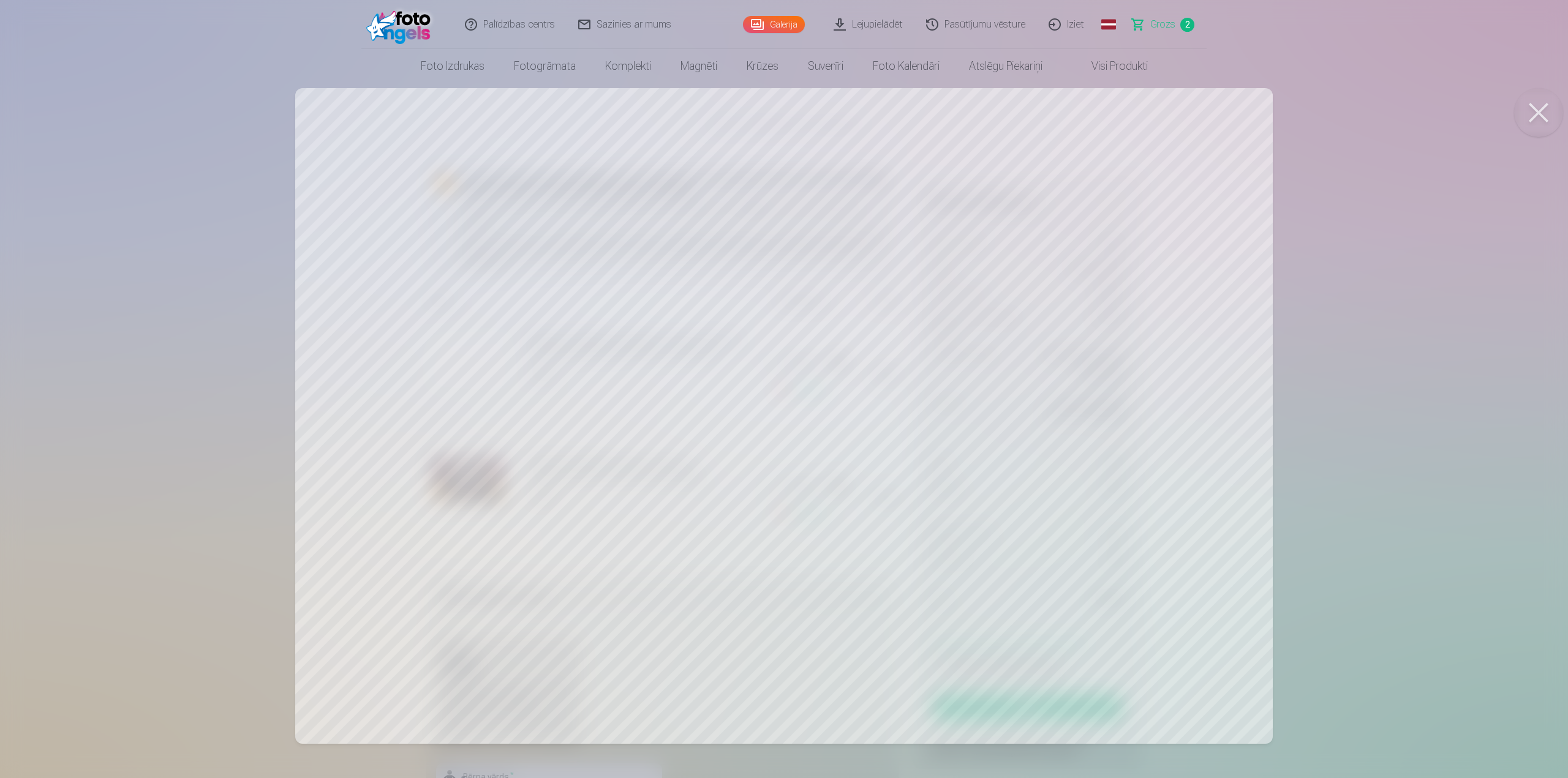
click at [1540, 117] on button at bounding box center [1538, 112] width 49 height 49
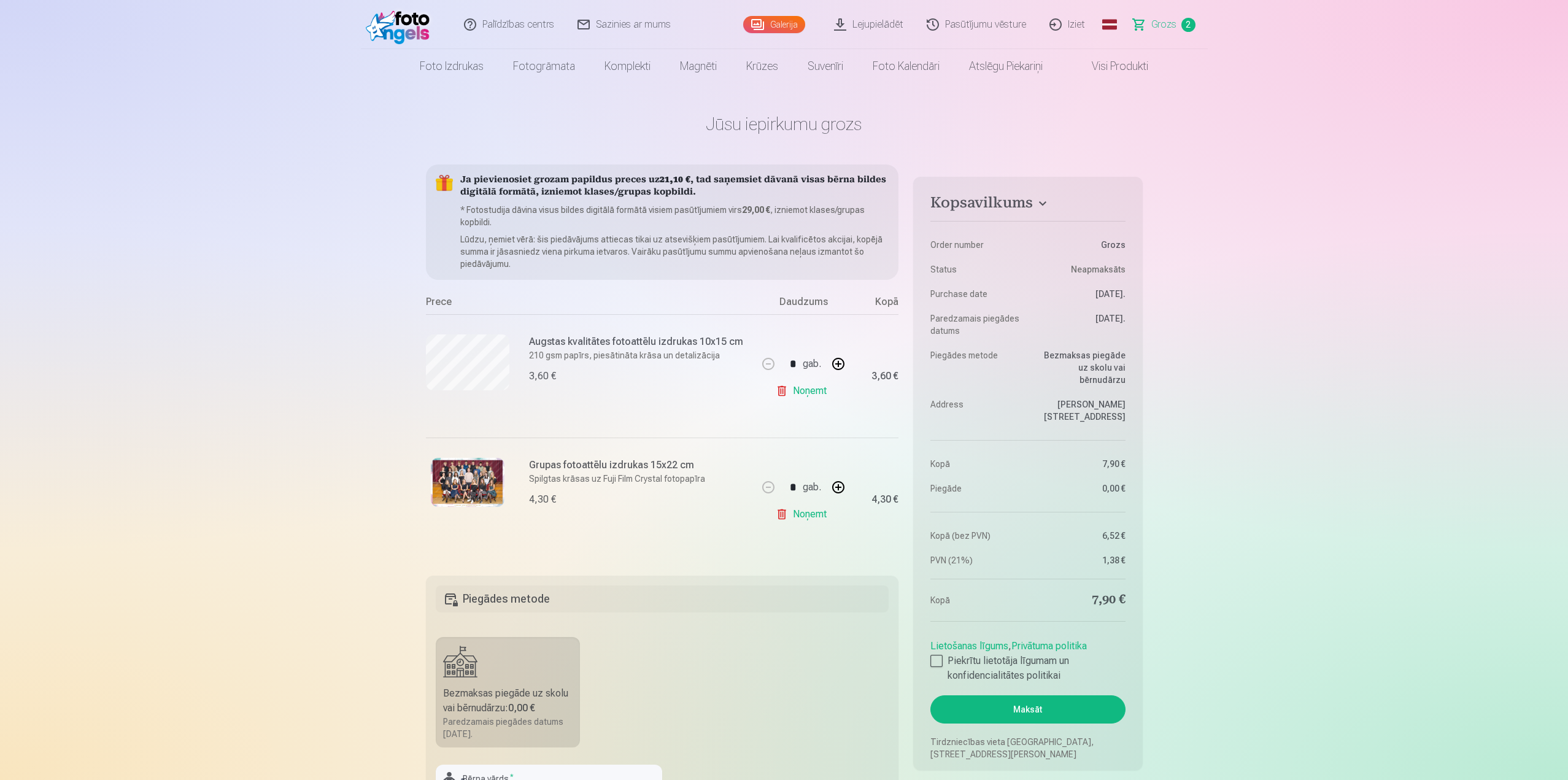
click at [784, 26] on link "Galerija" at bounding box center [774, 25] width 62 height 17
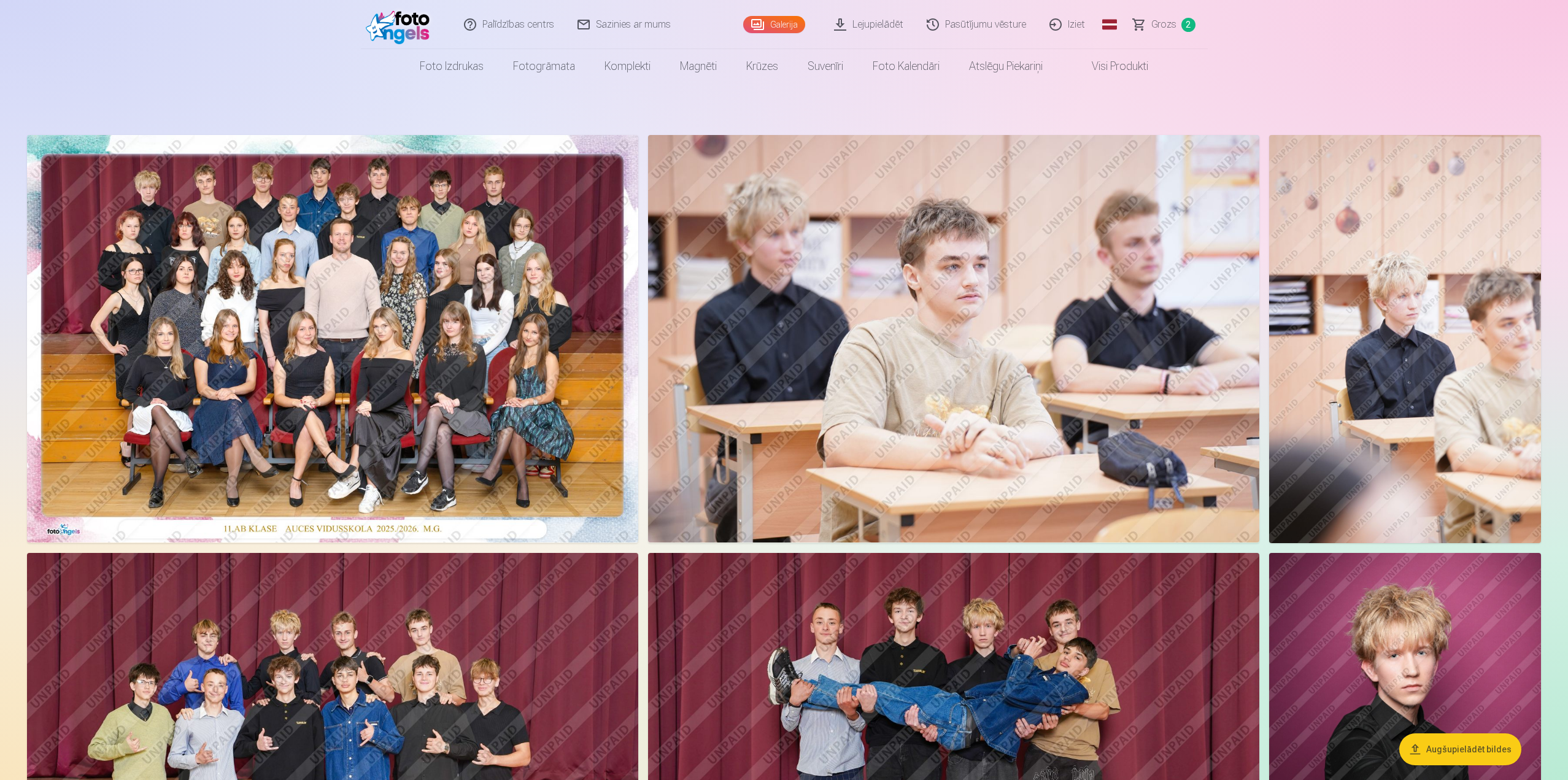
click at [450, 299] on img at bounding box center [332, 339] width 611 height 407
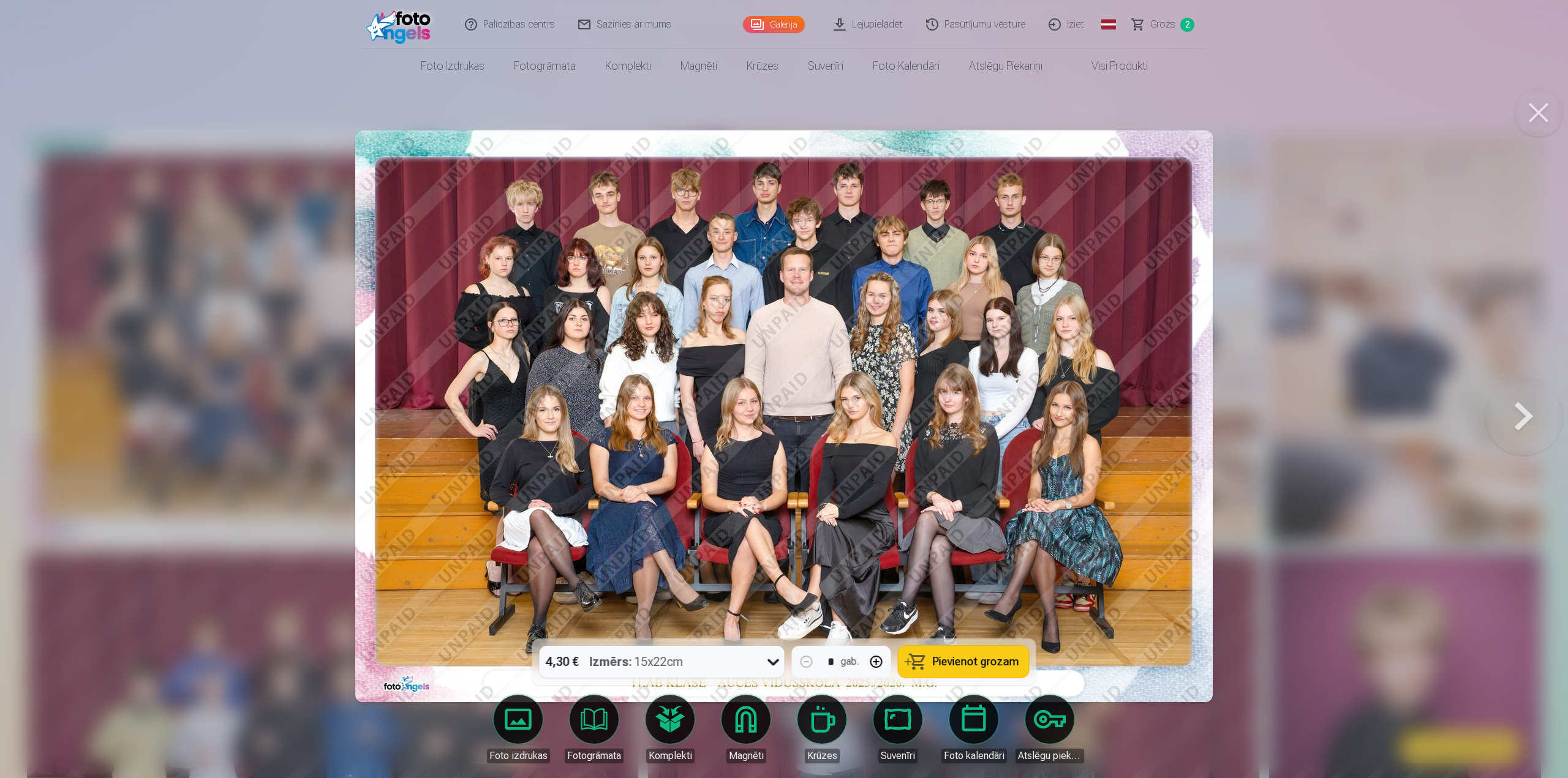
click at [1355, 385] on div at bounding box center [784, 389] width 1568 height 778
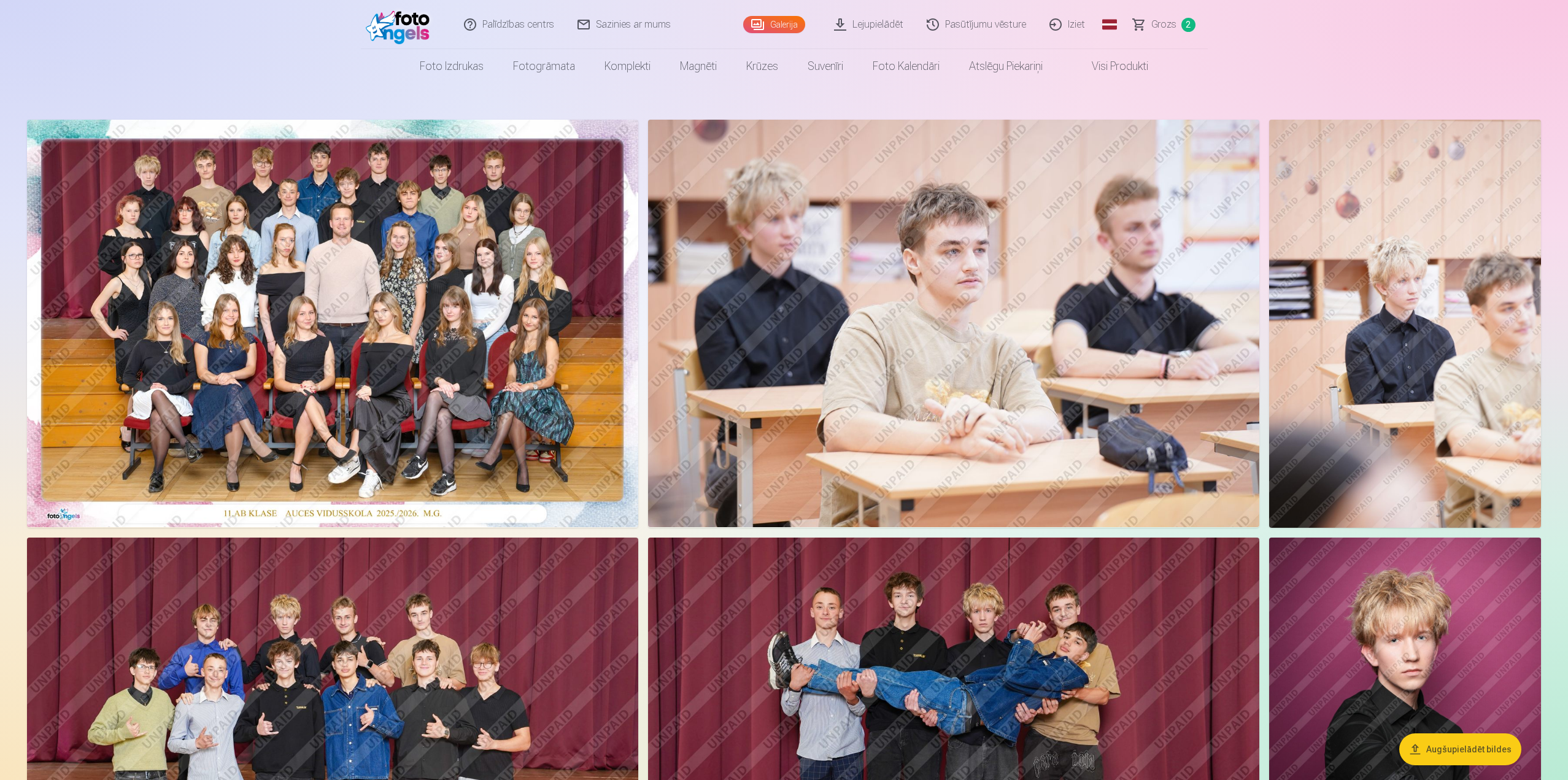
scroll to position [61, 0]
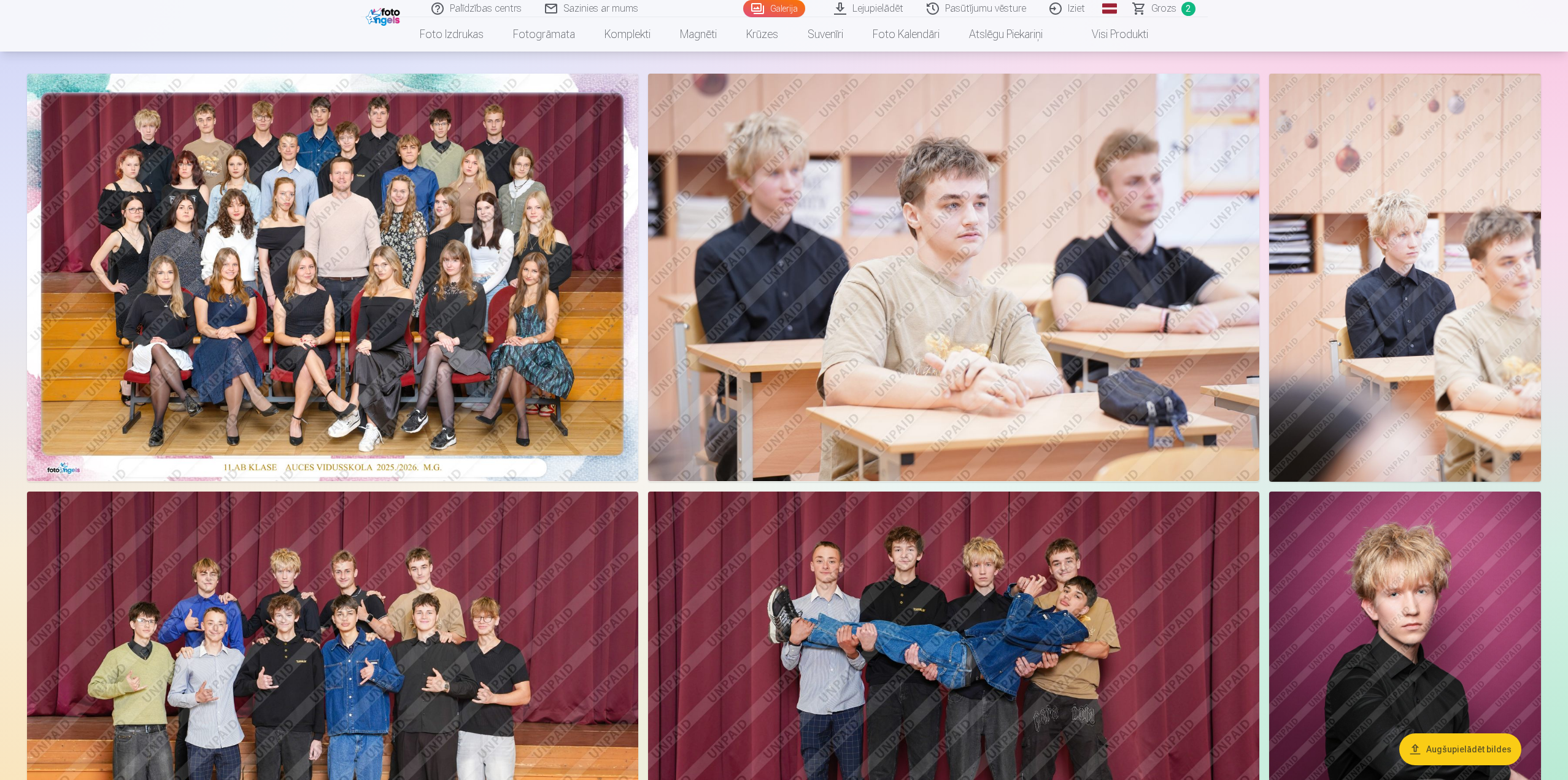
click at [493, 321] on img at bounding box center [332, 277] width 611 height 407
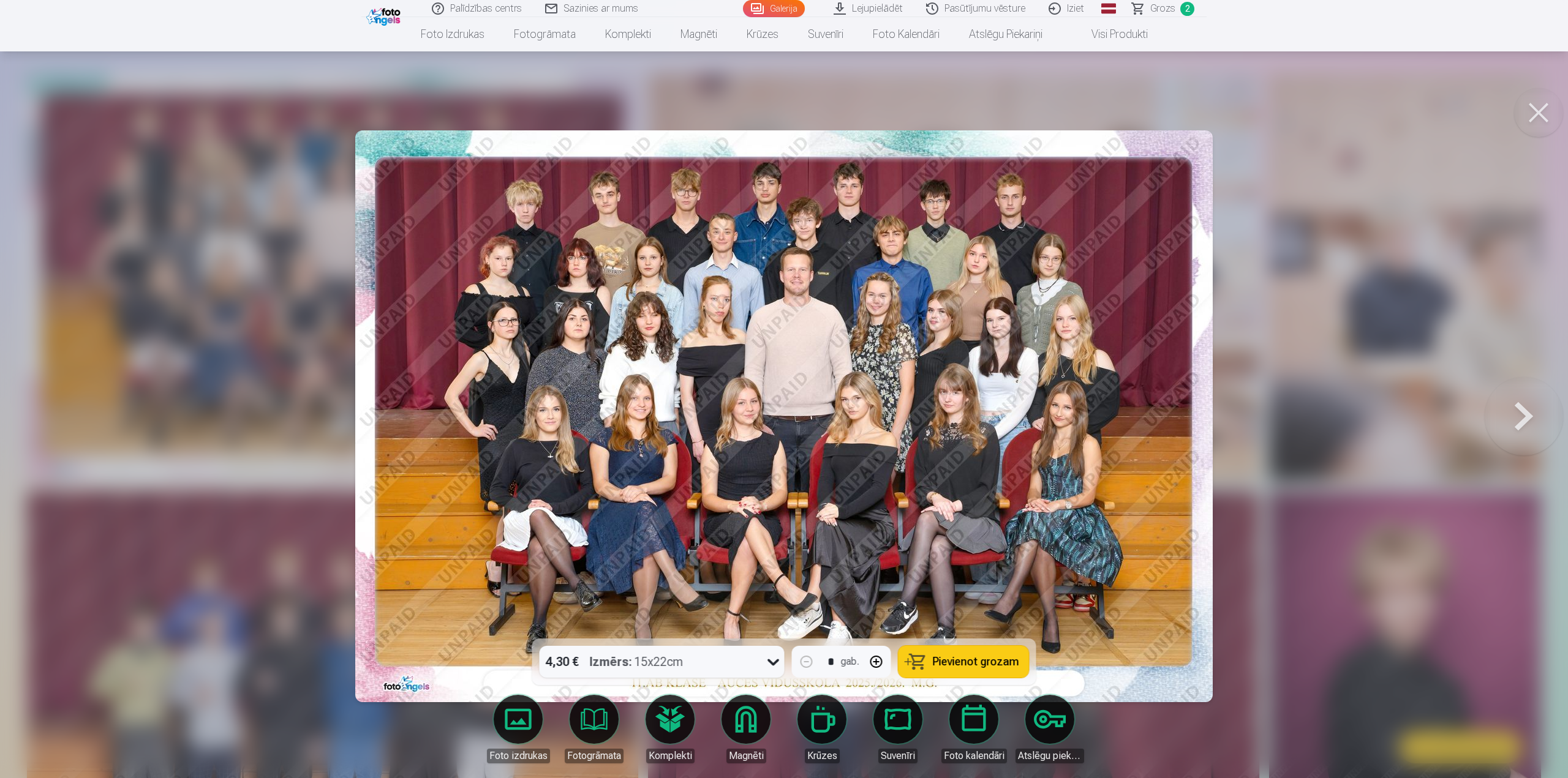
click at [1381, 304] on div at bounding box center [784, 389] width 1568 height 778
